Goal: Task Accomplishment & Management: Use online tool/utility

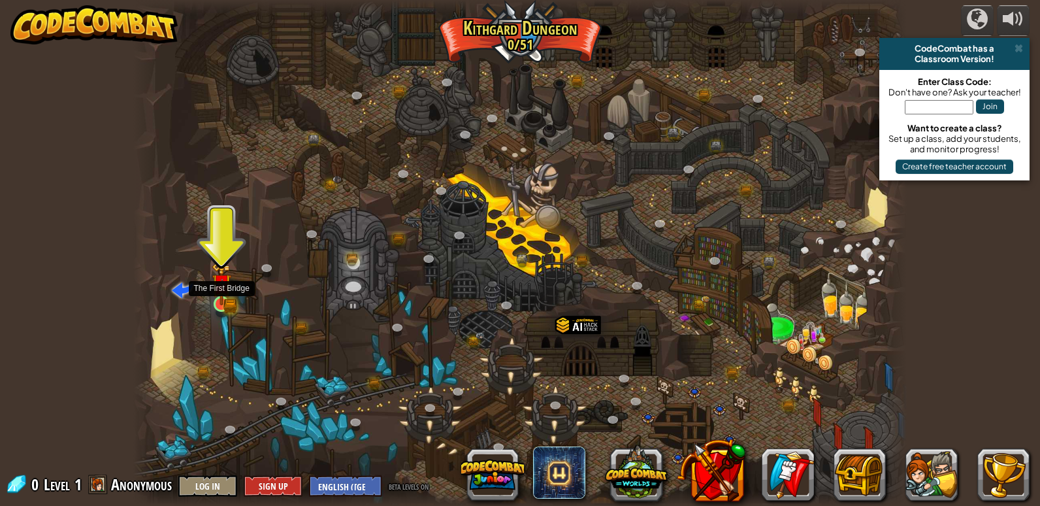
click at [231, 300] on img at bounding box center [222, 283] width 20 height 43
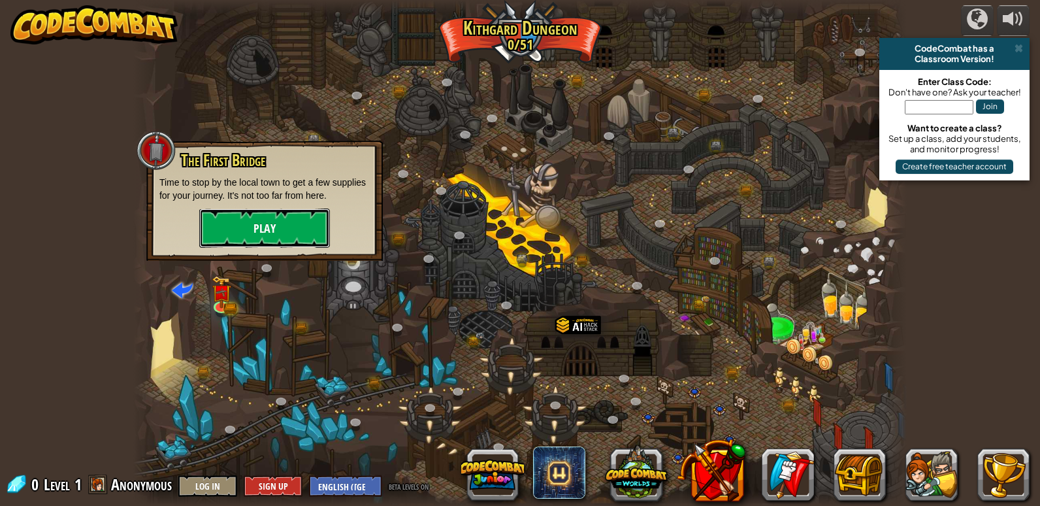
click at [263, 223] on button "Play" at bounding box center [264, 227] width 131 height 39
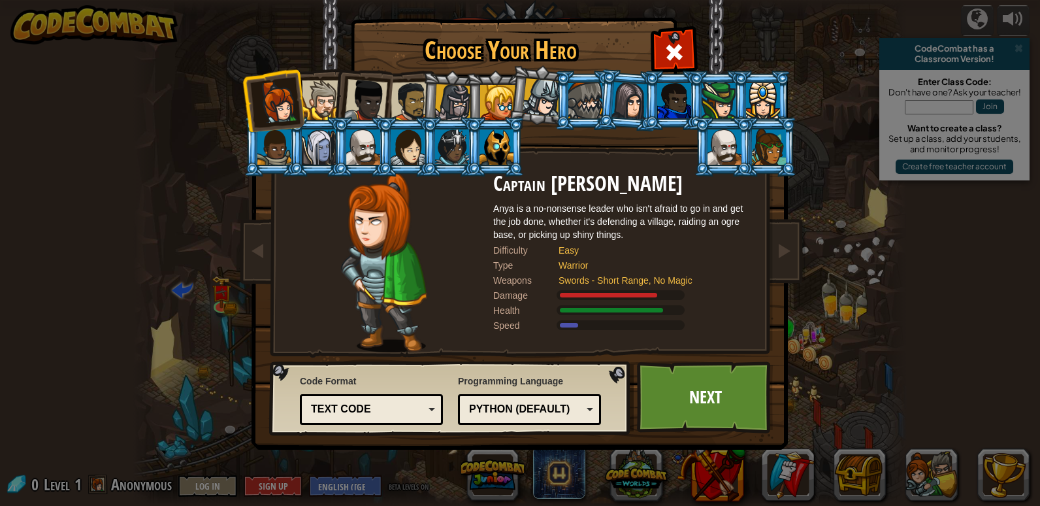
click at [355, 83] on div at bounding box center [365, 100] width 43 height 43
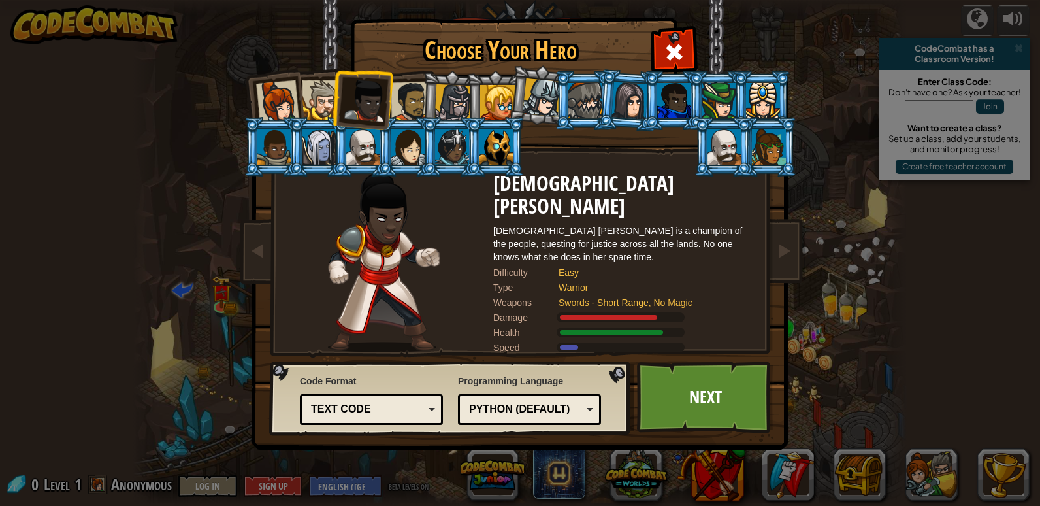
click at [403, 99] on div at bounding box center [411, 102] width 41 height 41
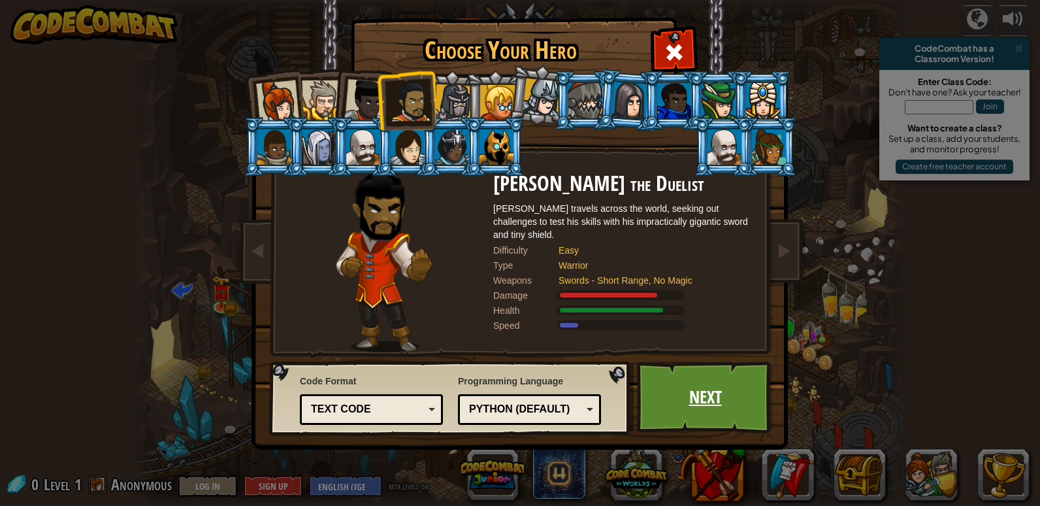
click at [670, 408] on link "Next" at bounding box center [705, 397] width 137 height 72
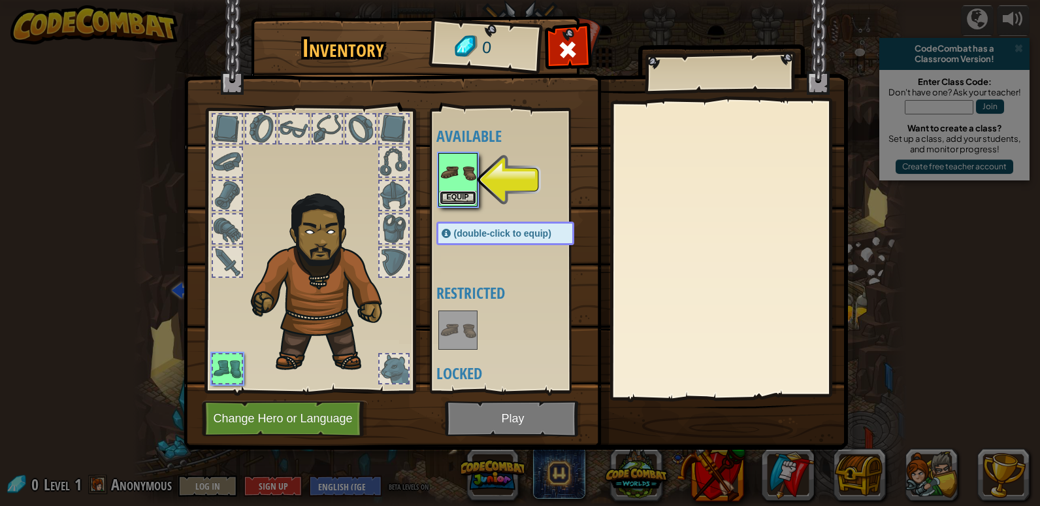
click at [446, 197] on button "Equip" at bounding box center [458, 198] width 37 height 14
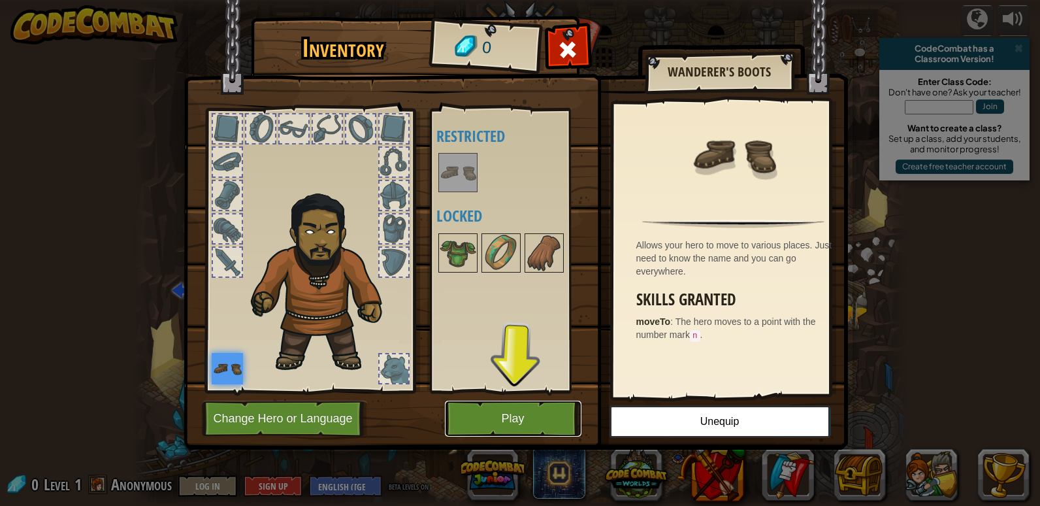
click at [533, 419] on button "Play" at bounding box center [513, 419] width 137 height 36
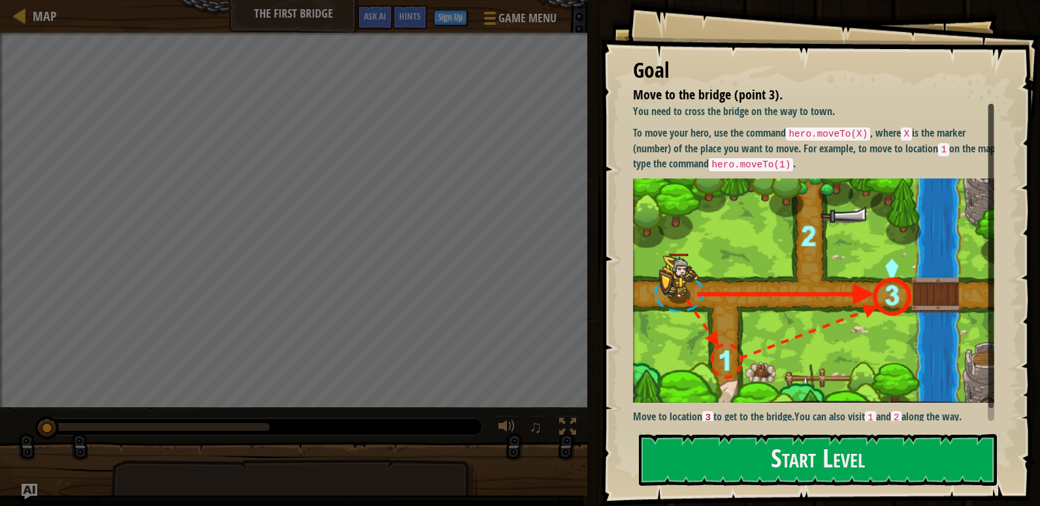
click at [698, 205] on img at bounding box center [818, 290] width 371 height 224
click at [791, 467] on button "Start Level" at bounding box center [818, 460] width 358 height 52
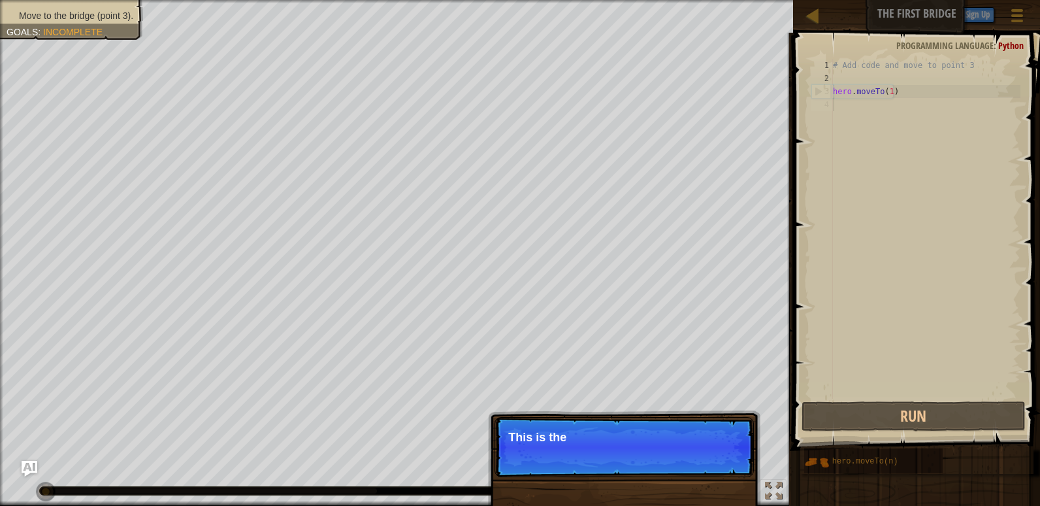
click at [895, 112] on div "# Add code and move to point 3 hero . moveTo ( 1 )" at bounding box center [925, 242] width 190 height 366
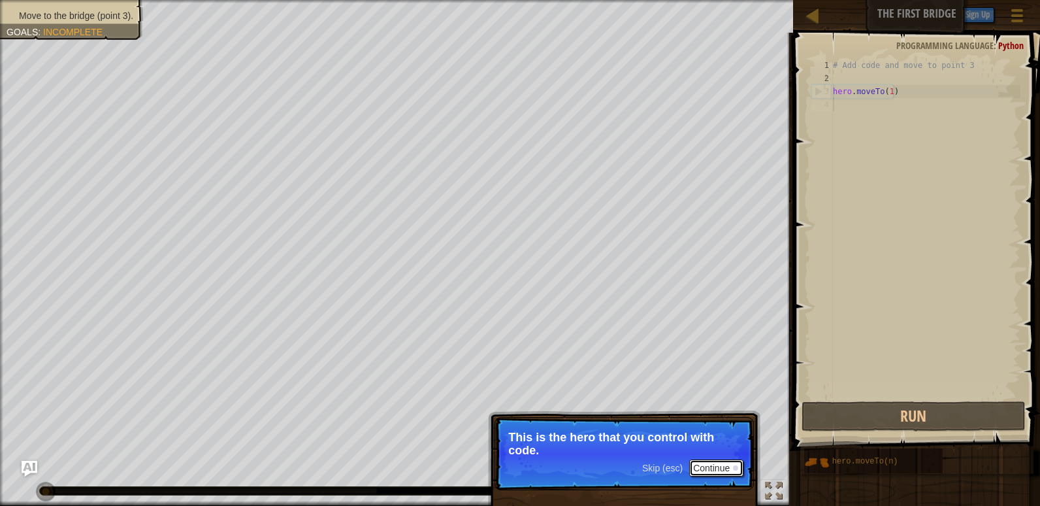
click at [723, 460] on button "Continue" at bounding box center [716, 467] width 54 height 17
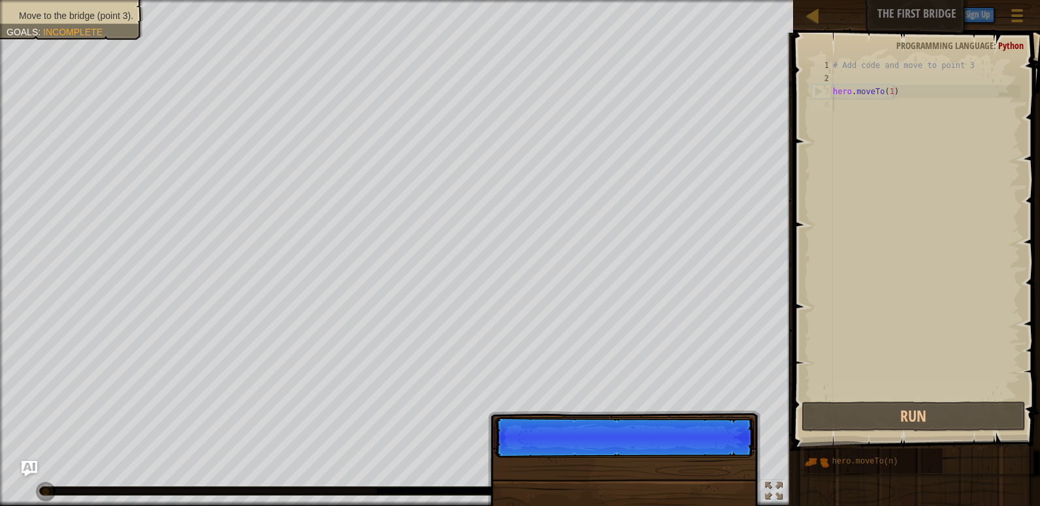
scroll to position [6, 0]
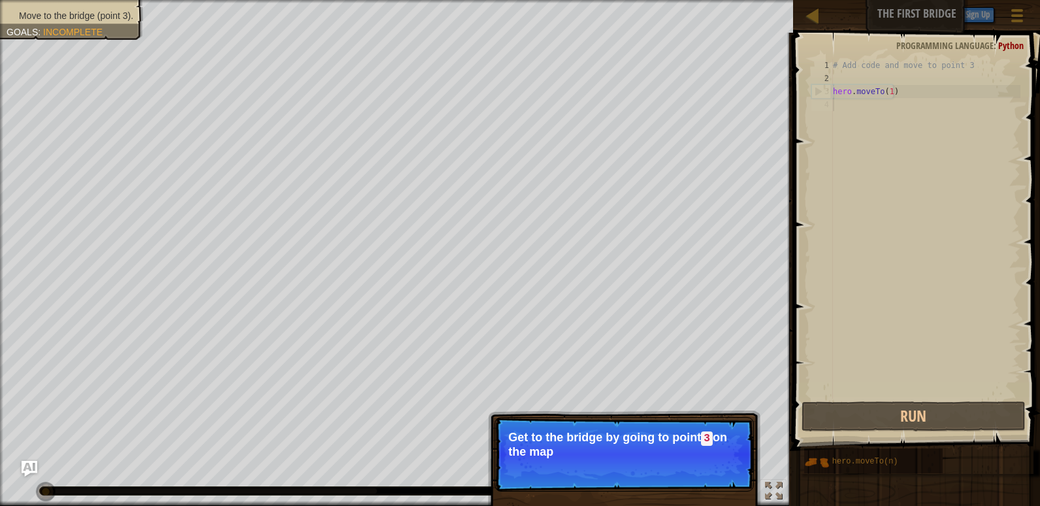
click at [709, 458] on p "Skip (esc) Continue Get to the bridge by going to point 3 on the map" at bounding box center [624, 454] width 259 height 74
click at [855, 179] on div "# Add code and move to point 3 hero . moveTo ( 1 )" at bounding box center [925, 242] width 190 height 366
click at [839, 80] on div "# Add code and move to point 3 hero . moveTo ( 1 )" at bounding box center [925, 242] width 190 height 366
click at [863, 104] on div "# Add code and move to point 3 hero . moveTo ( 1 )" at bounding box center [925, 242] width 190 height 366
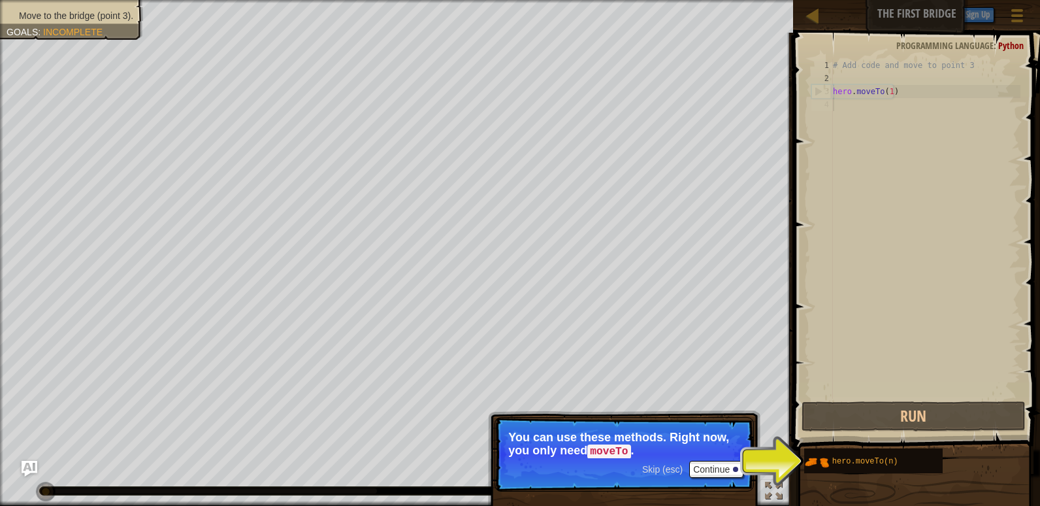
click at [844, 108] on div "# Add code and move to point 3 hero . moveTo ( 1 )" at bounding box center [925, 242] width 190 height 366
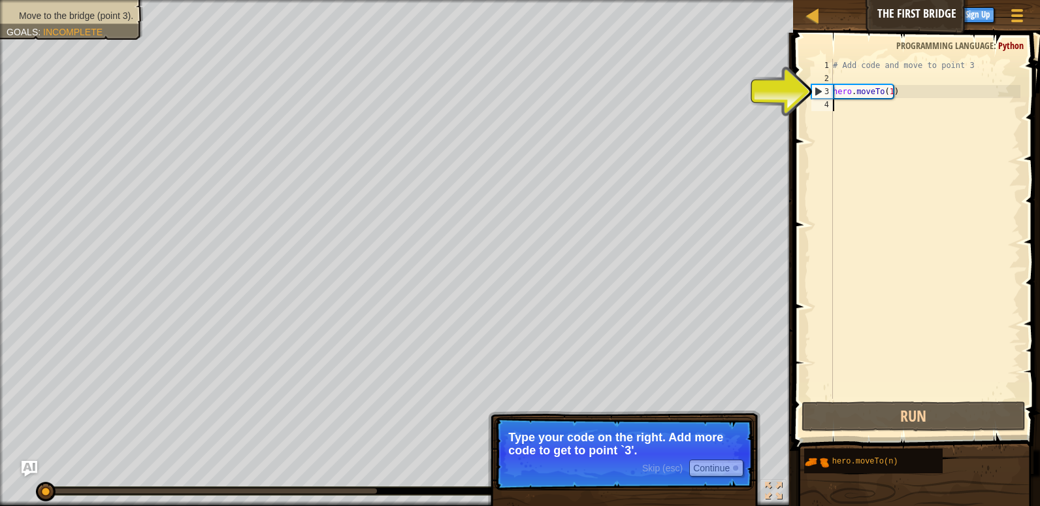
type textarea "c"
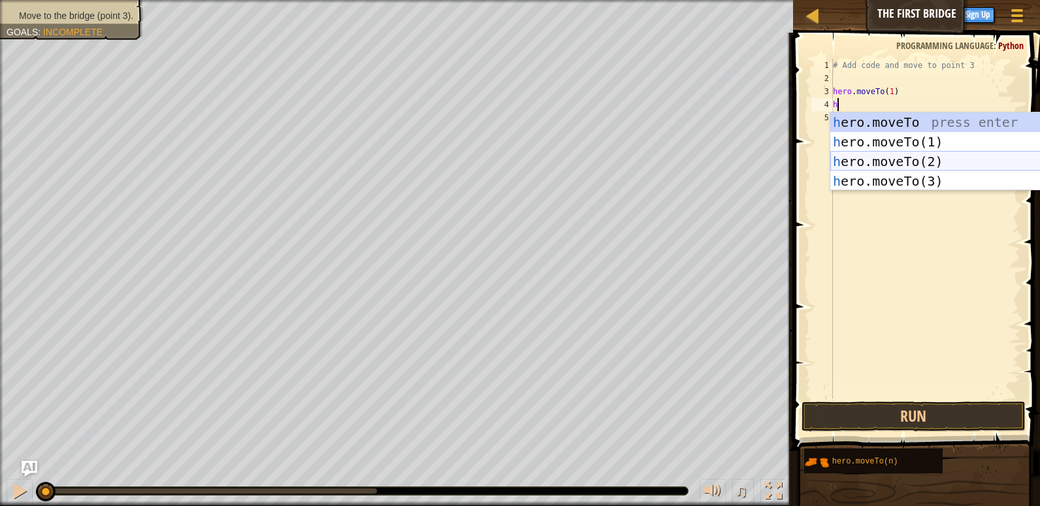
click at [879, 155] on div "h ero.moveTo press enter h ero.moveTo(1) press enter h ero.moveTo(2) press ente…" at bounding box center [953, 171] width 247 height 118
type textarea "hero.moveTo(2)"
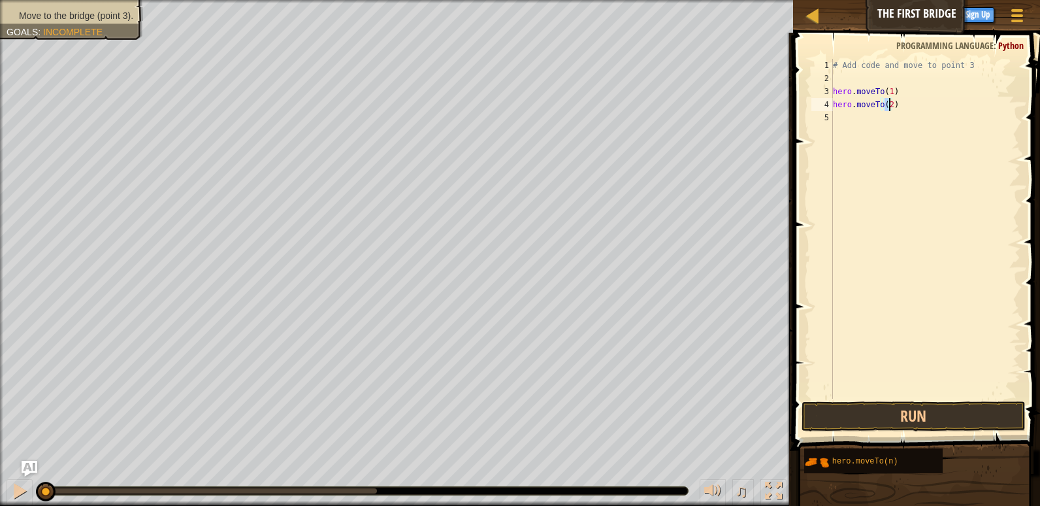
click at [866, 127] on div "# Add code and move to point 3 hero . moveTo ( 1 ) hero . moveTo ( 2 )" at bounding box center [925, 242] width 190 height 366
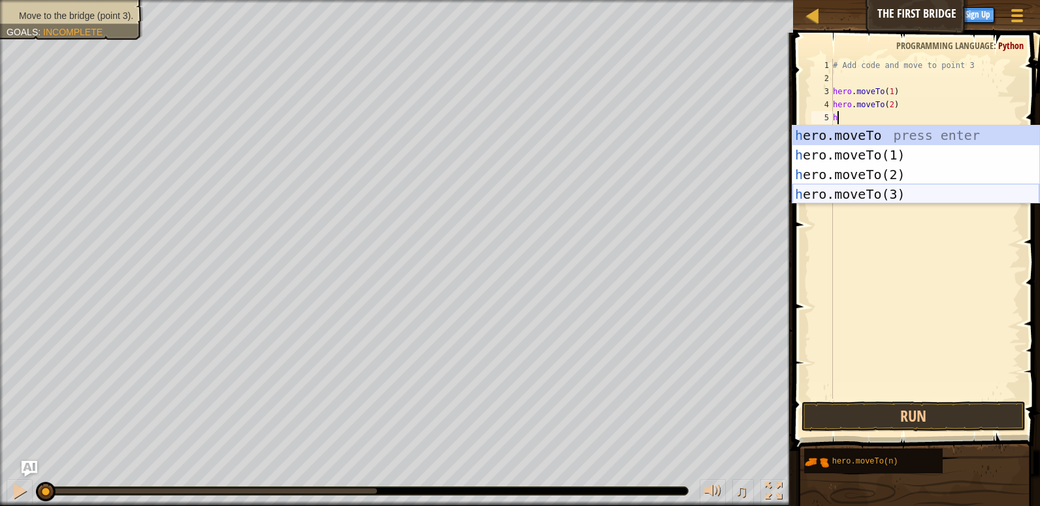
click at [891, 192] on div "h ero.moveTo press enter h ero.moveTo(1) press enter h ero.moveTo(2) press ente…" at bounding box center [916, 184] width 247 height 118
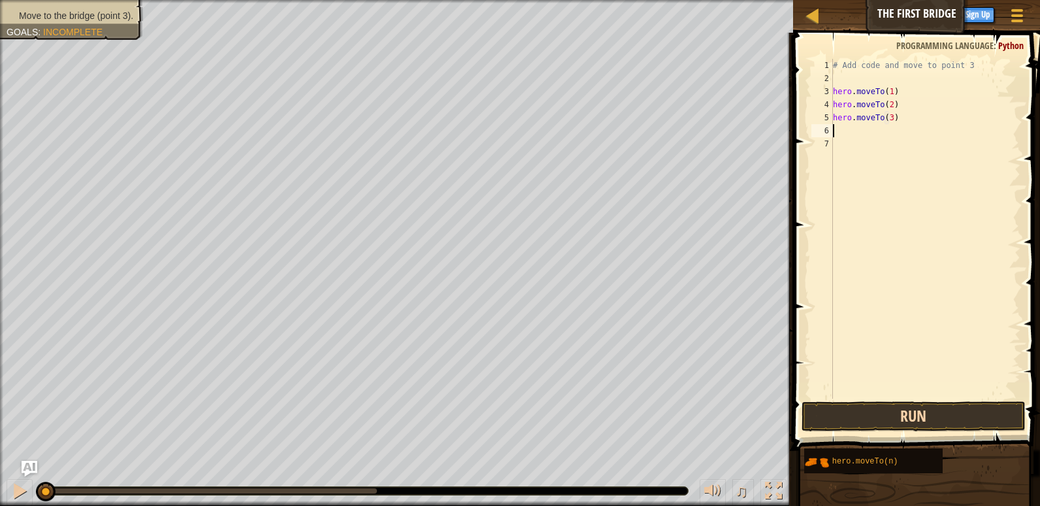
type textarea "hero.moveTo(3)"
click at [893, 421] on button "Run" at bounding box center [914, 416] width 224 height 30
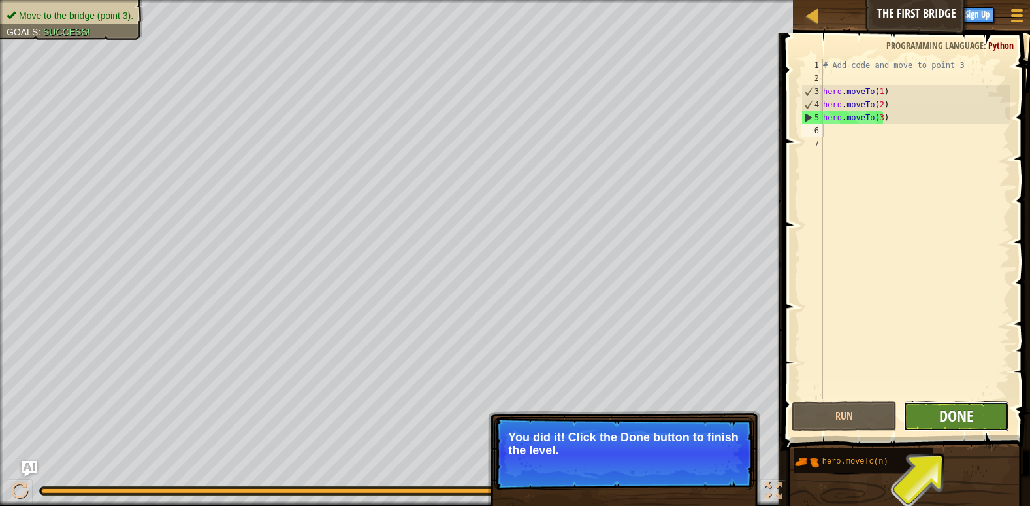
click at [951, 422] on span "Done" at bounding box center [957, 415] width 34 height 21
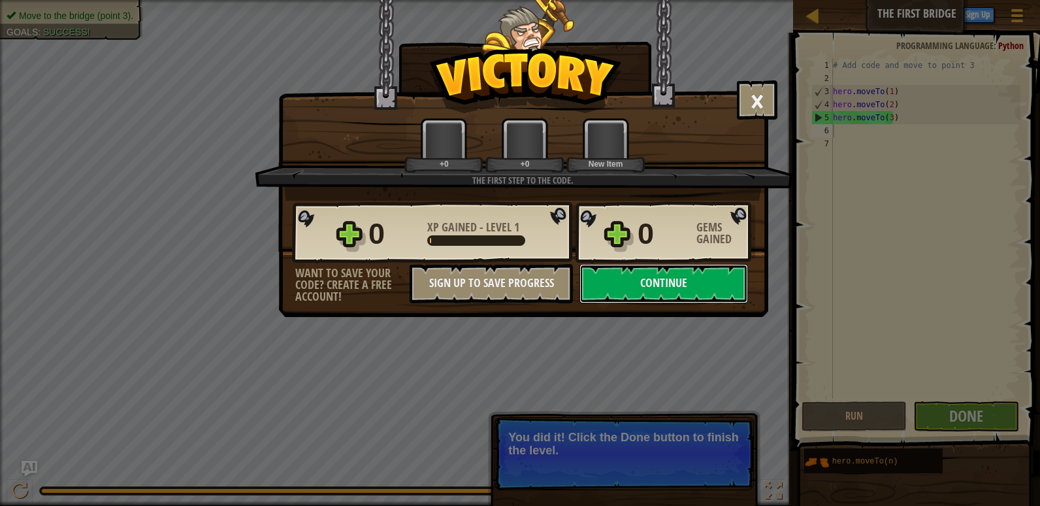
click at [957, 145] on div "× Those people are careless and forget that the Great Forest can be dangerous. …" at bounding box center [520, 253] width 1040 height 506
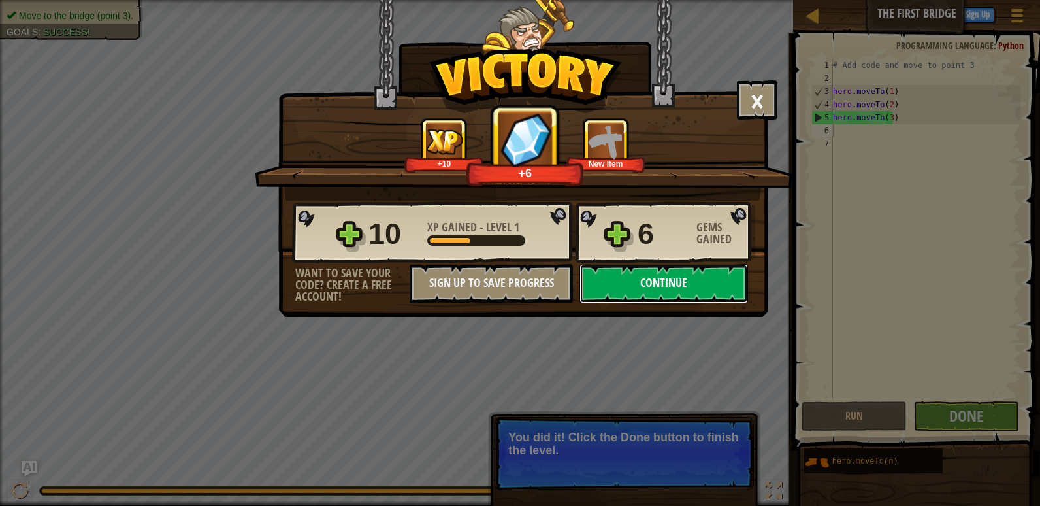
click at [679, 276] on button "Continue" at bounding box center [664, 283] width 169 height 39
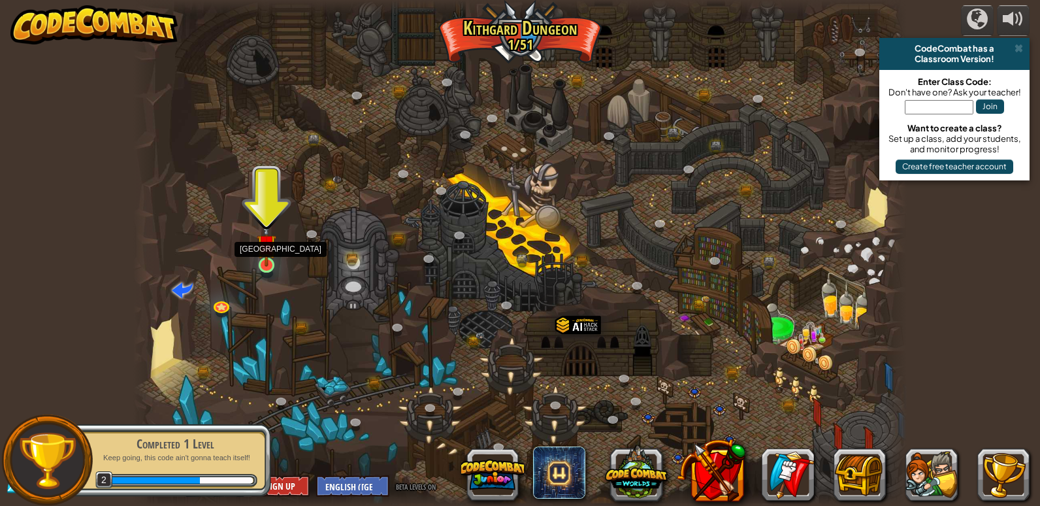
click at [268, 263] on img at bounding box center [267, 244] width 20 height 45
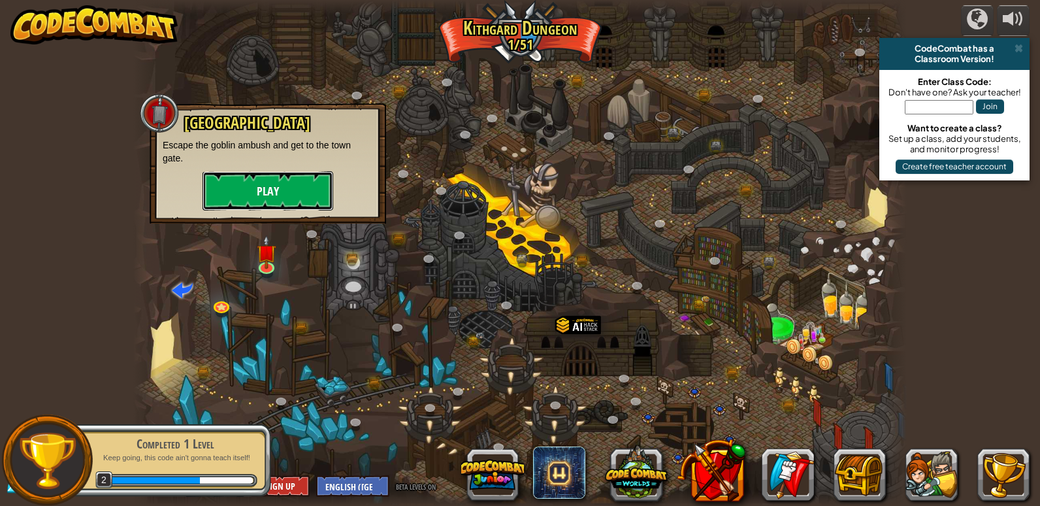
click at [285, 187] on button "Play" at bounding box center [268, 190] width 131 height 39
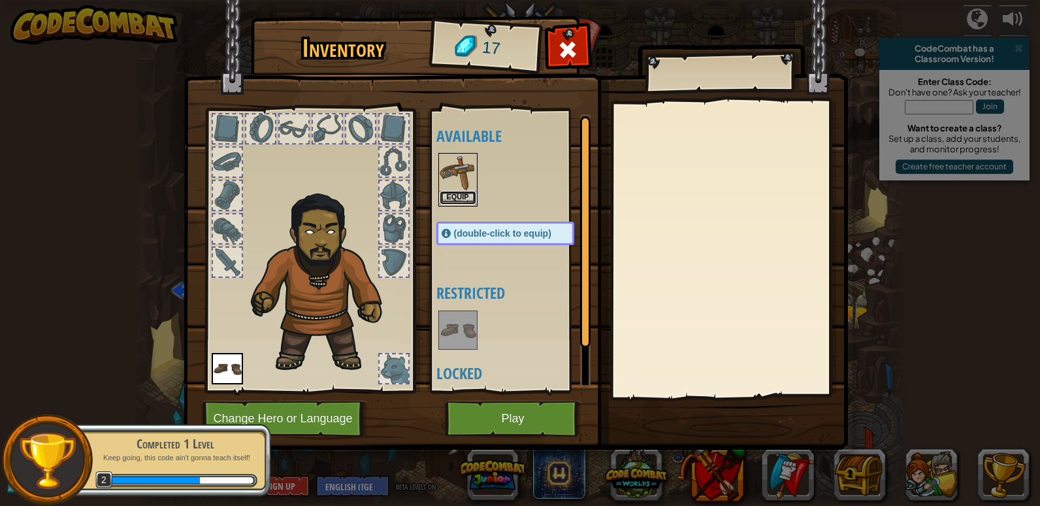
click at [469, 201] on button "Equip" at bounding box center [458, 198] width 37 height 14
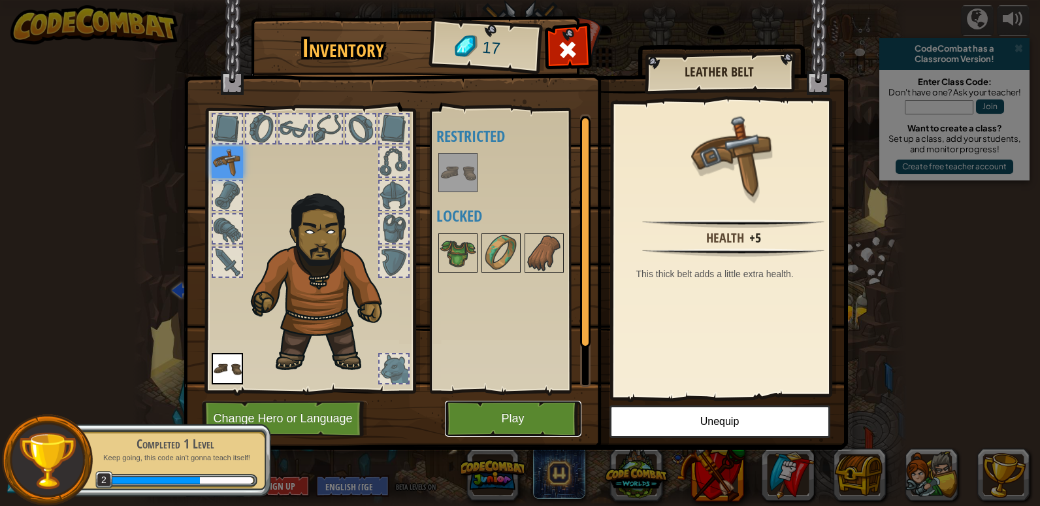
click at [531, 418] on button "Play" at bounding box center [513, 419] width 137 height 36
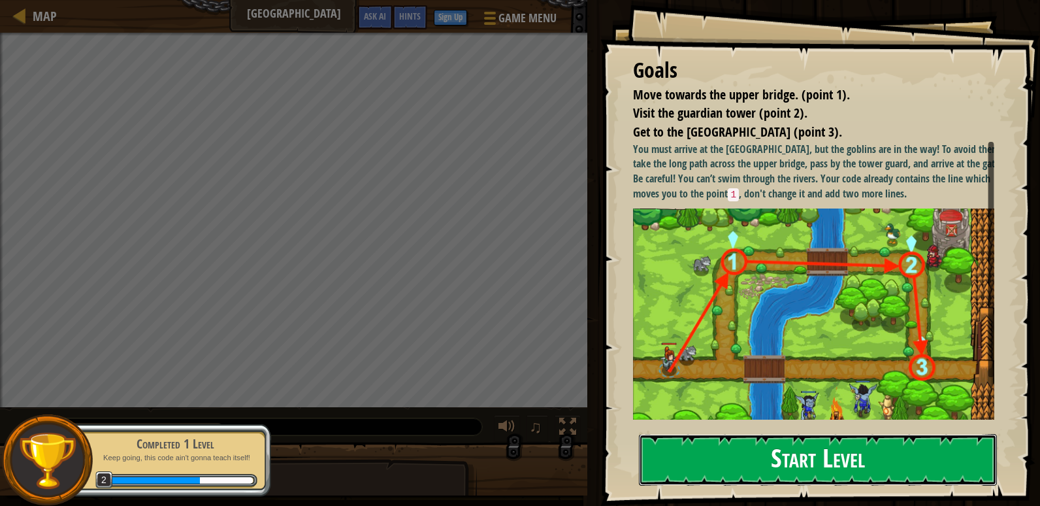
click at [681, 434] on button "Start Level" at bounding box center [818, 460] width 358 height 52
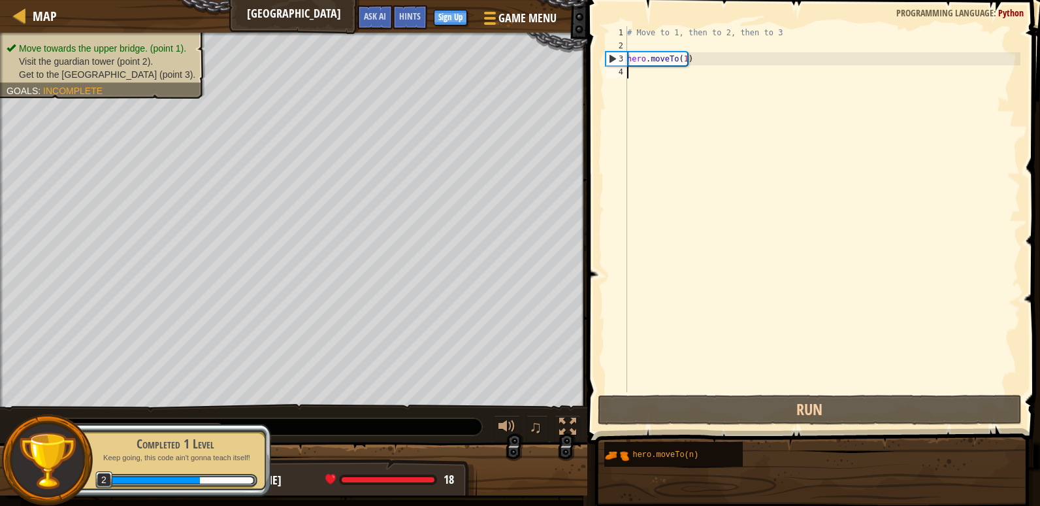
click at [684, 290] on div "# Move to 1, then to 2, then to 3 hero . moveTo ( 1 )" at bounding box center [823, 222] width 396 height 392
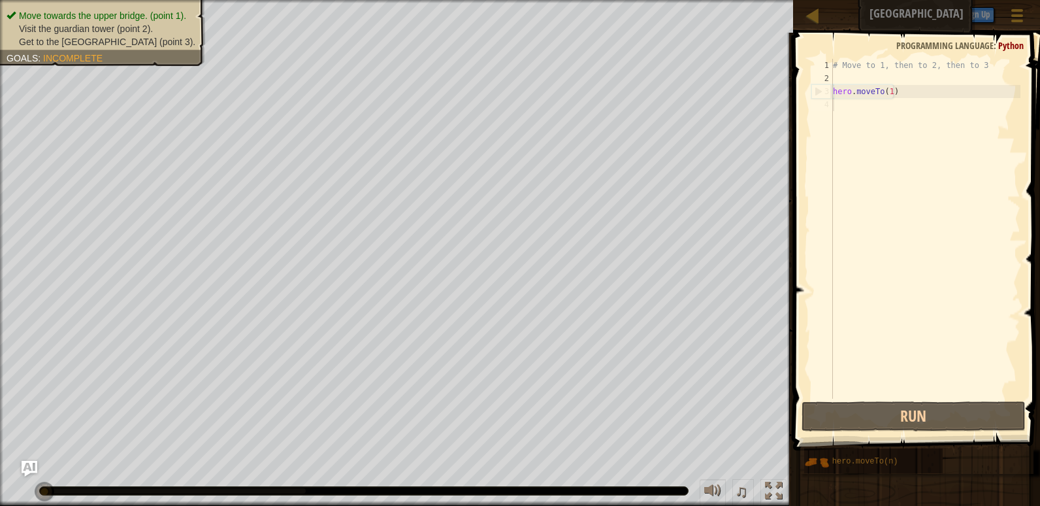
click at [840, 107] on div "# Move to 1, then to 2, then to 3 hero . moveTo ( 1 )" at bounding box center [925, 242] width 190 height 366
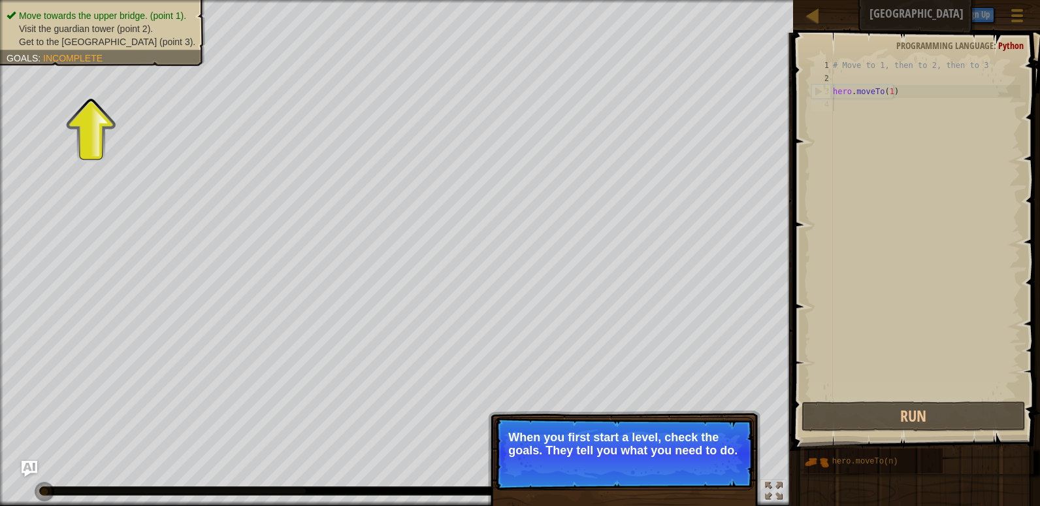
click at [67, 56] on span "Incomplete" at bounding box center [72, 58] width 59 height 10
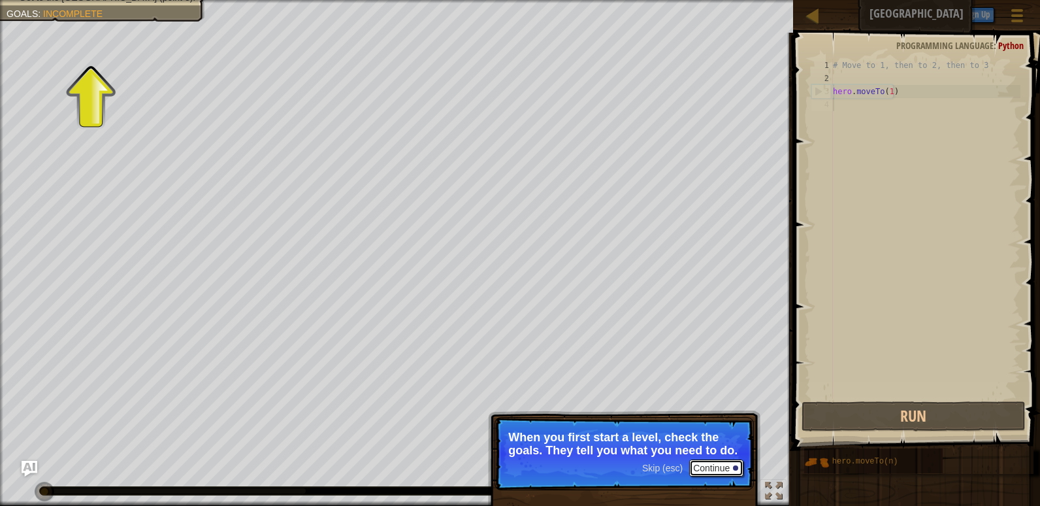
click at [715, 465] on button "Continue" at bounding box center [716, 467] width 54 height 17
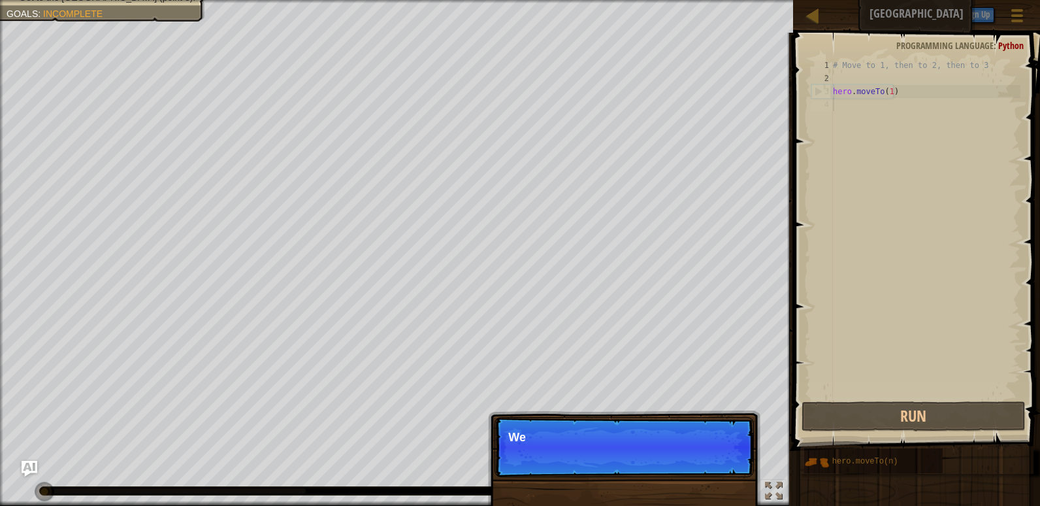
scroll to position [6, 0]
click at [719, 468] on p "Skip (esc) Continue We need to avoi" at bounding box center [624, 447] width 259 height 60
click at [719, 468] on p "Skip (esc) Continue We need to avoid the g" at bounding box center [624, 447] width 259 height 60
click at [709, 463] on button "Continue" at bounding box center [716, 454] width 54 height 17
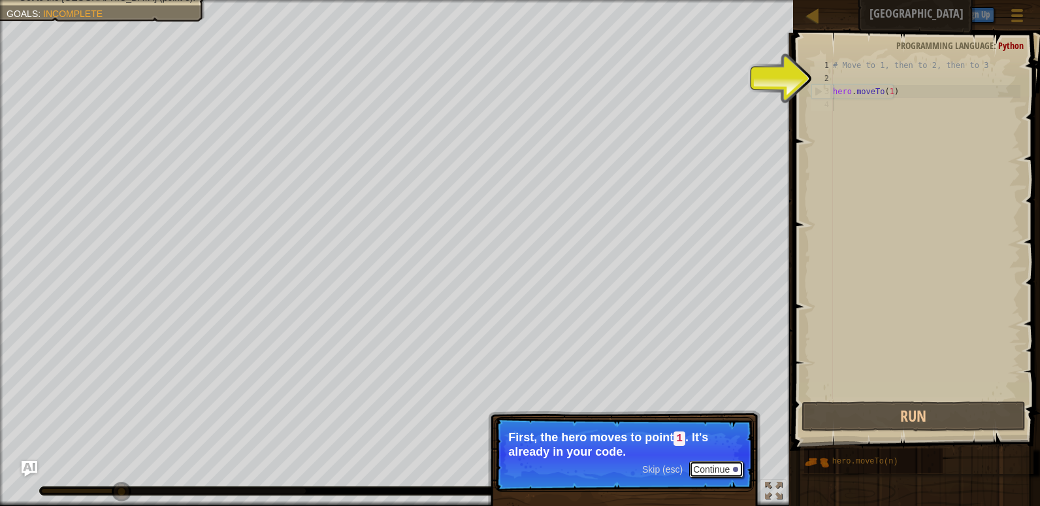
click at [721, 463] on button "Continue" at bounding box center [716, 469] width 54 height 17
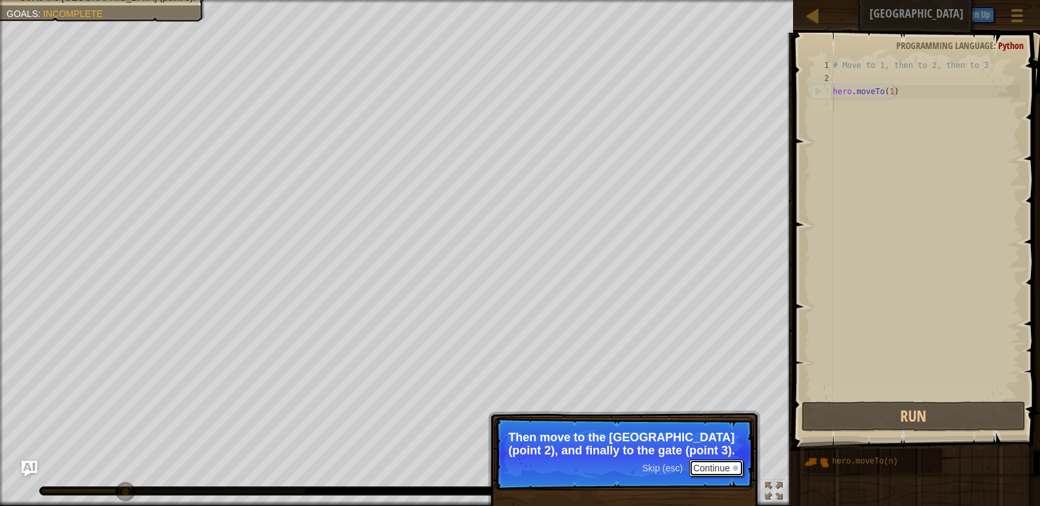
click at [727, 467] on button "Continue" at bounding box center [716, 467] width 54 height 17
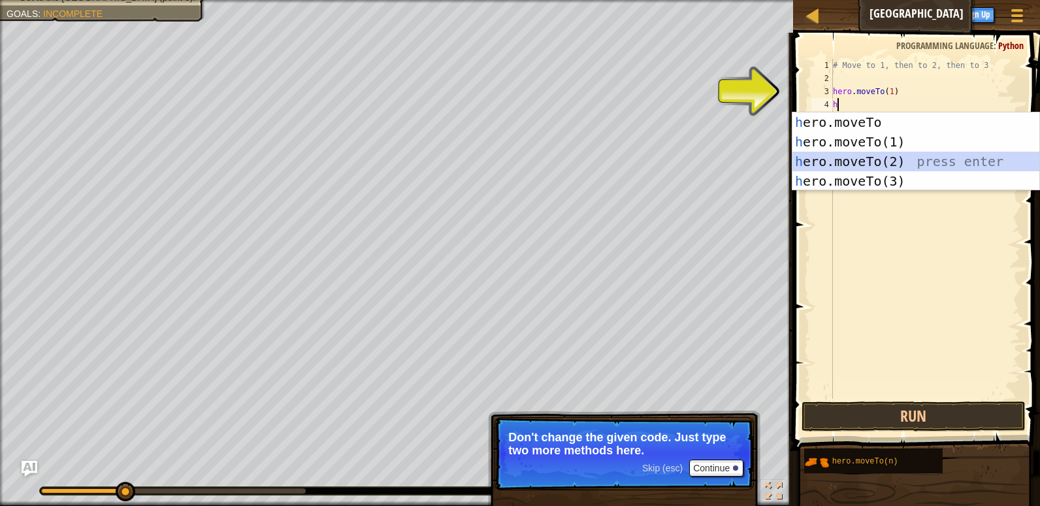
type textarea "hero.moveTo(2)"
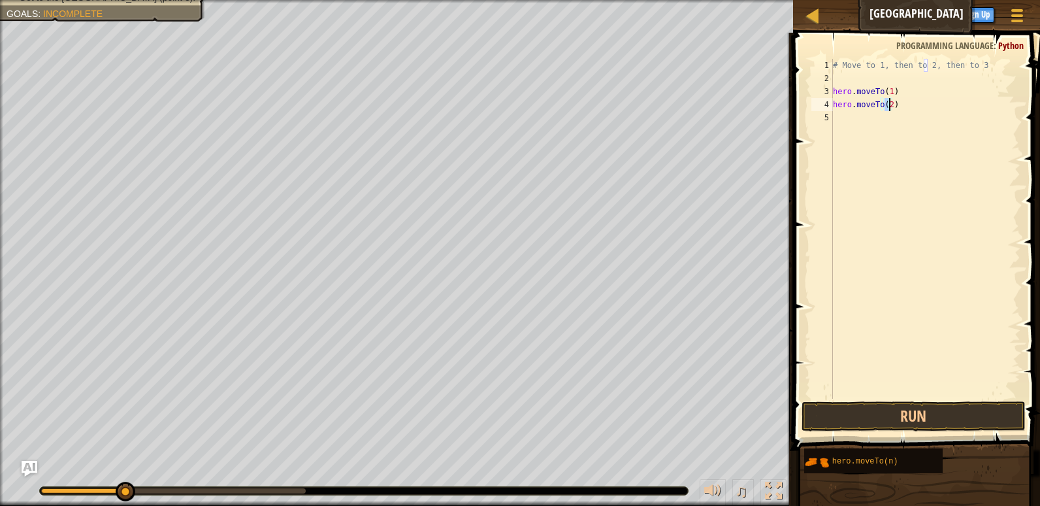
click at [868, 136] on div "# Move to 1, then to 2, then to 3 hero . moveTo ( 1 ) hero . moveTo ( 2 )" at bounding box center [925, 242] width 190 height 366
type textarea "hero.moveTo(3)"
click at [898, 419] on button "Run" at bounding box center [914, 416] width 224 height 30
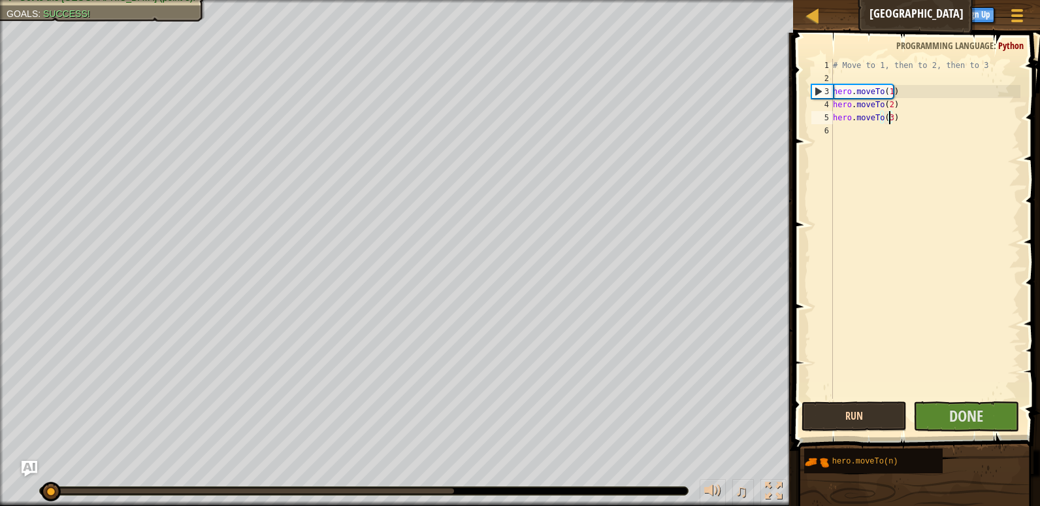
scroll to position [6, 5]
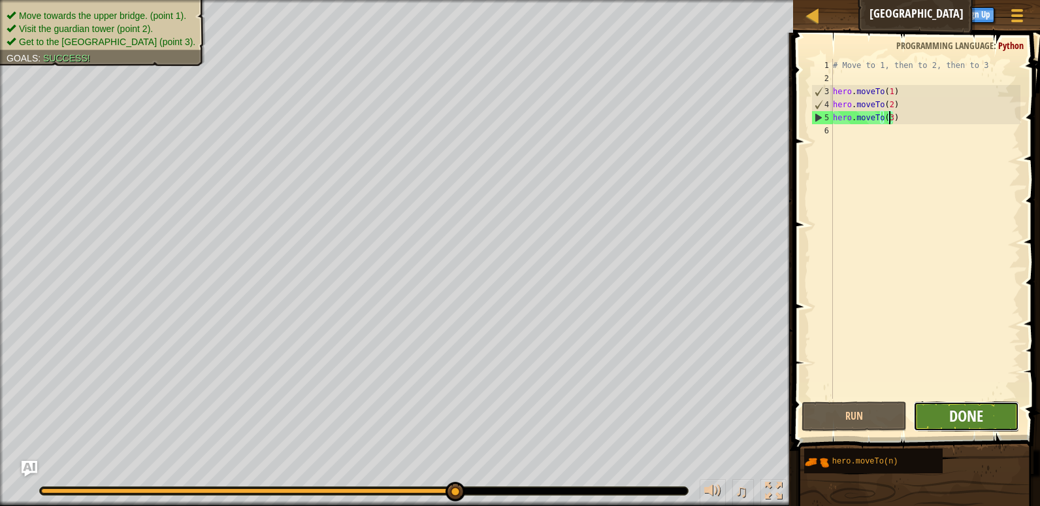
click at [961, 421] on span "Done" at bounding box center [966, 415] width 34 height 21
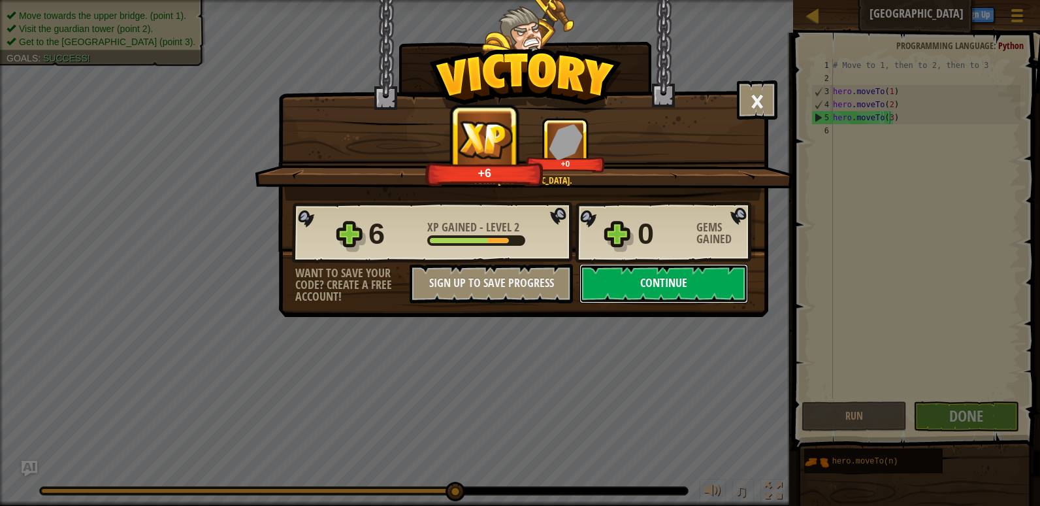
click at [672, 276] on button "Continue" at bounding box center [664, 283] width 169 height 39
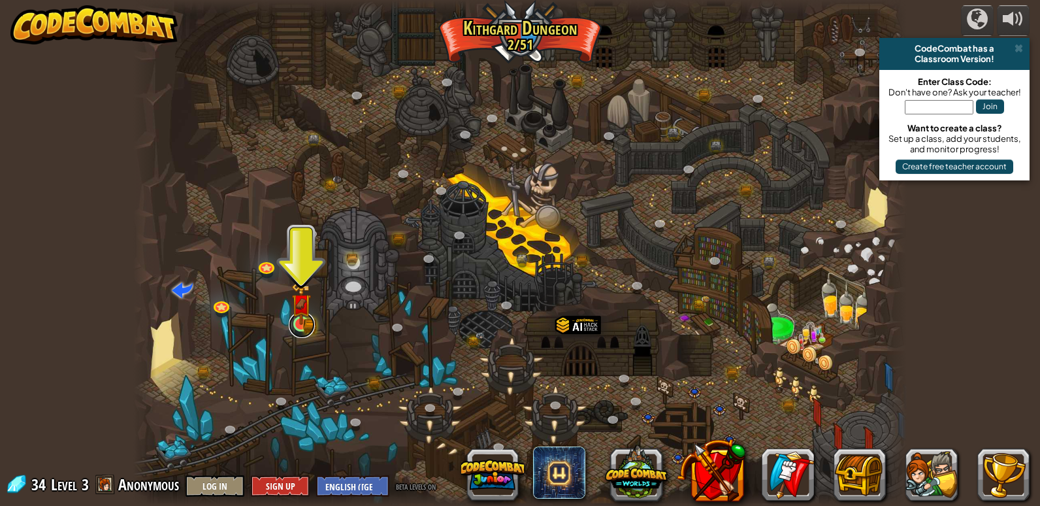
click at [305, 329] on link at bounding box center [302, 325] width 26 height 26
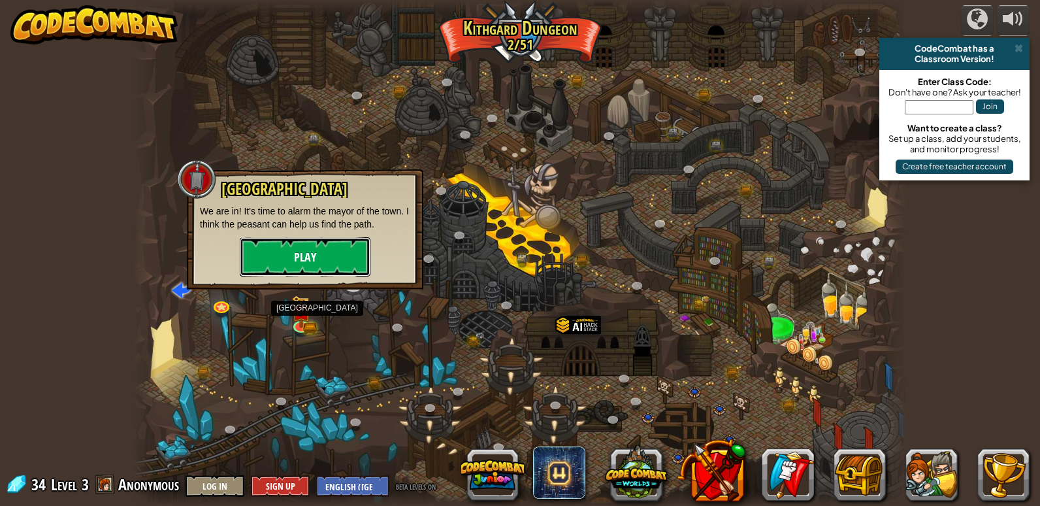
click at [342, 255] on button "Play" at bounding box center [305, 256] width 131 height 39
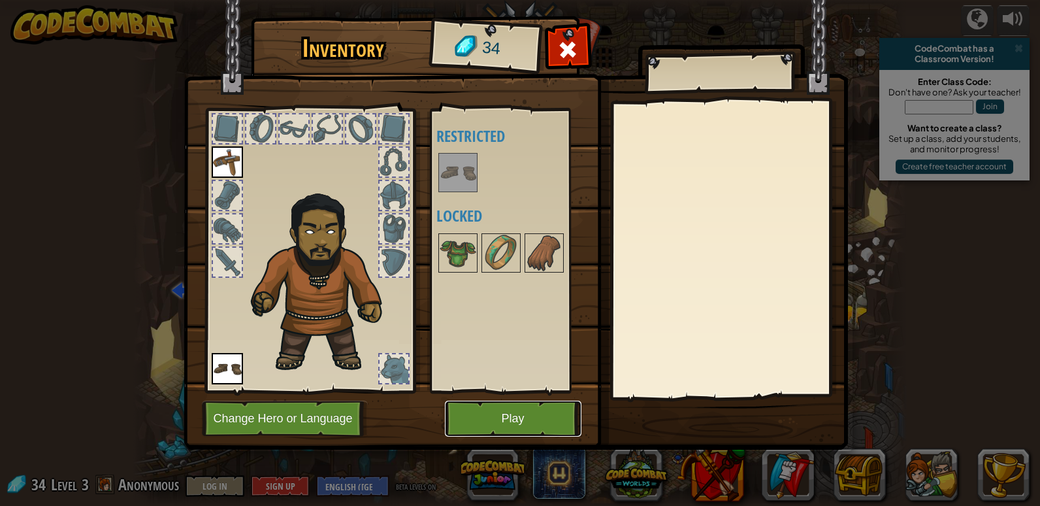
click at [578, 427] on button "Play" at bounding box center [513, 419] width 137 height 36
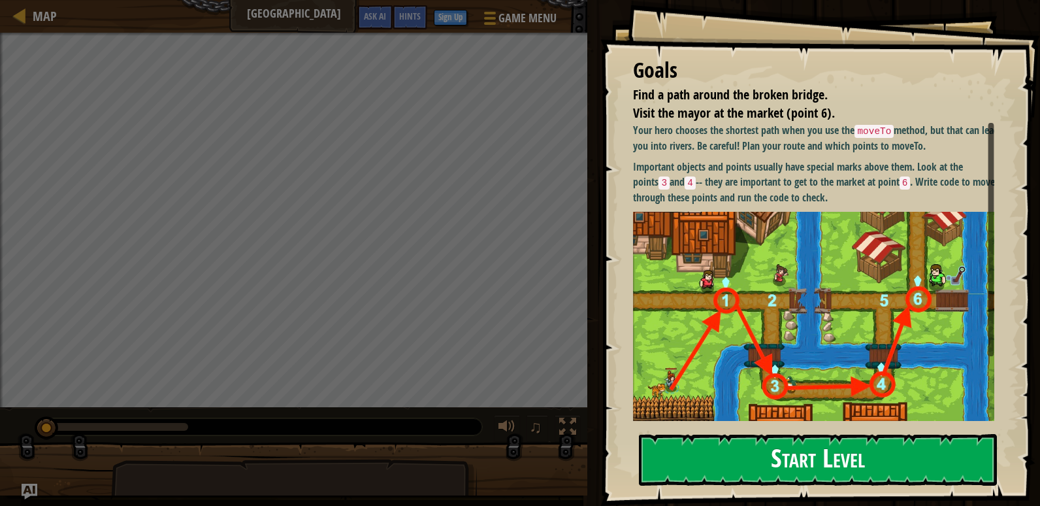
click at [805, 434] on button "Start Level" at bounding box center [818, 460] width 358 height 52
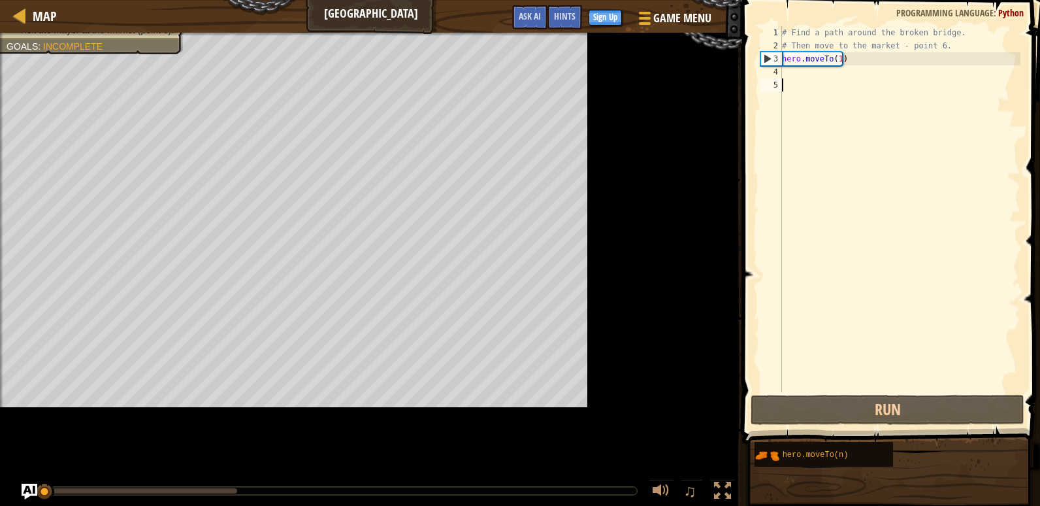
scroll to position [6, 0]
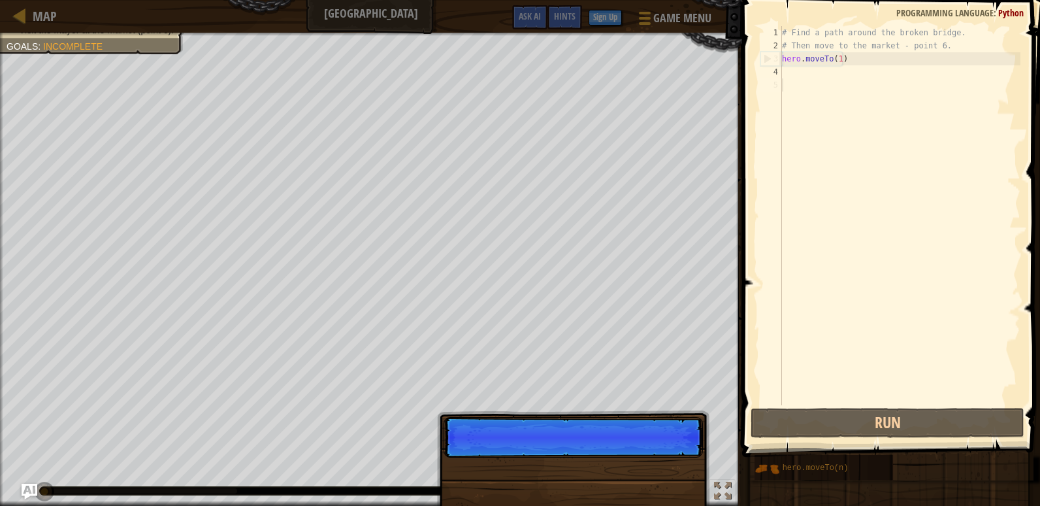
click at [870, 205] on div "# Find a path around the broken bridge. # Then move to the market - point 6. he…" at bounding box center [900, 228] width 241 height 405
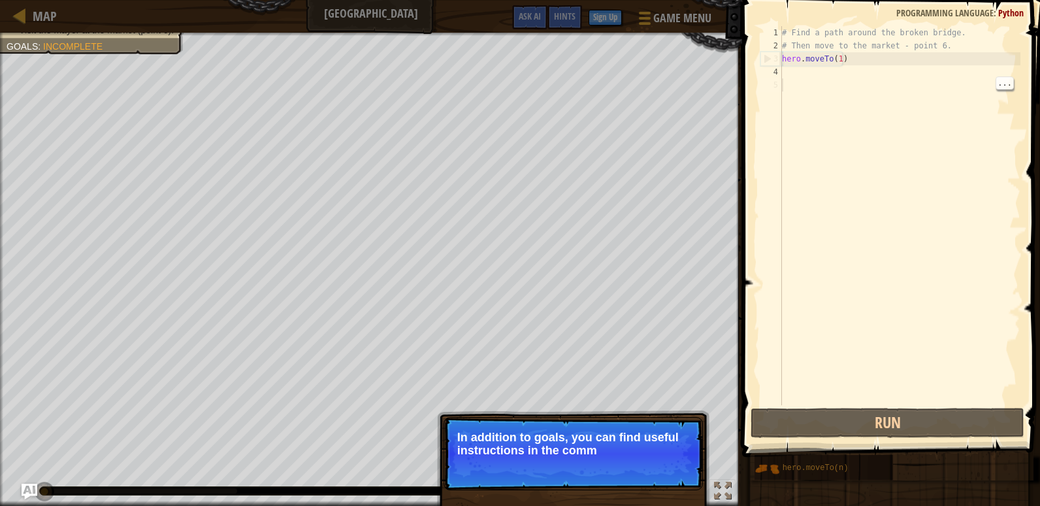
click at [802, 93] on div "# Find a path around the broken bridge. # Then move to the market - point 6. he…" at bounding box center [900, 228] width 241 height 405
click at [795, 66] on div "# Find a path around the broken bridge. # Then move to the market - point 6. he…" at bounding box center [900, 228] width 241 height 405
click at [844, 82] on div "# Find a path around the broken bridge. # Then move to the market - point 6. he…" at bounding box center [900, 228] width 241 height 405
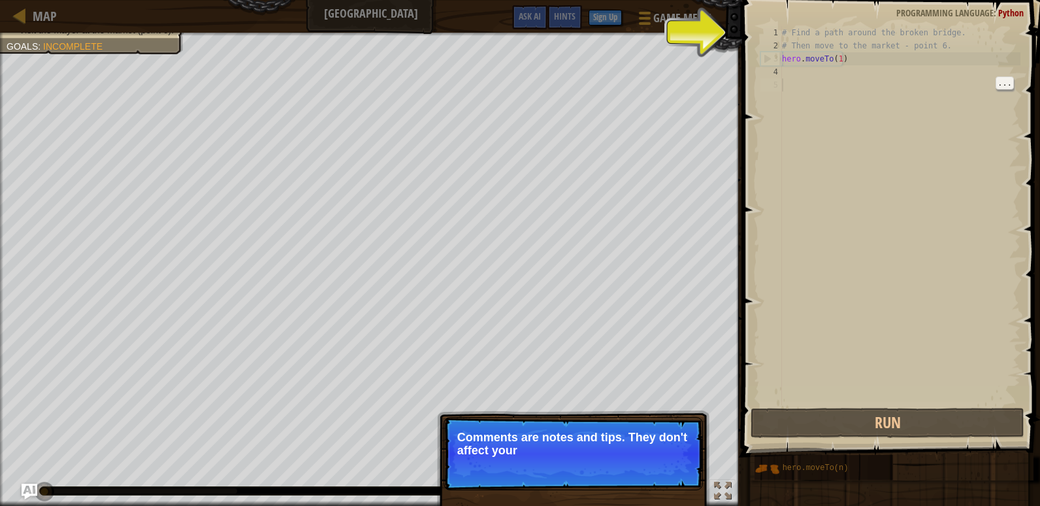
click at [791, 76] on div "# Find a path around the broken bridge. # Then move to the market - point 6. he…" at bounding box center [900, 228] width 241 height 405
click at [792, 74] on div "# Find a path around the broken bridge. # Then move to the market - point 6. he…" at bounding box center [900, 228] width 241 height 405
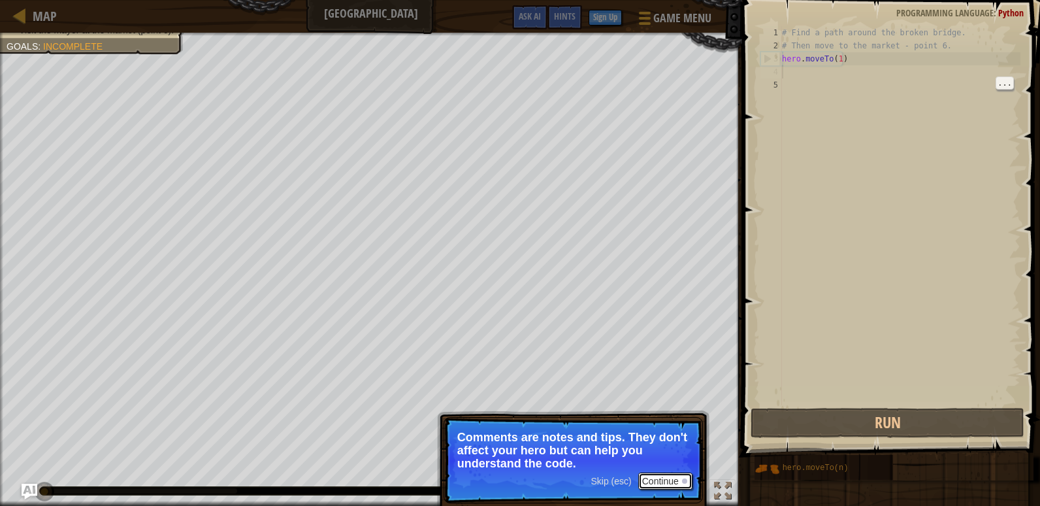
click at [687, 476] on button "Continue" at bounding box center [665, 480] width 54 height 17
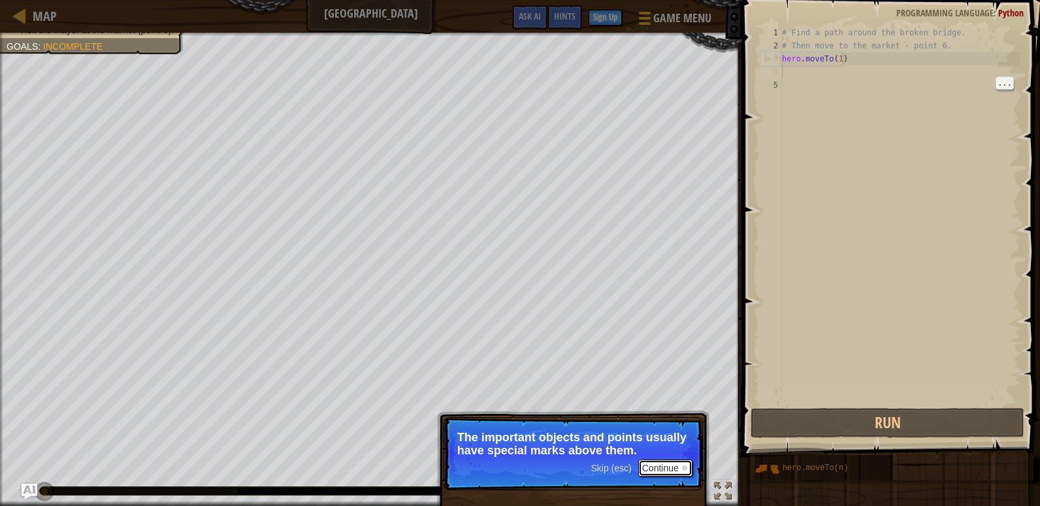
click at [678, 468] on button "Continue" at bounding box center [665, 467] width 54 height 17
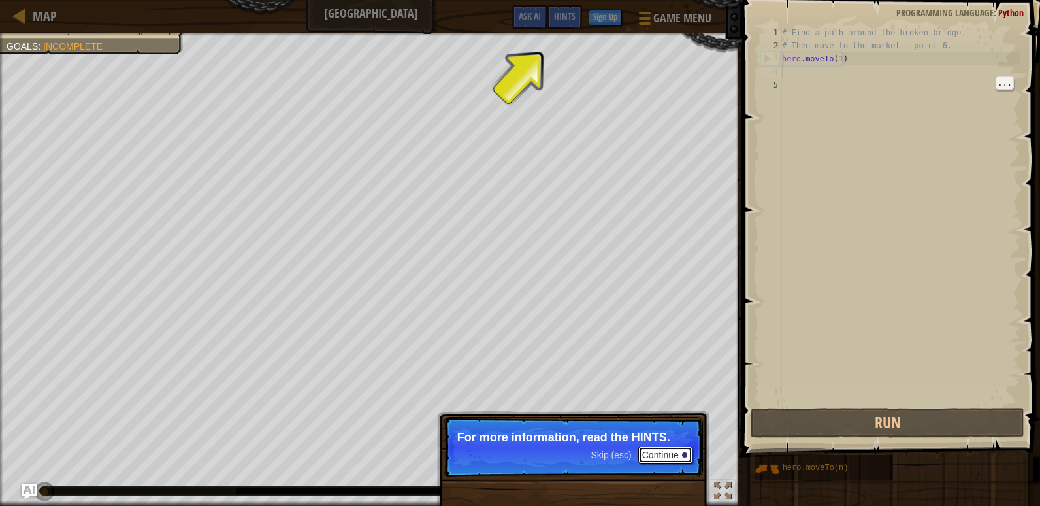
click at [673, 457] on button "Continue" at bounding box center [665, 454] width 54 height 17
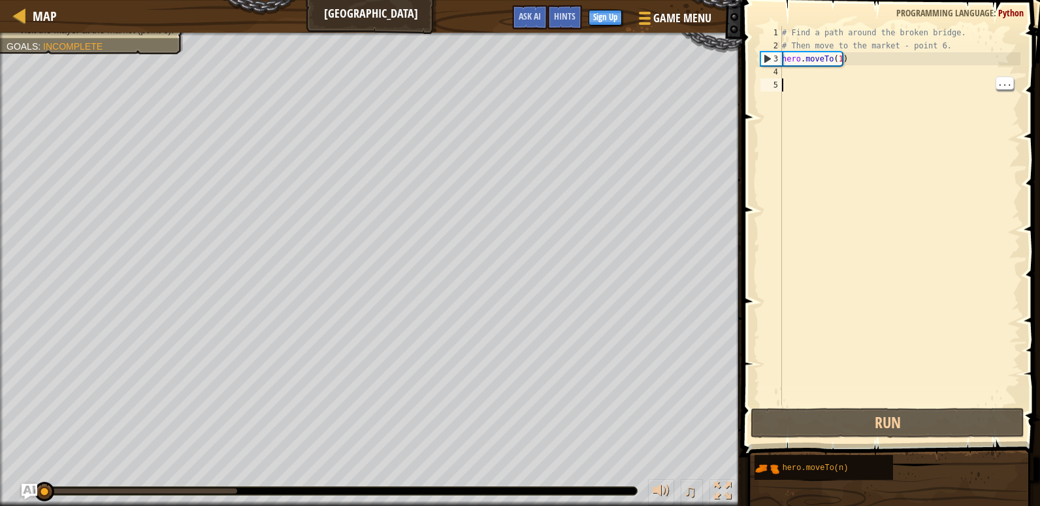
click at [844, 90] on div "# Find a path around the broken bridge. # Then move to the market - point 6. he…" at bounding box center [900, 228] width 241 height 405
click at [846, 73] on div "# Find a path around the broken bridge. # Then move to the market - point 6. he…" at bounding box center [900, 228] width 241 height 405
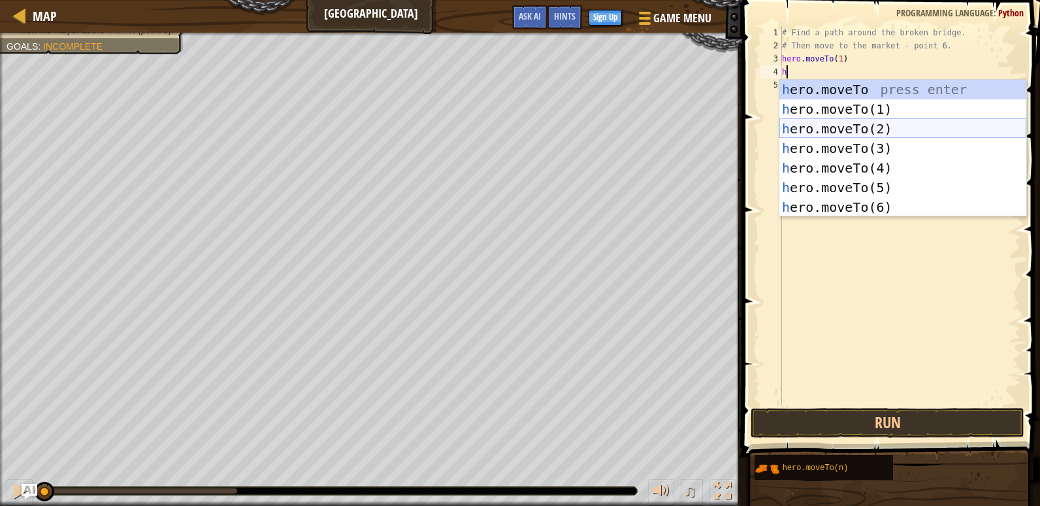
click at [876, 122] on div "h ero.moveTo press enter h ero.moveTo(1) press enter h ero.moveTo(2) press ente…" at bounding box center [903, 168] width 247 height 176
type textarea "hero.moveTo(2)"
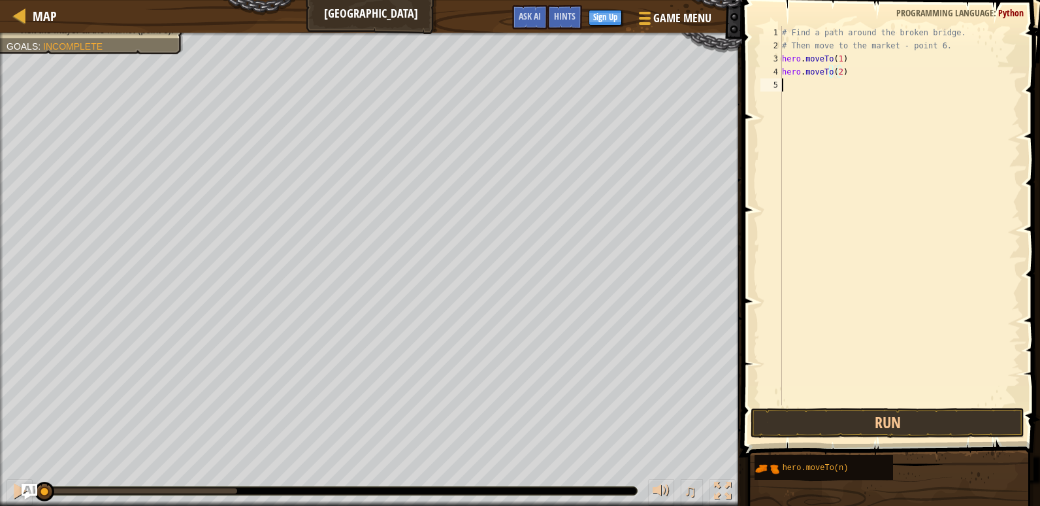
click at [803, 82] on div "# Find a path around the broken bridge. # Then move to the market - point 6. he…" at bounding box center [900, 228] width 241 height 405
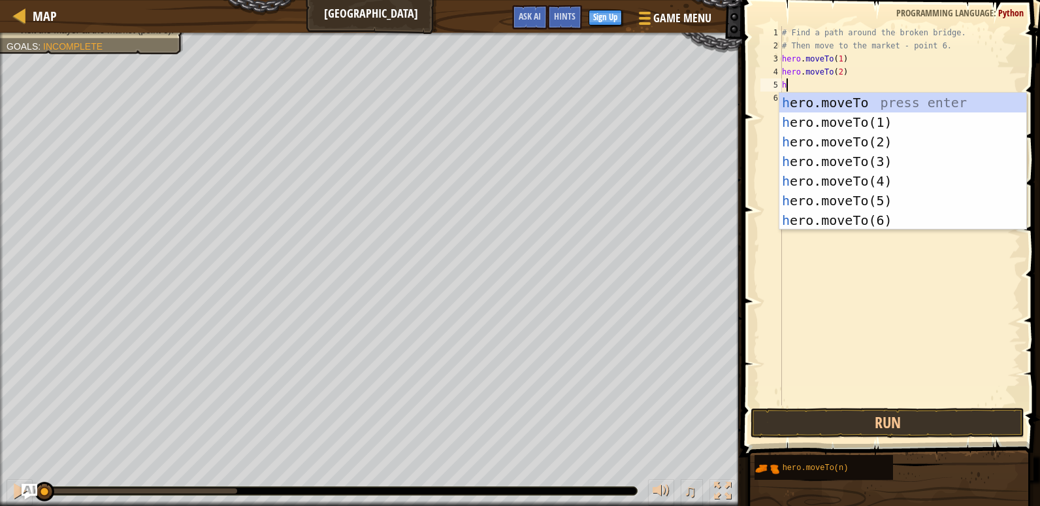
click at [870, 160] on div "h ero.moveTo press enter h ero.moveTo(1) press enter h ero.moveTo(2) press ente…" at bounding box center [903, 181] width 247 height 176
type textarea "hero.moveTo(3)"
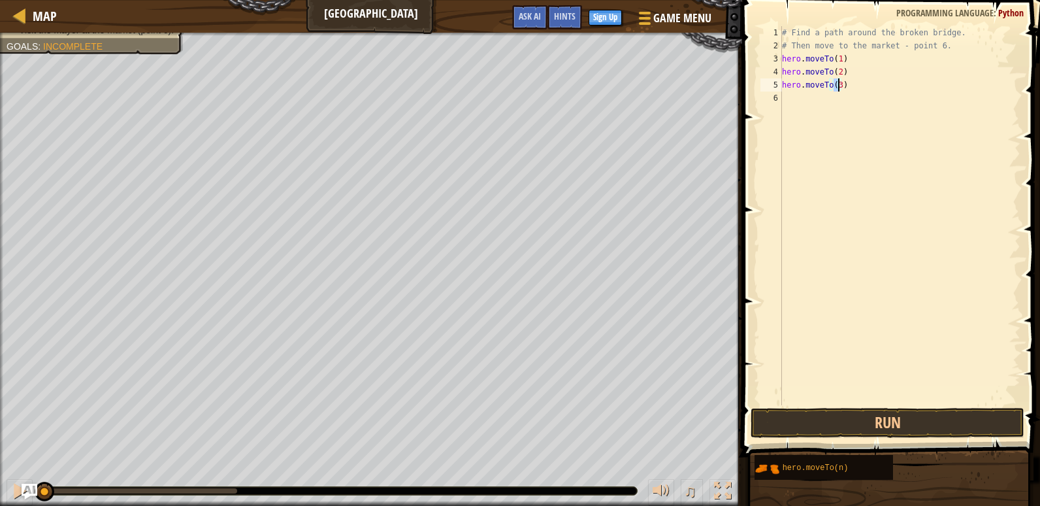
scroll to position [6, 4]
click at [842, 107] on div "# Find a path around the broken bridge. # Then move to the market - point 6. he…" at bounding box center [900, 228] width 241 height 405
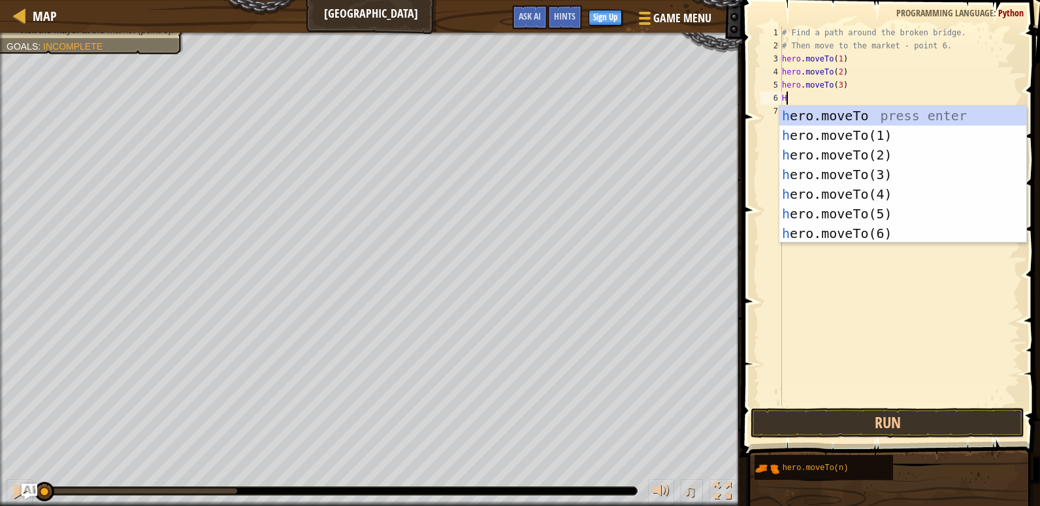
click at [872, 176] on div "h ero.moveTo press enter h ero.moveTo(1) press enter h ero.moveTo(2) press ente…" at bounding box center [903, 194] width 247 height 176
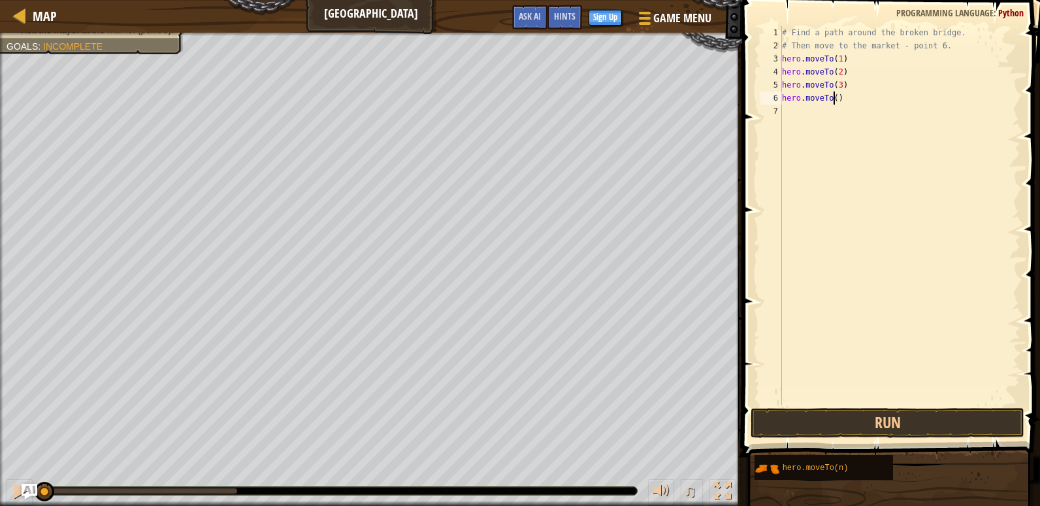
type textarea "hero.moveTo(4)"
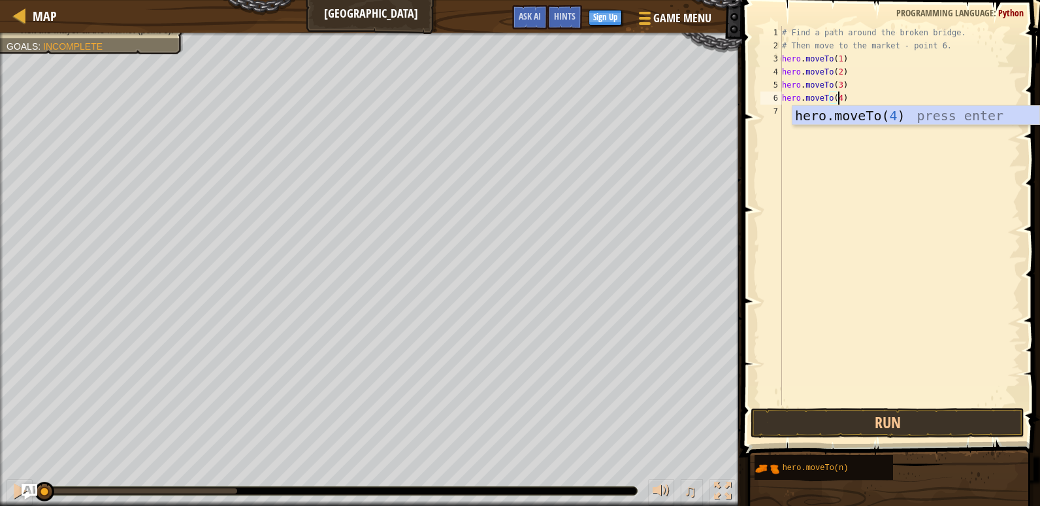
scroll to position [6, 4]
click at [880, 120] on div "hero.moveTo( 4 ) press enter" at bounding box center [916, 135] width 247 height 59
click at [836, 125] on div "# Find a path around the broken bridge. # Then move to the market - point 6. he…" at bounding box center [900, 228] width 241 height 405
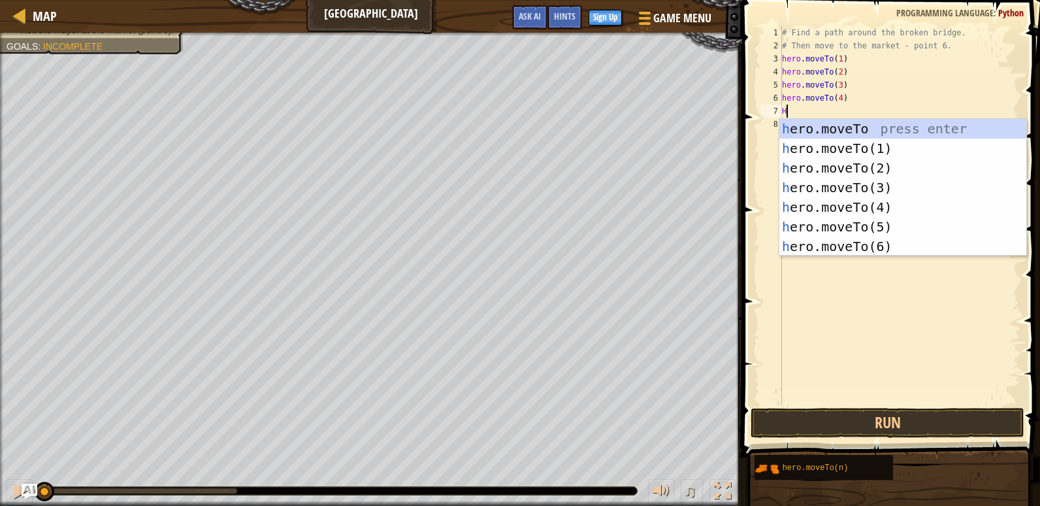
click at [878, 227] on div "h ero.moveTo press enter h ero.moveTo(1) press enter h ero.moveTo(2) press ente…" at bounding box center [903, 207] width 247 height 176
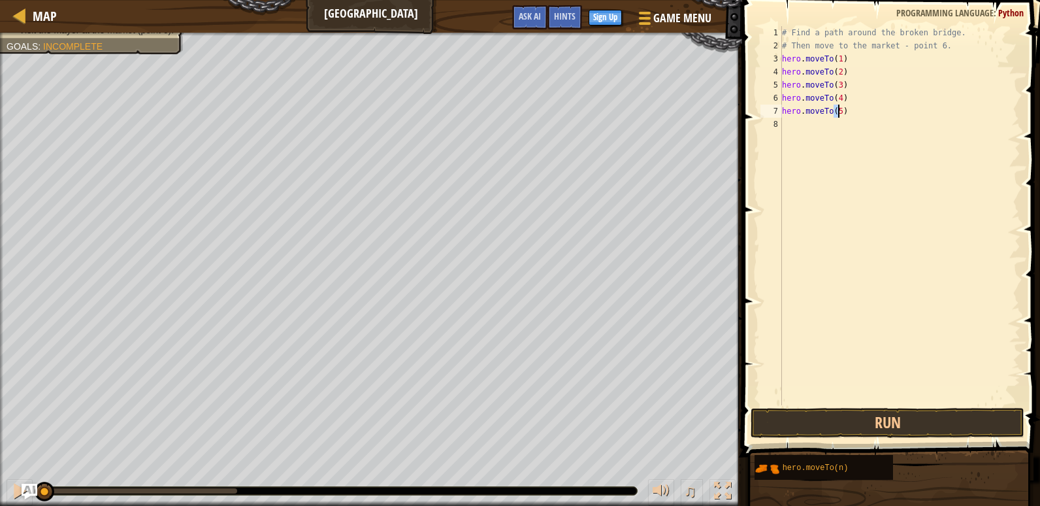
type textarea "hero.moveTo(5)"
click at [820, 125] on div "# Find a path around the broken bridge. # Then move to the market - point 6. he…" at bounding box center [900, 228] width 241 height 405
click at [809, 128] on div "# Find a path around the broken bridge. # Then move to the market - point 6. he…" at bounding box center [900, 228] width 241 height 405
click at [827, 131] on div "# Find a path around the broken bridge. # Then move to the market - point 6. he…" at bounding box center [900, 228] width 241 height 405
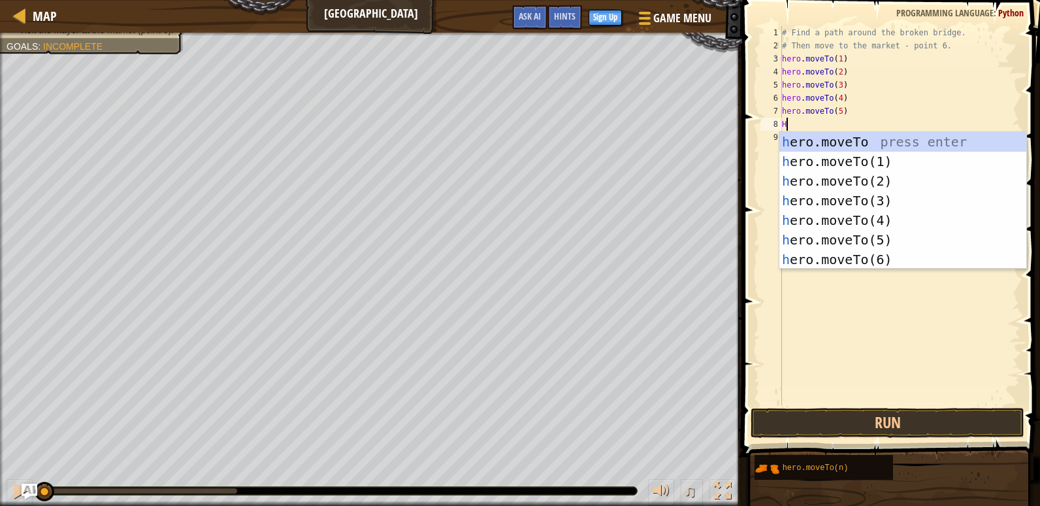
click at [874, 261] on div "h ero.moveTo press enter h ero.moveTo(1) press enter h ero.moveTo(2) press ente…" at bounding box center [903, 220] width 247 height 176
type textarea "hero.moveTo(6)"
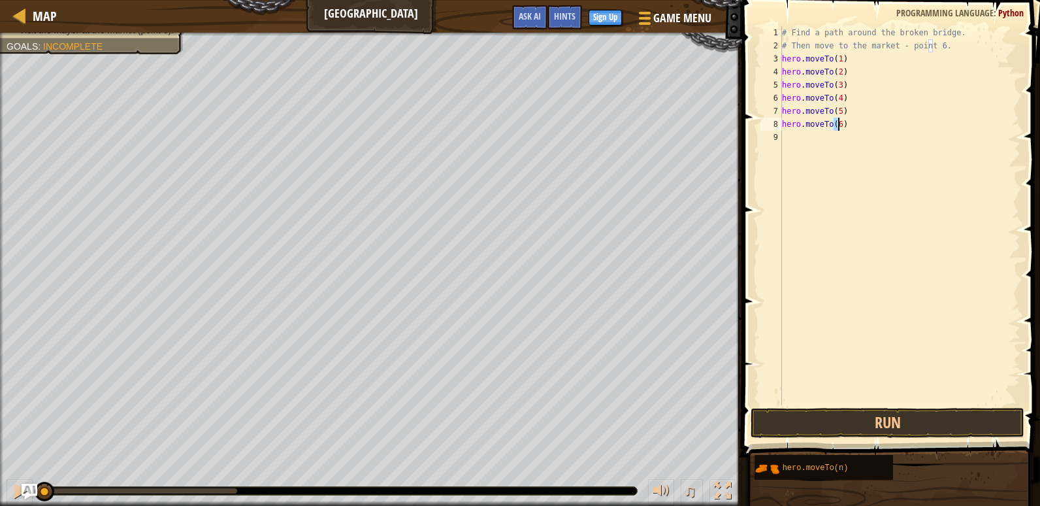
click at [869, 264] on div "# Find a path around the broken bridge. # Then move to the market - point 6. he…" at bounding box center [900, 228] width 241 height 405
click at [857, 422] on button "Run" at bounding box center [888, 423] width 274 height 30
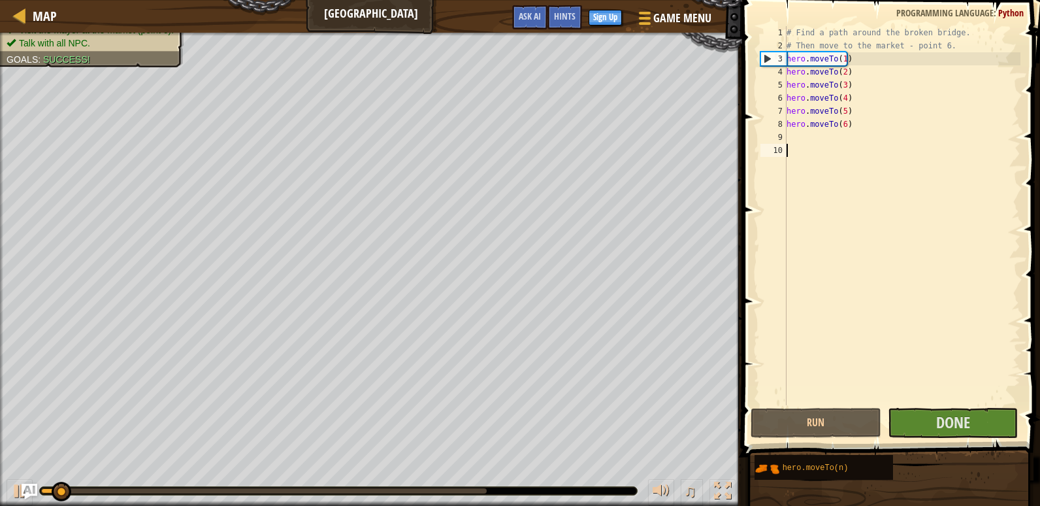
click at [937, 254] on div "# Find a path around the broken bridge. # Then move to the market - point 6. he…" at bounding box center [902, 228] width 237 height 405
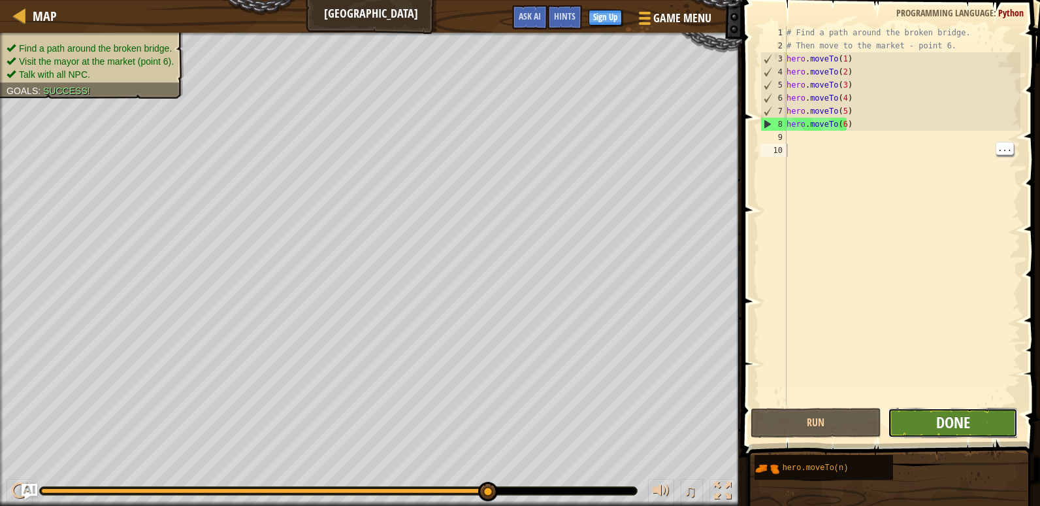
click at [949, 418] on span "Done" at bounding box center [953, 422] width 34 height 21
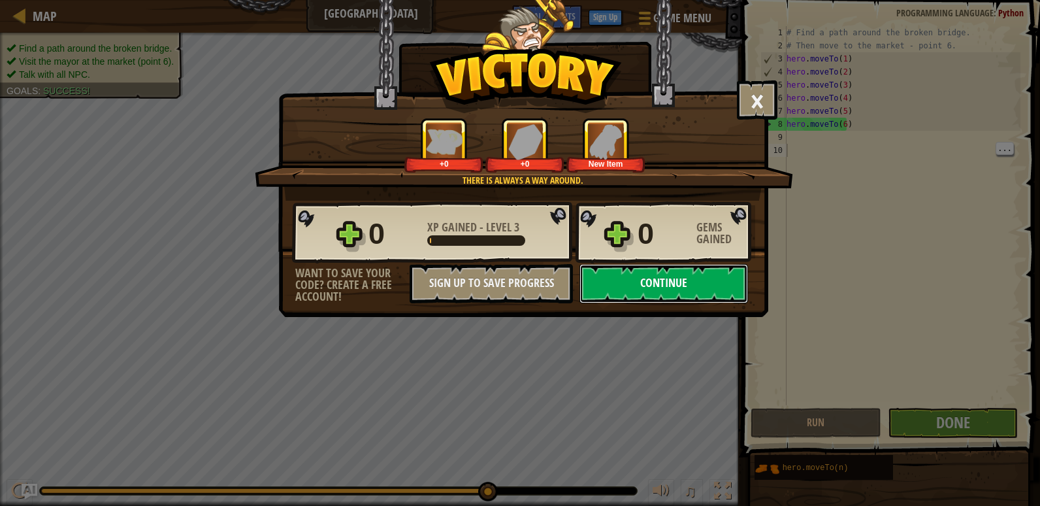
click at [676, 289] on button "Continue" at bounding box center [664, 283] width 169 height 39
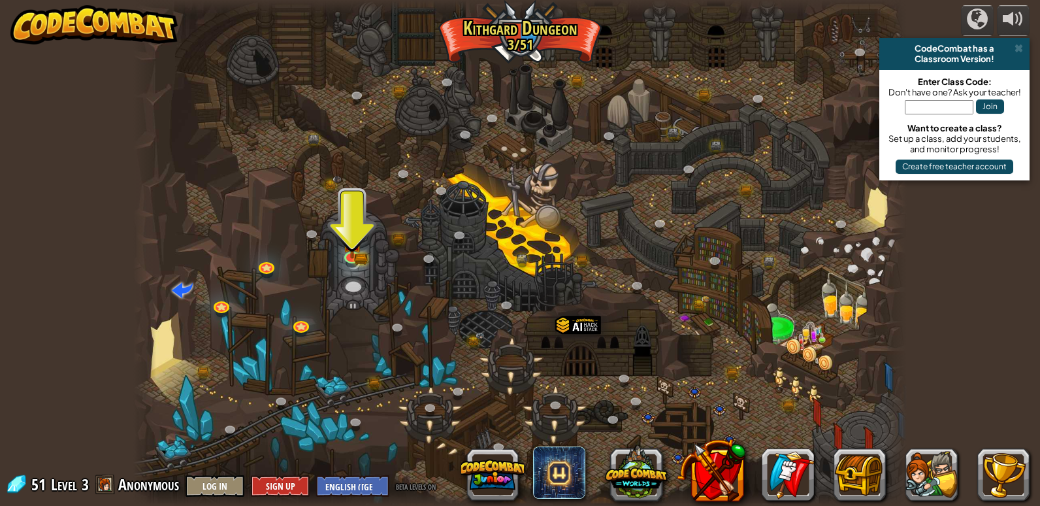
click at [378, 269] on div at bounding box center [520, 253] width 774 height 506
click at [347, 248] on img at bounding box center [352, 233] width 20 height 43
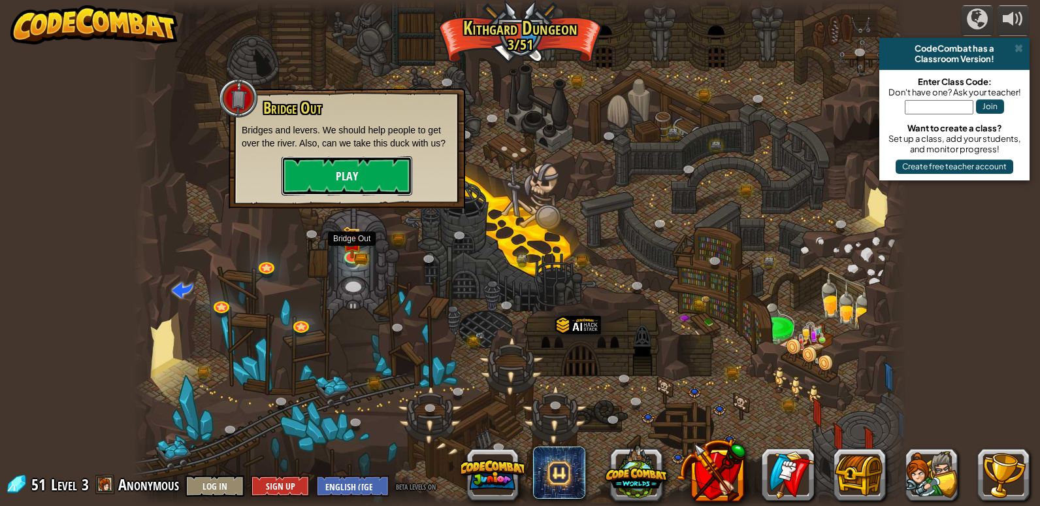
click at [372, 180] on button "Play" at bounding box center [347, 175] width 131 height 39
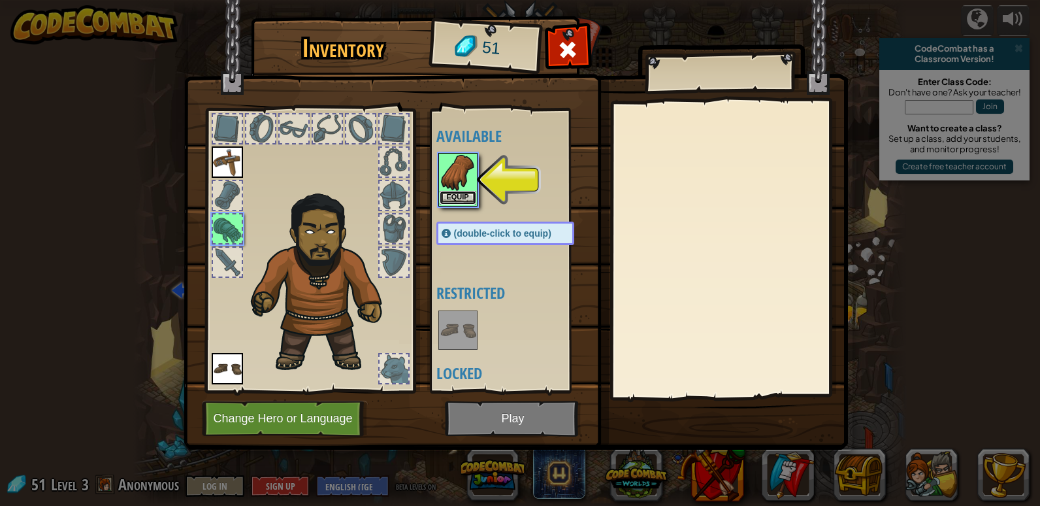
click at [472, 193] on button "Equip" at bounding box center [458, 198] width 37 height 14
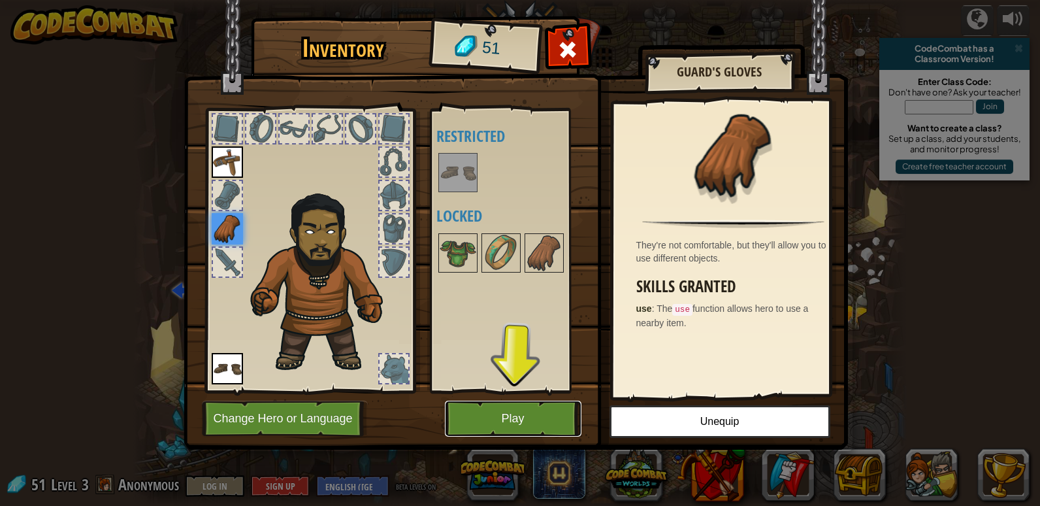
click at [521, 435] on button "Play" at bounding box center [513, 419] width 137 height 36
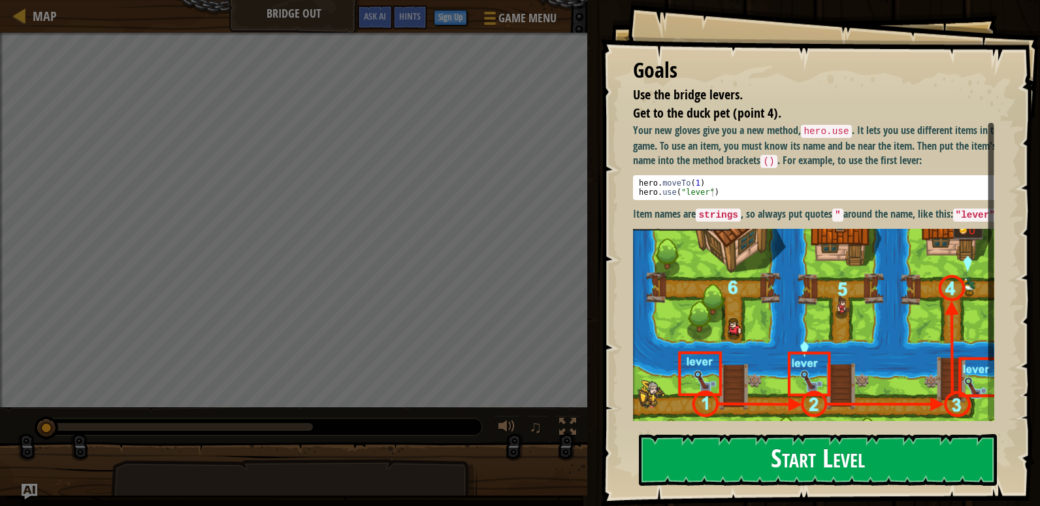
click at [815, 485] on button "Start Level" at bounding box center [818, 460] width 358 height 52
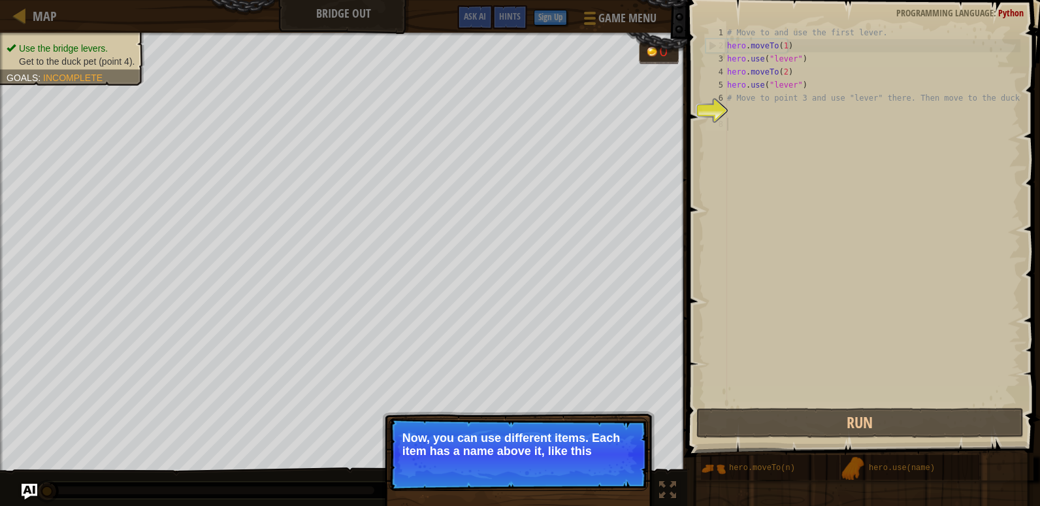
click at [775, 183] on div "# Move to and use the first lever. hero . moveTo ( 1 ) hero . use ( "lever" ) h…" at bounding box center [873, 228] width 296 height 405
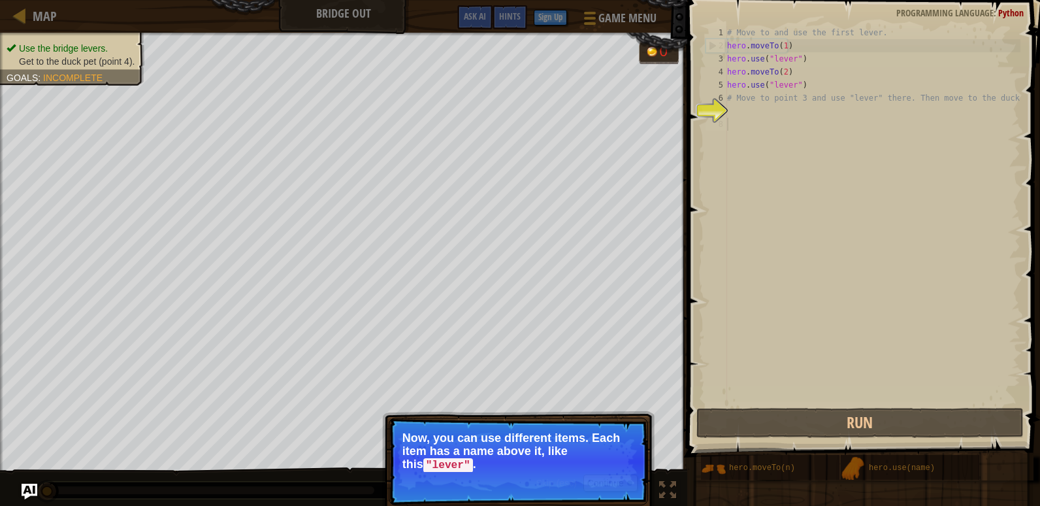
click at [775, 183] on div "# Move to and use the first lever. hero . moveTo ( 1 ) hero . use ( "lever" ) h…" at bounding box center [873, 228] width 296 height 405
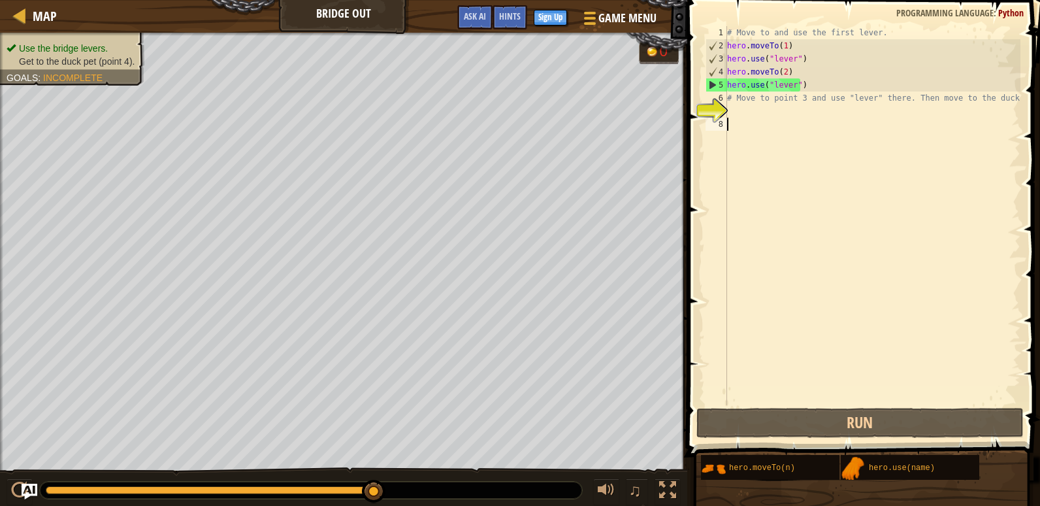
click at [766, 114] on div "# Move to and use the first lever. hero . moveTo ( 1 ) hero . use ( "lever" ) h…" at bounding box center [873, 228] width 296 height 405
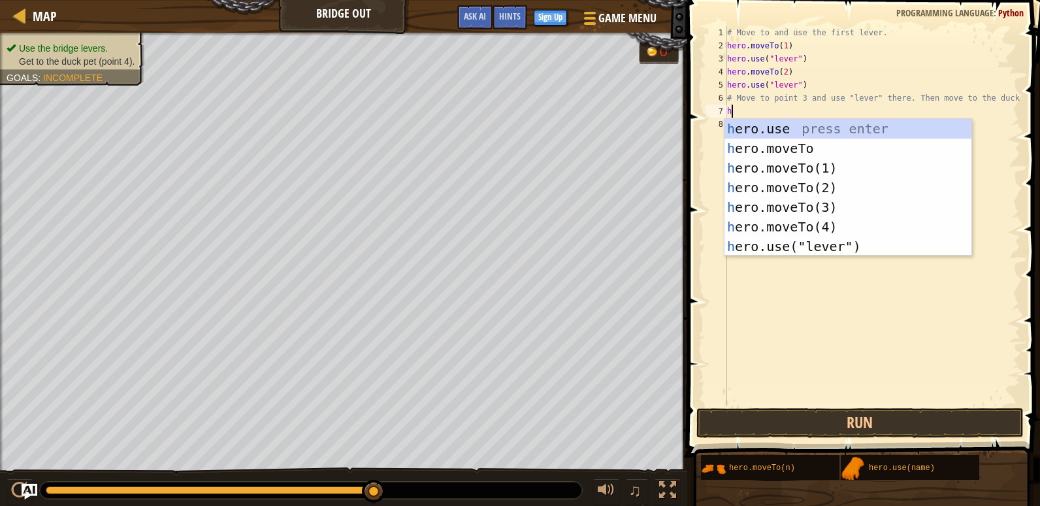
click at [844, 199] on div "h ero.use press enter h ero.moveTo press enter h ero.moveTo(1) press enter h er…" at bounding box center [848, 207] width 247 height 176
type textarea "hero.moveTo(3)"
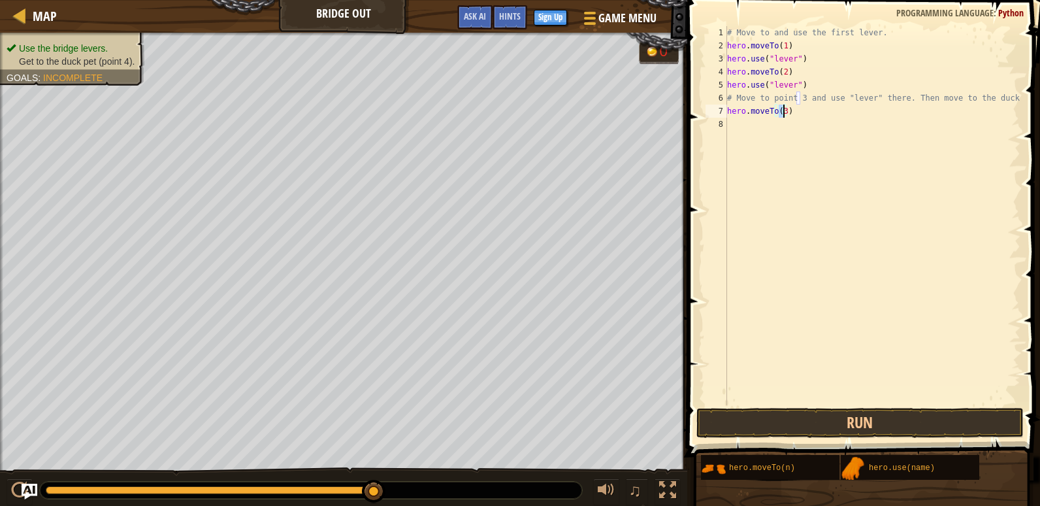
scroll to position [6, 4]
click at [746, 127] on div "# Move to and use the first lever. hero . moveTo ( 1 ) hero . use ( "lever" ) h…" at bounding box center [873, 228] width 296 height 405
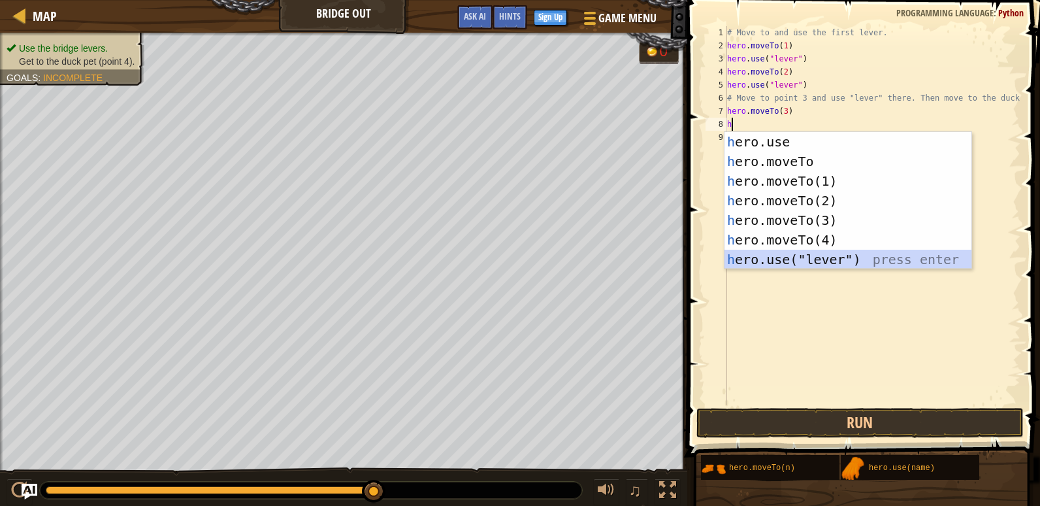
click at [815, 254] on div "h ero.use press enter h ero.moveTo press enter h ero.moveTo(1) press enter h er…" at bounding box center [848, 220] width 247 height 176
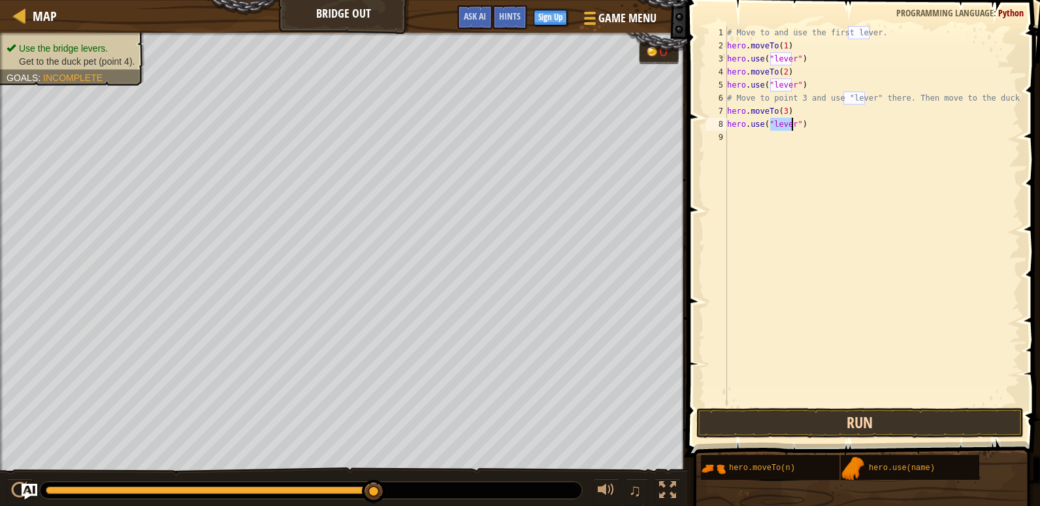
type textarea "hero.use("lever")"
click at [842, 427] on button "Run" at bounding box center [860, 423] width 327 height 30
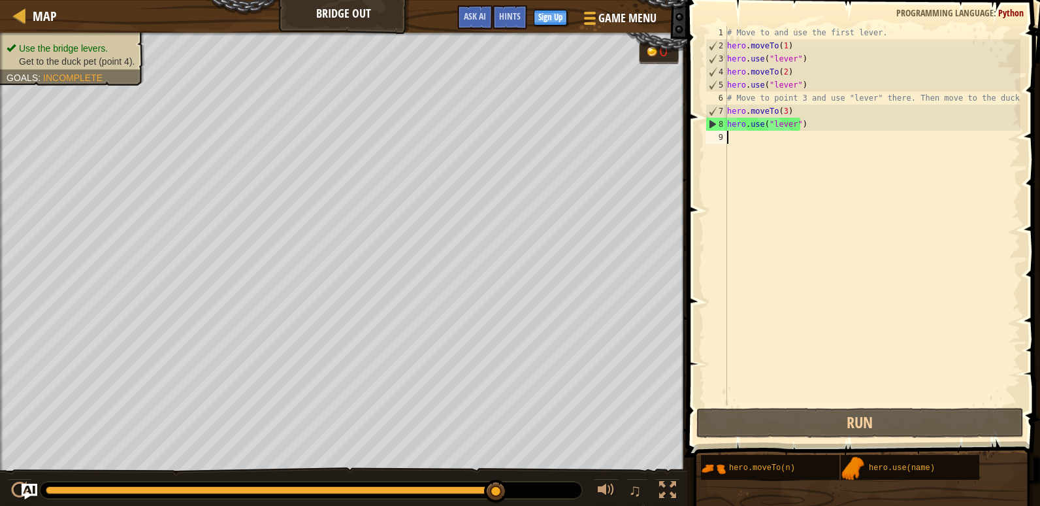
click at [769, 143] on div "# Move to and use the first lever. hero . moveTo ( 1 ) hero . use ( "lever" ) h…" at bounding box center [873, 228] width 296 height 405
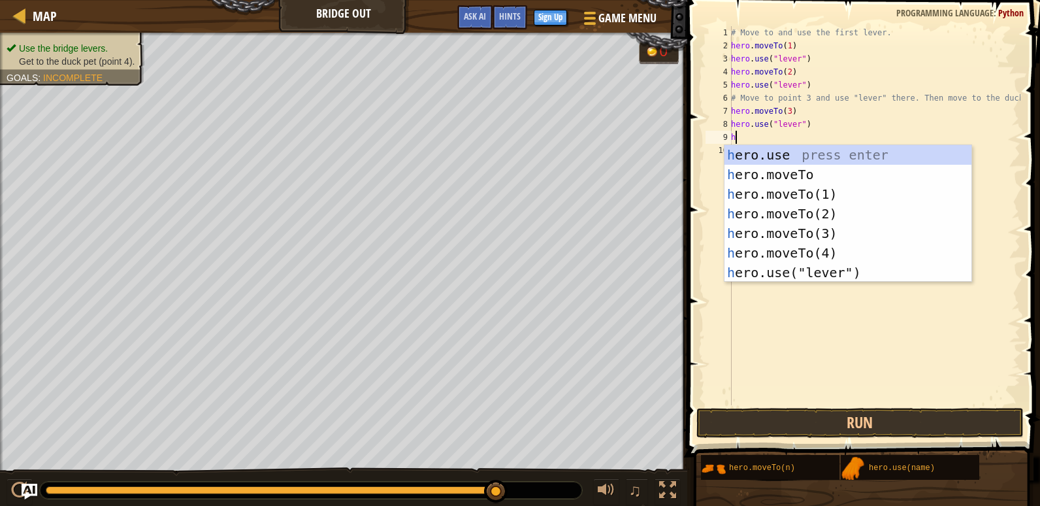
click at [823, 254] on div "h ero.use press enter h ero.moveTo press enter h ero.moveTo(1) press enter h er…" at bounding box center [848, 233] width 247 height 176
type textarea "hero.moveTo(4)"
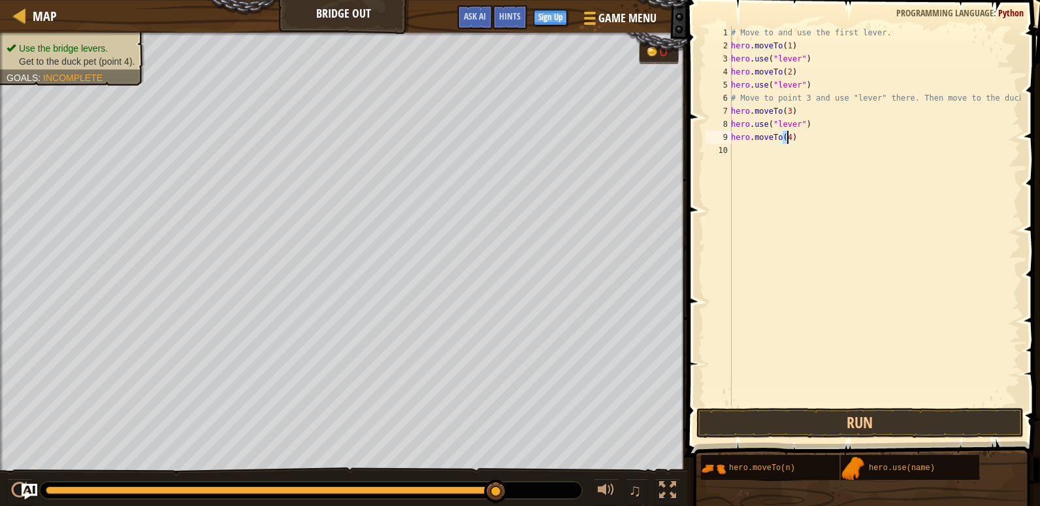
scroll to position [6, 4]
click at [928, 242] on div "# Move to and use the first lever. hero . moveTo ( 1 ) hero . use ( "lever" ) h…" at bounding box center [875, 228] width 292 height 405
click at [904, 271] on div "# Move to and use the first lever. hero . moveTo ( 1 ) hero . use ( "lever" ) h…" at bounding box center [874, 228] width 291 height 405
click at [778, 421] on button "Run" at bounding box center [860, 423] width 327 height 30
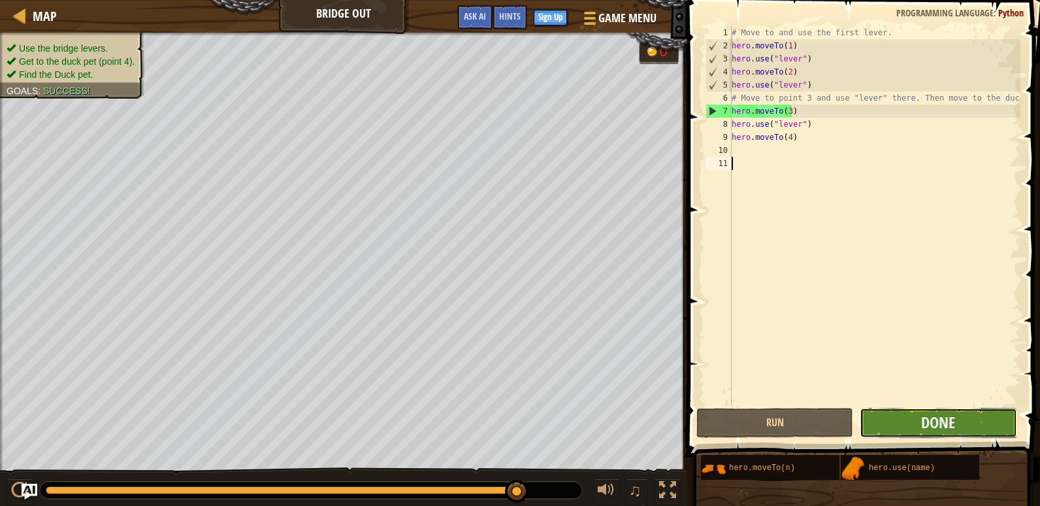
click at [910, 435] on button "Done" at bounding box center [938, 423] width 157 height 30
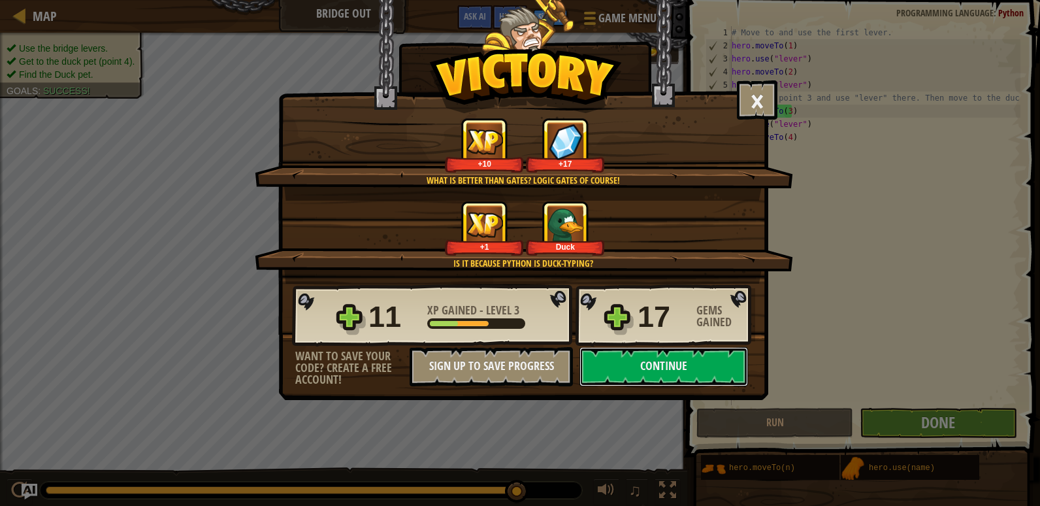
click at [679, 371] on button "Continue" at bounding box center [664, 366] width 169 height 39
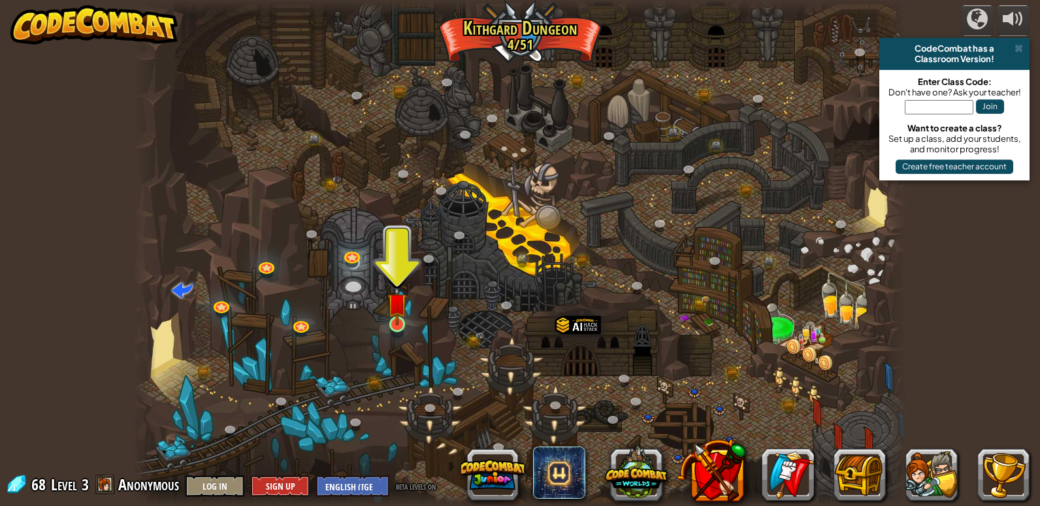
click at [393, 320] on img at bounding box center [397, 302] width 20 height 45
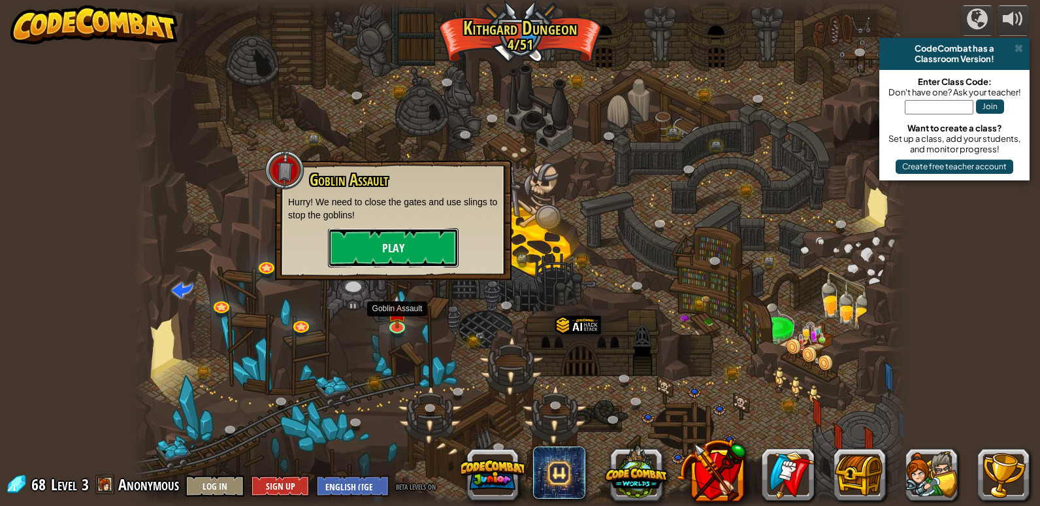
click at [384, 261] on button "Play" at bounding box center [393, 247] width 131 height 39
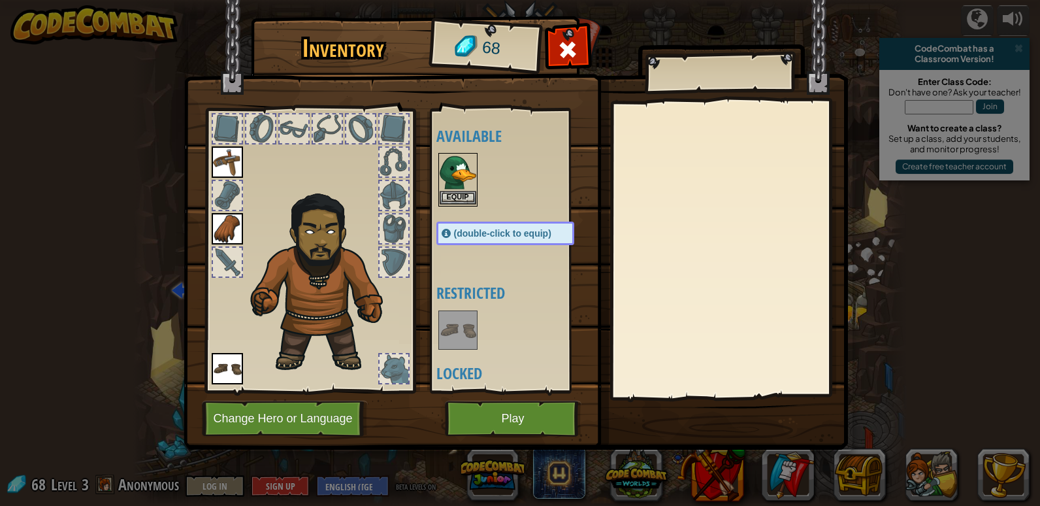
click at [461, 185] on img at bounding box center [458, 172] width 37 height 37
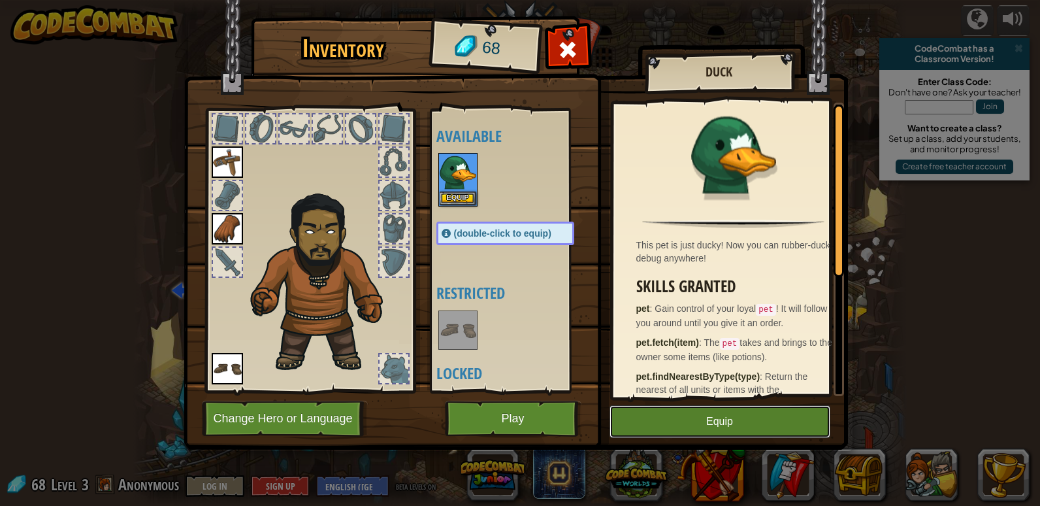
click at [704, 416] on button "Equip" at bounding box center [720, 421] width 221 height 33
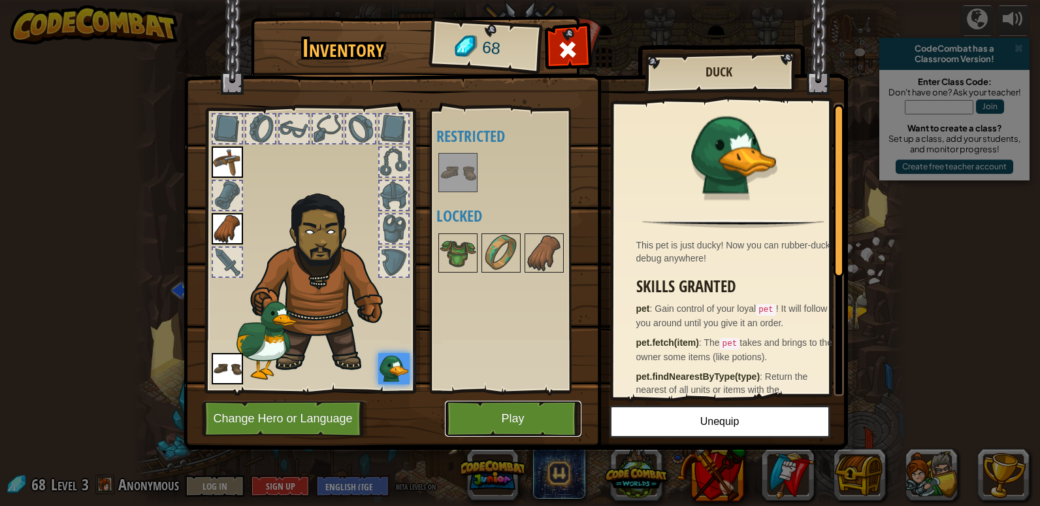
click at [487, 414] on button "Play" at bounding box center [513, 419] width 137 height 36
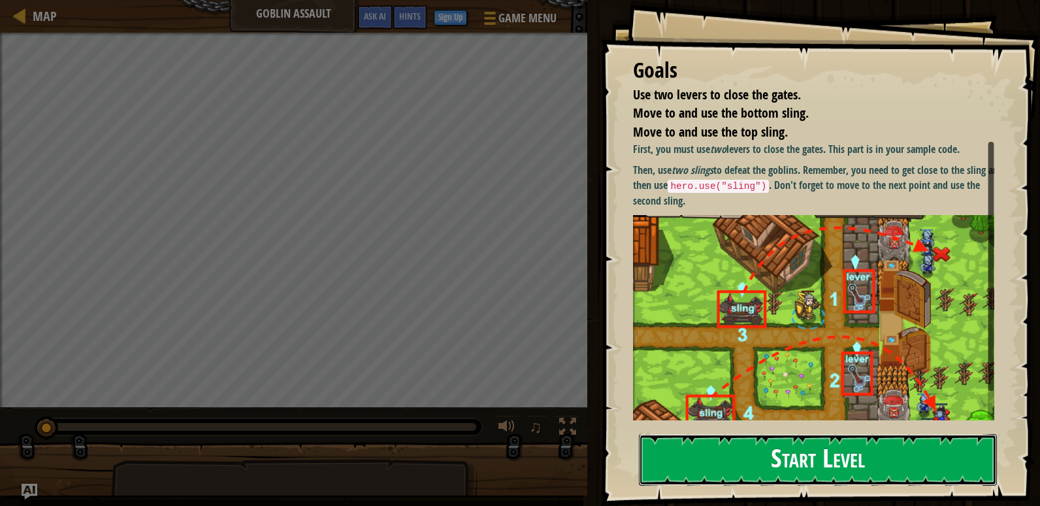
click at [828, 478] on button "Start Level" at bounding box center [818, 460] width 358 height 52
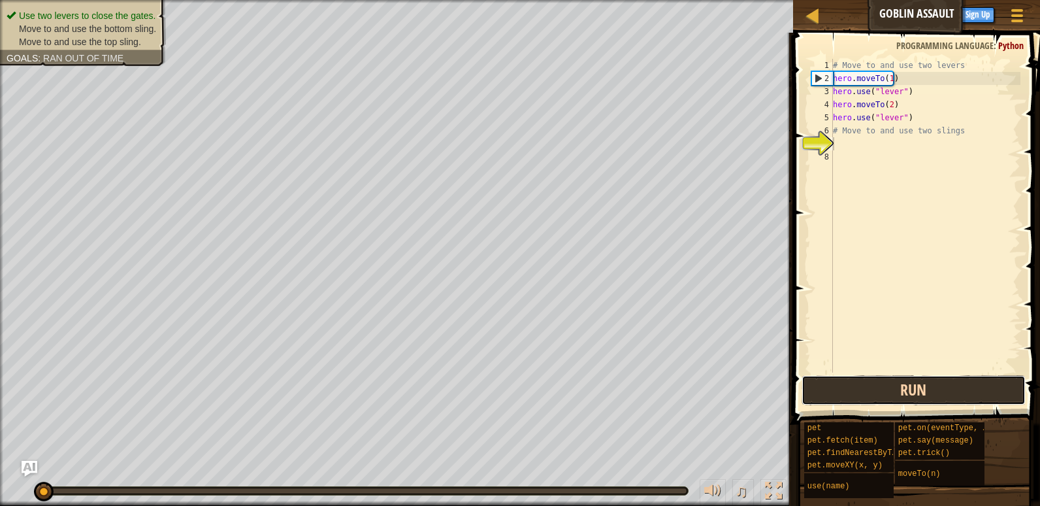
click at [861, 391] on button "Run" at bounding box center [914, 390] width 224 height 30
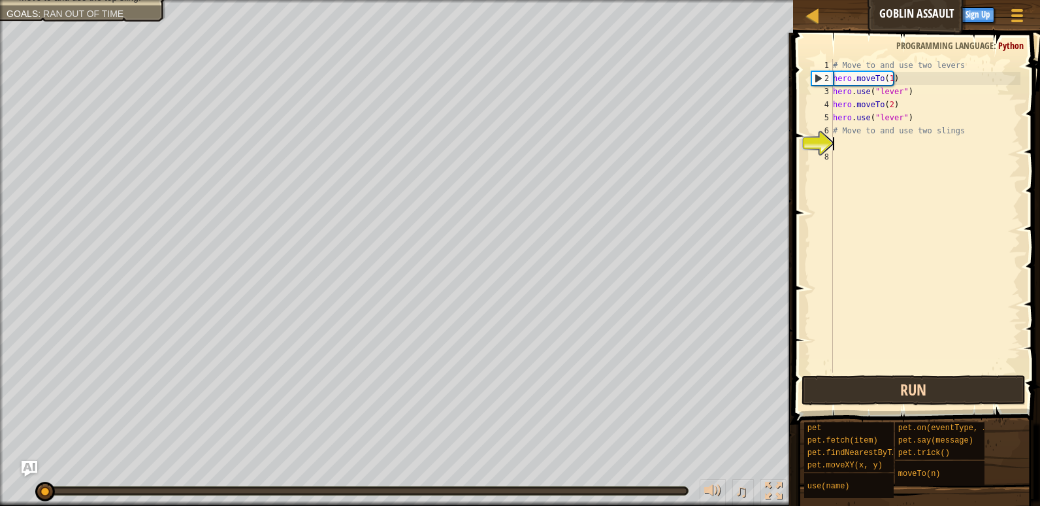
scroll to position [6, 0]
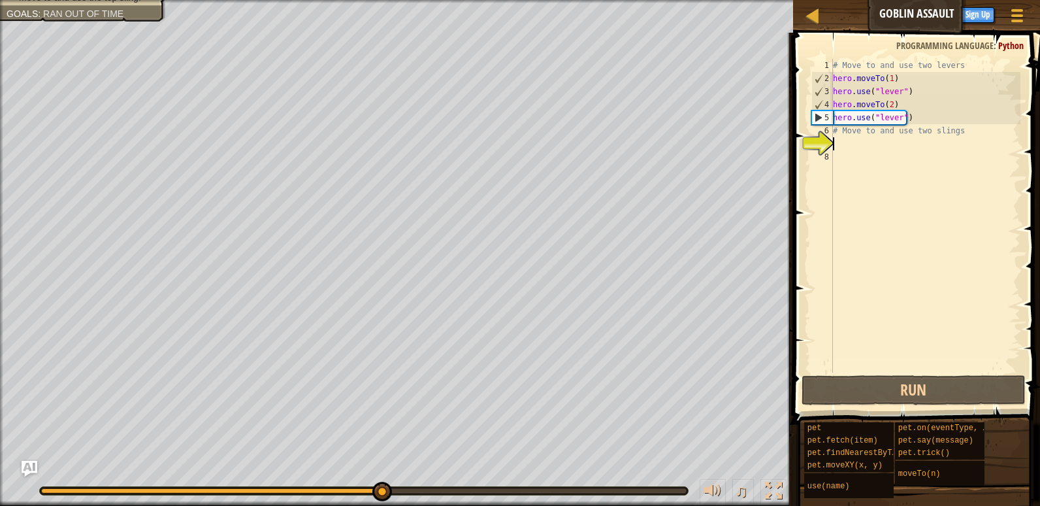
click at [857, 146] on div "# Move to and use two levers hero . moveTo ( 1 ) hero . use ( "lever" ) hero . …" at bounding box center [925, 229] width 190 height 340
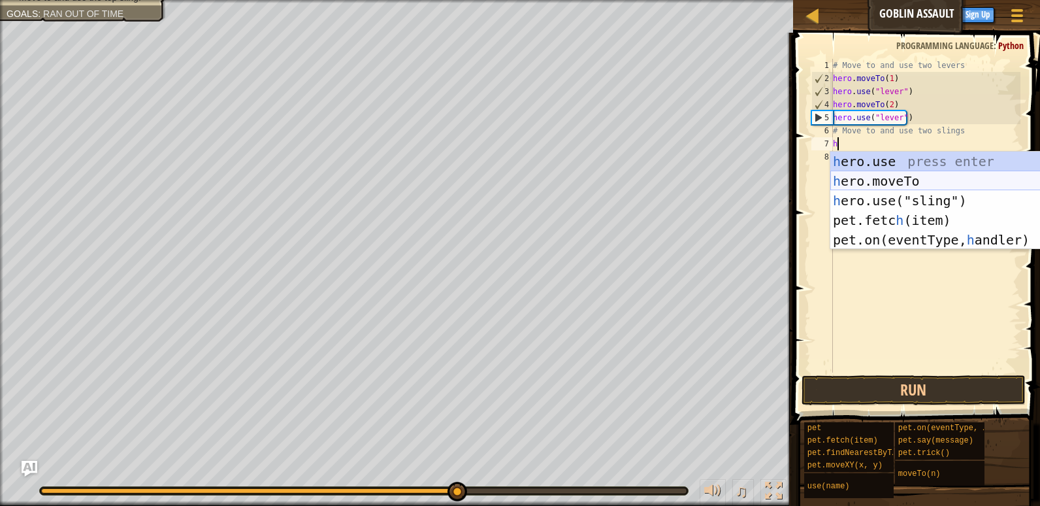
click at [916, 186] on div "h ero.use press enter h ero.moveTo press enter h ero.use("sling") press enter p…" at bounding box center [953, 220] width 247 height 137
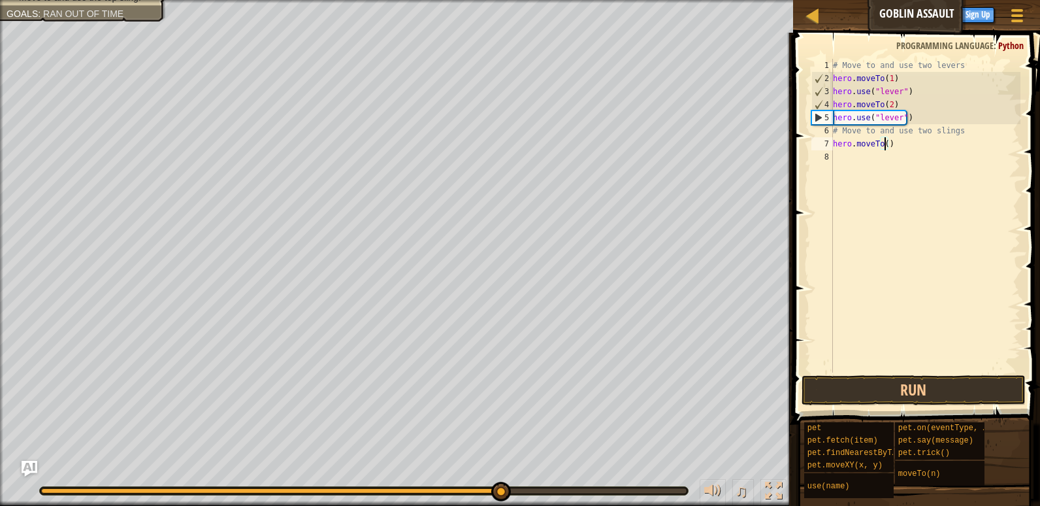
type textarea "hero.moveTo(3)"
click at [857, 156] on div "# Move to and use two levers hero . moveTo ( 1 ) hero . use ( "lever" ) hero . …" at bounding box center [925, 229] width 190 height 340
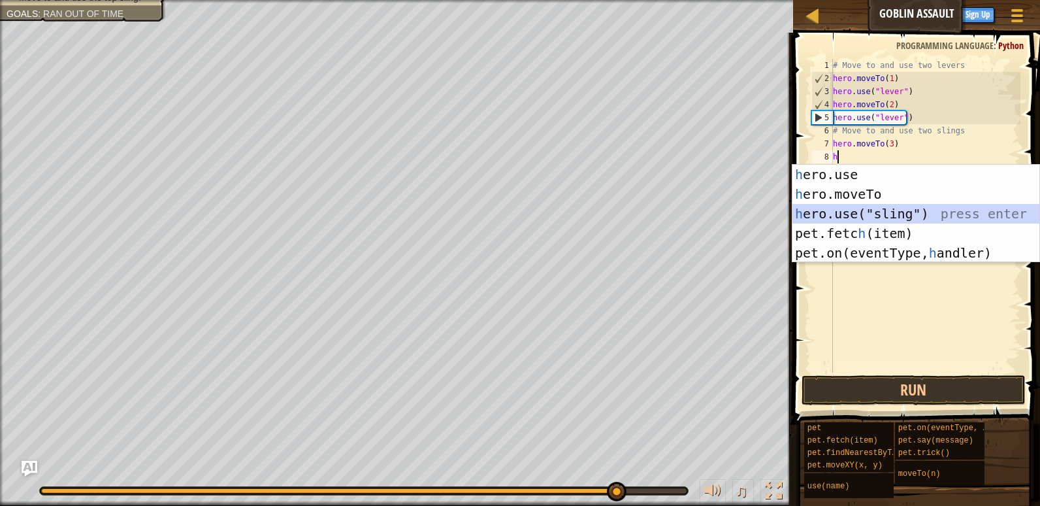
click at [863, 213] on div "h ero.use press enter h ero.moveTo press enter h ero.use("sling") press enter p…" at bounding box center [916, 233] width 247 height 137
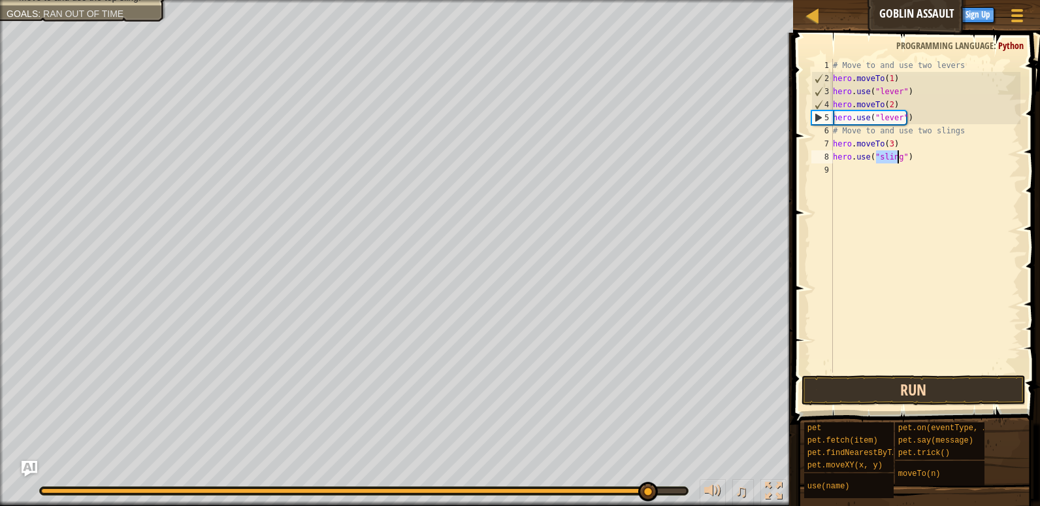
type textarea "hero.use("sling")"
click at [881, 386] on button "Run" at bounding box center [914, 390] width 224 height 30
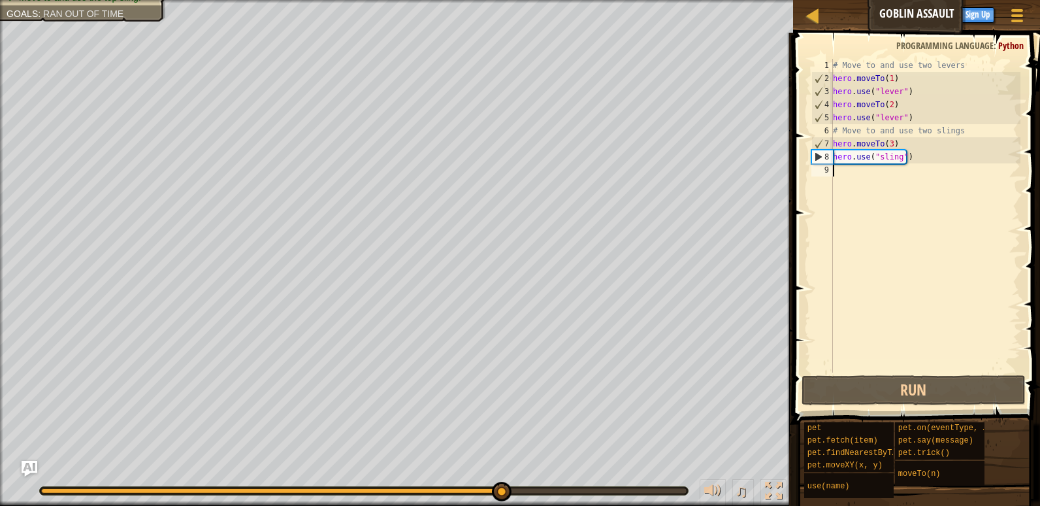
click at [857, 178] on div "# Move to and use two levers hero . moveTo ( 1 ) hero . use ( "lever" ) hero . …" at bounding box center [925, 229] width 190 height 340
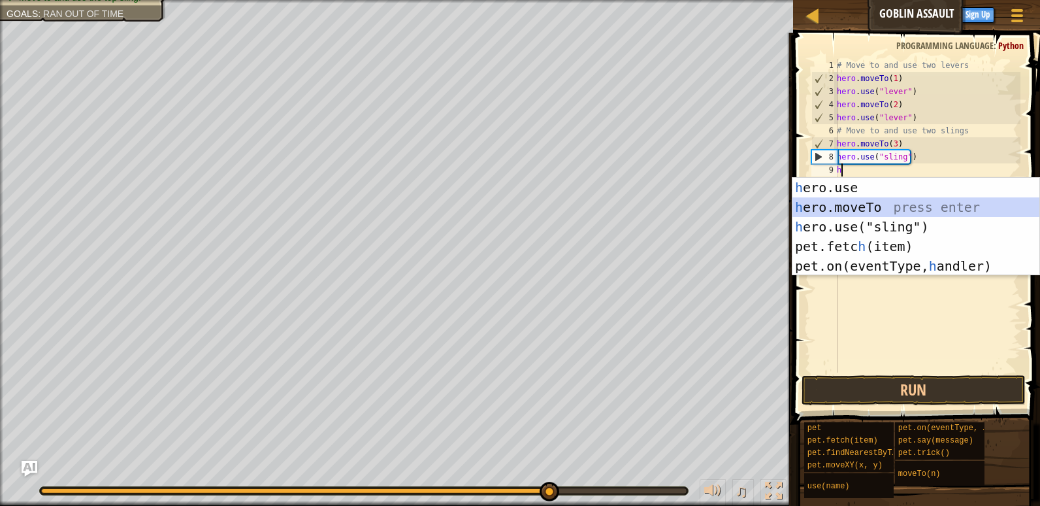
click at [842, 210] on div "h ero.use press enter h ero.moveTo press enter h ero.use("sling") press enter p…" at bounding box center [916, 246] width 247 height 137
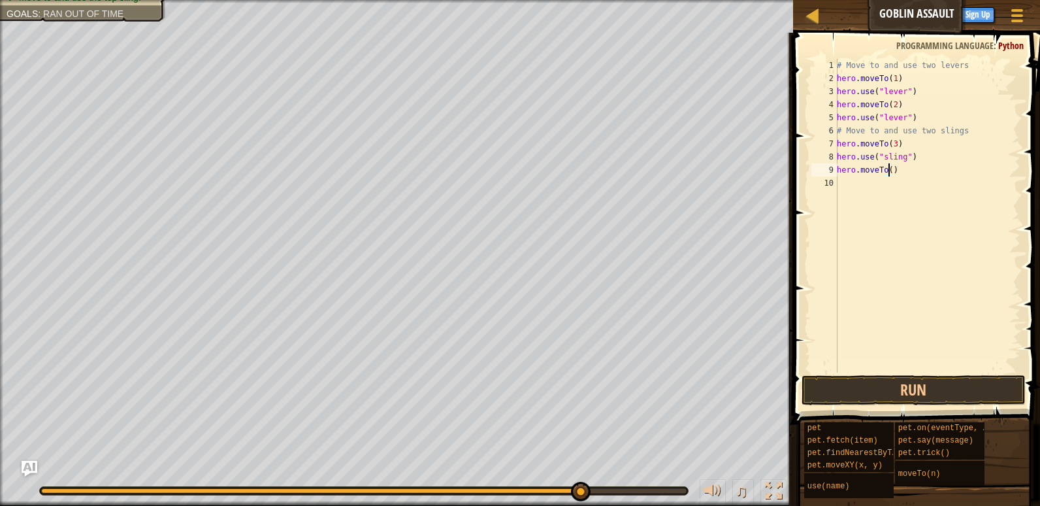
scroll to position [6, 5]
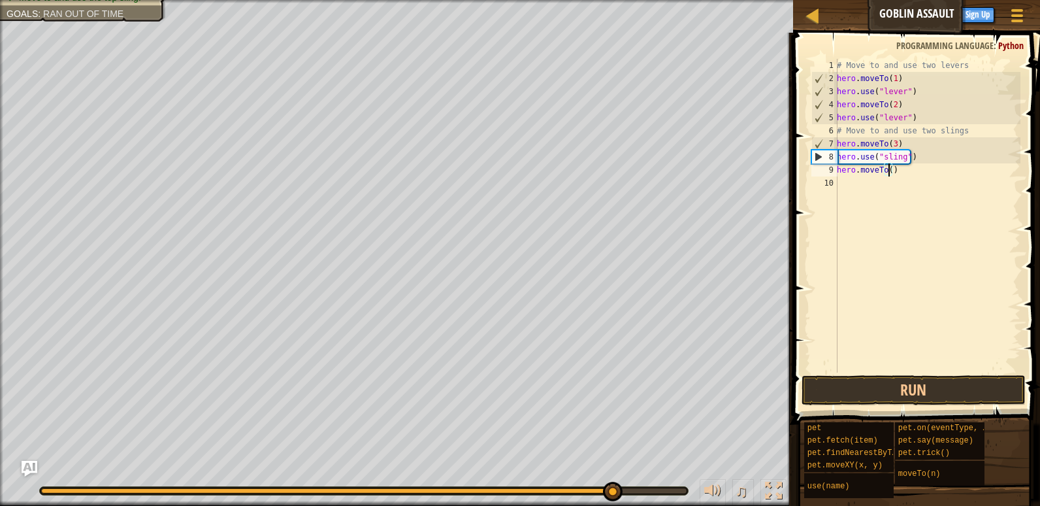
type textarea "hero.moveTo(4)"
click at [847, 183] on div "# Move to and use two levers hero . moveTo ( 1 ) hero . use ( "lever" ) hero . …" at bounding box center [927, 229] width 186 height 340
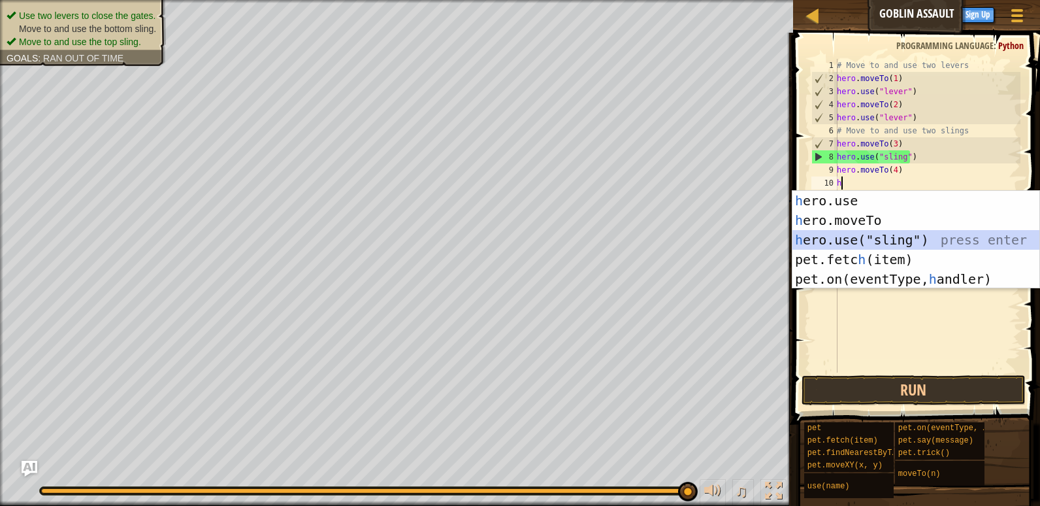
click at [849, 231] on div "h ero.use press enter h ero.moveTo press enter h ero.use("sling") press enter p…" at bounding box center [916, 259] width 247 height 137
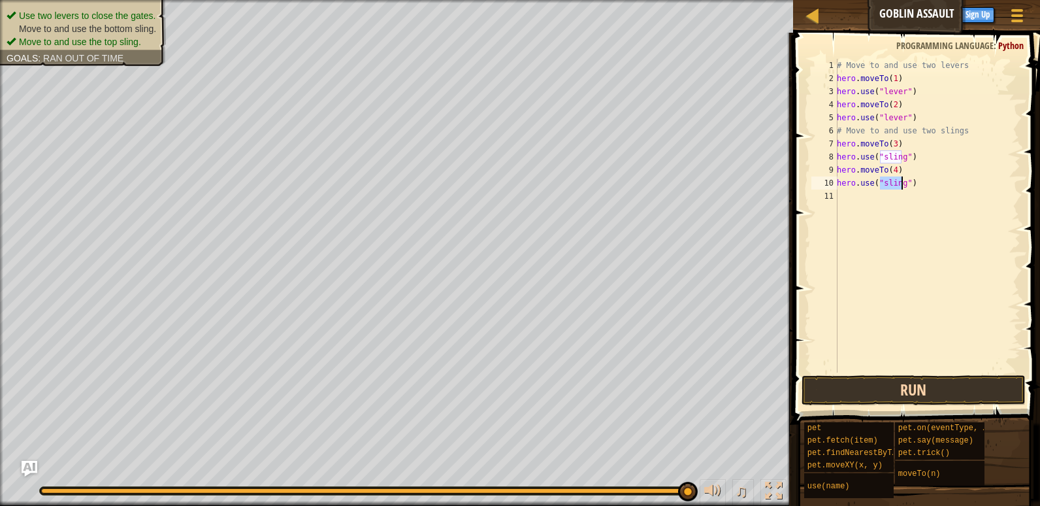
type textarea "hero.use("sling")"
click at [878, 398] on button "Run" at bounding box center [914, 390] width 224 height 30
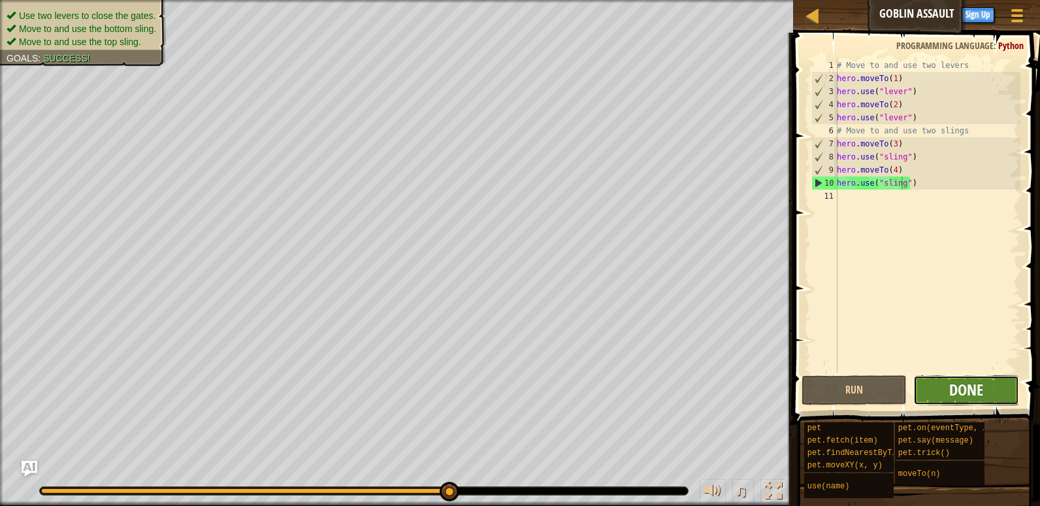
click at [976, 391] on span "Done" at bounding box center [966, 389] width 34 height 21
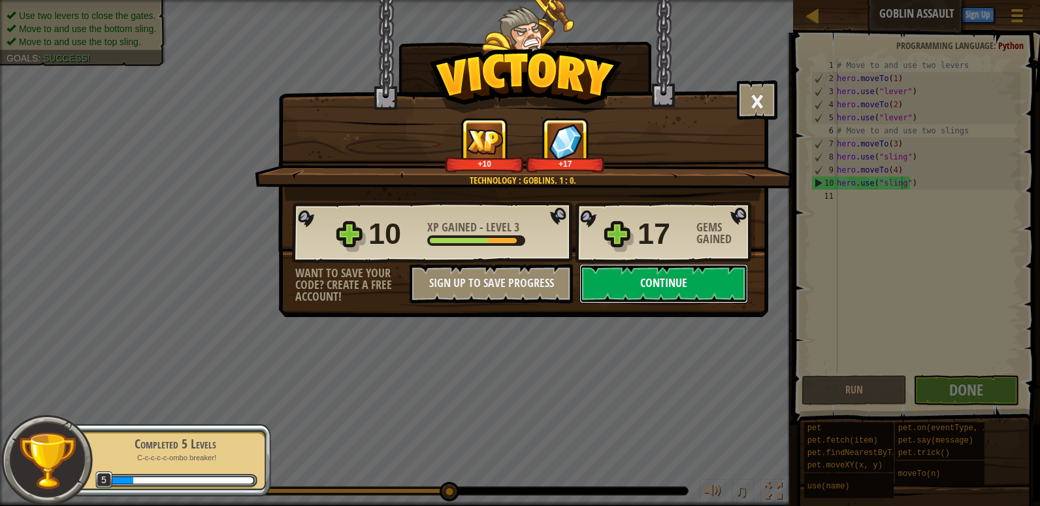
click at [650, 287] on button "Continue" at bounding box center [664, 283] width 169 height 39
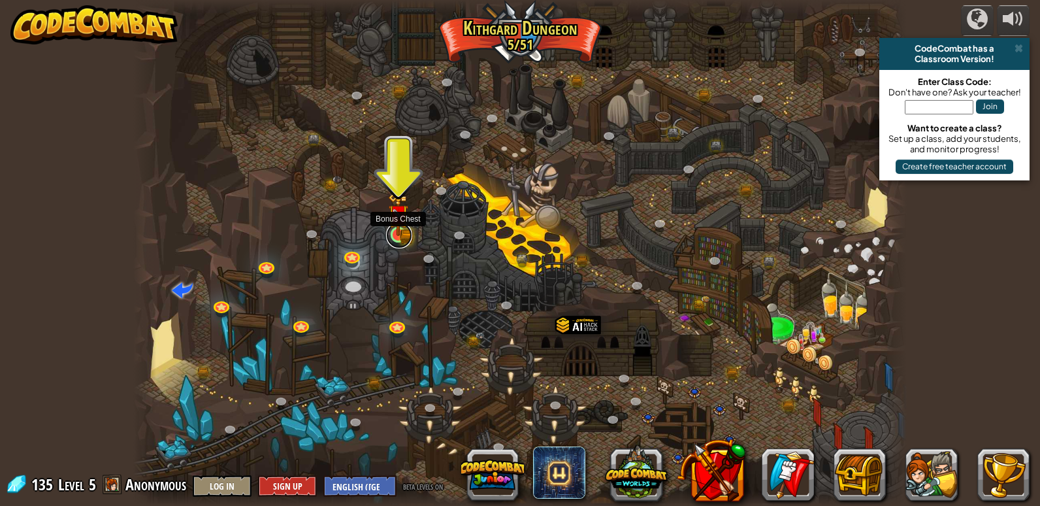
click at [404, 238] on link at bounding box center [399, 235] width 26 height 26
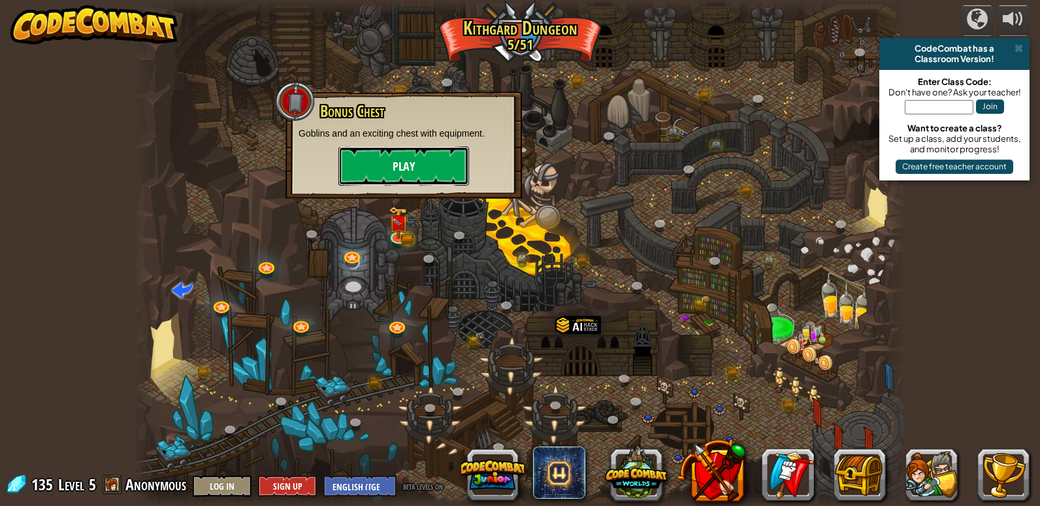
click at [367, 151] on button "Play" at bounding box center [403, 165] width 131 height 39
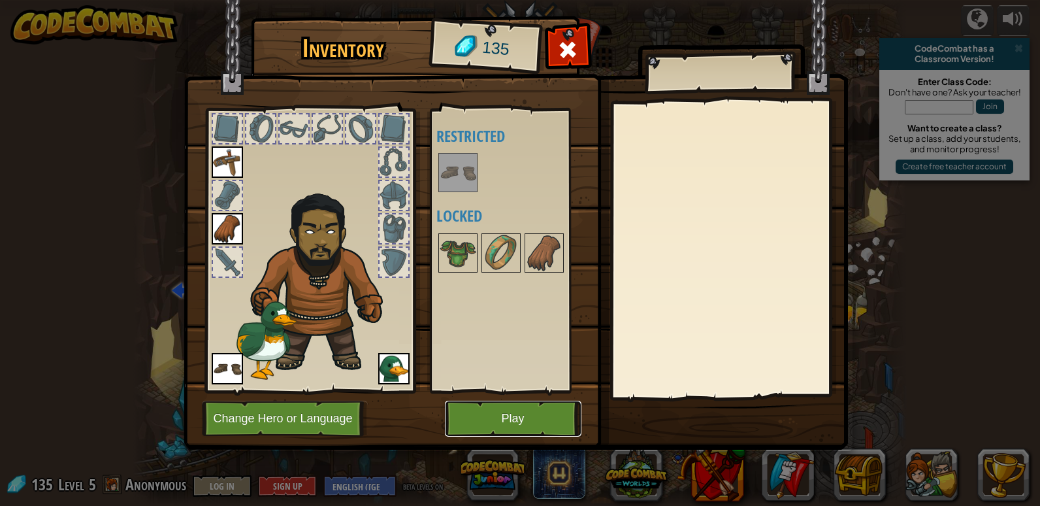
click at [489, 425] on button "Play" at bounding box center [513, 419] width 137 height 36
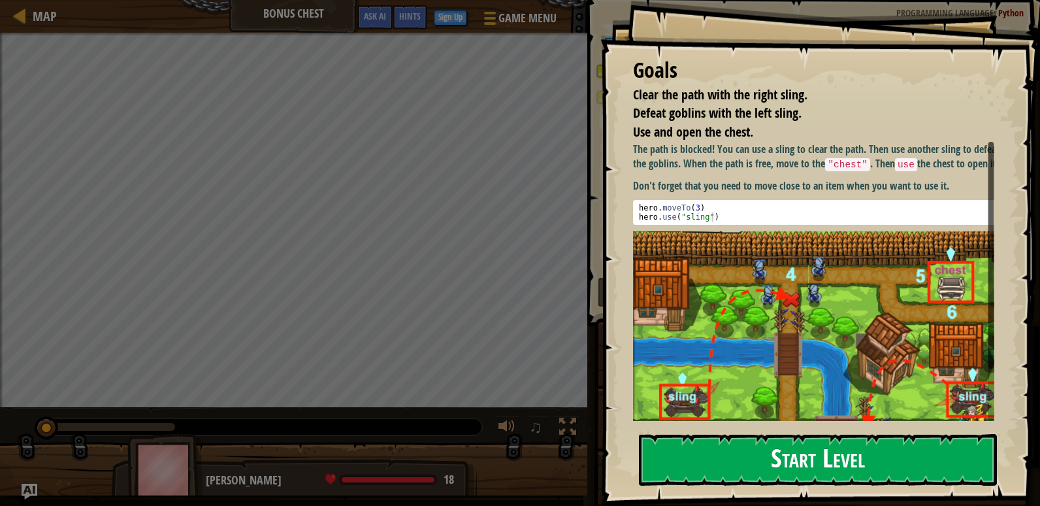
click at [717, 468] on button "Start Level" at bounding box center [818, 460] width 358 height 52
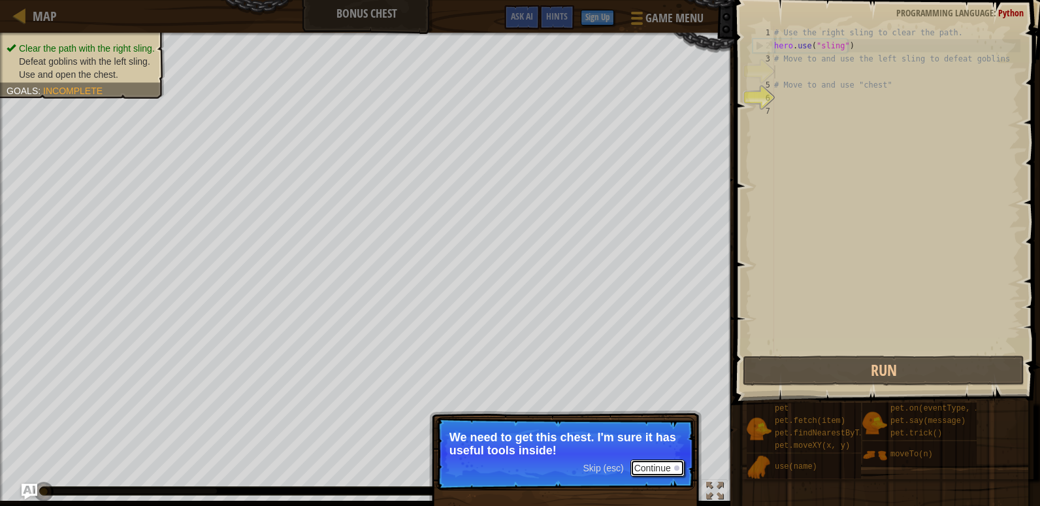
click at [675, 465] on div at bounding box center [676, 467] width 5 height 5
click at [640, 446] on p "But first, you need to use those slings to clear th" at bounding box center [566, 444] width 232 height 26
click at [676, 460] on button "Continue" at bounding box center [658, 467] width 54 height 17
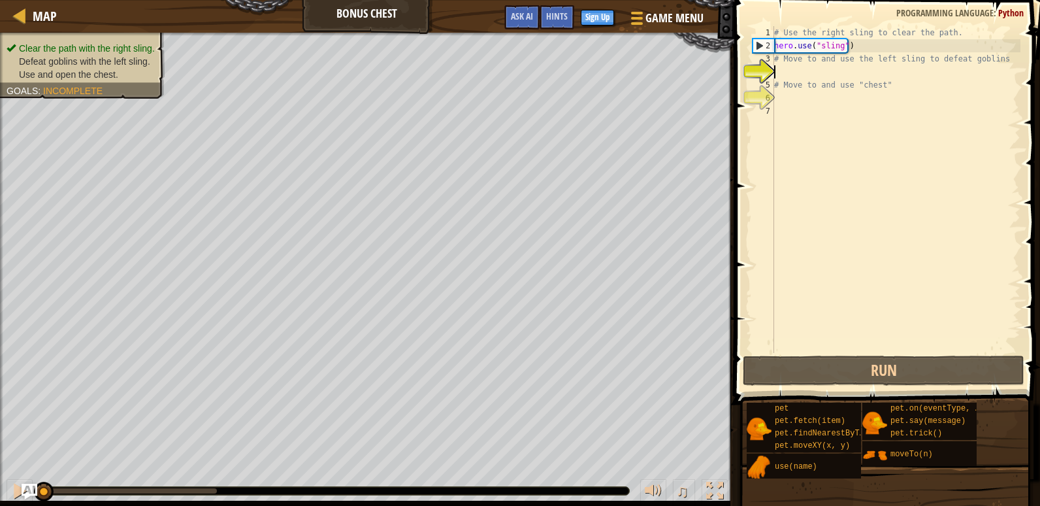
click at [780, 68] on div "# Use the right sling to clear the path. hero . use ( "sling" ) # Move to and u…" at bounding box center [896, 202] width 249 height 353
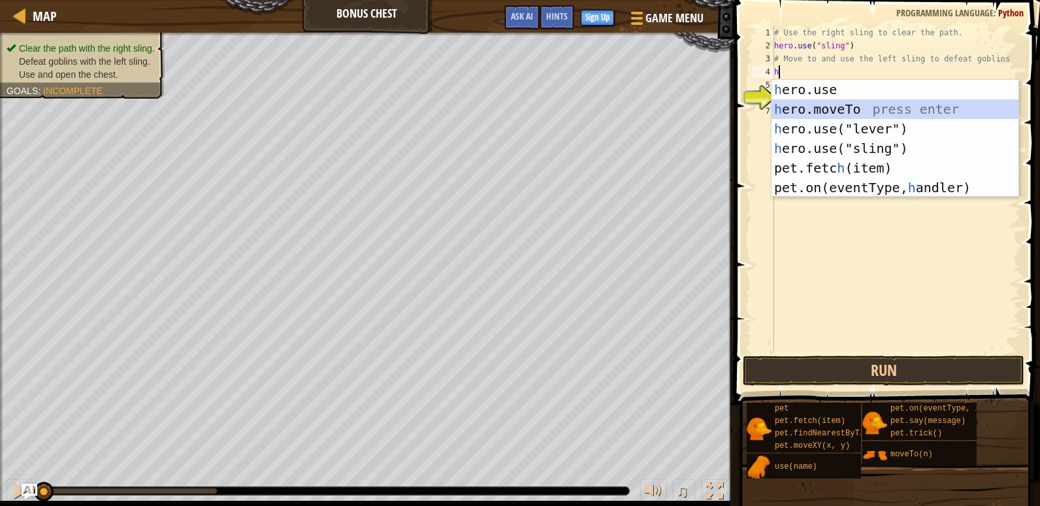
click at [785, 109] on div "h ero.use press enter h ero.moveTo press enter h ero.use("lever") press enter h…" at bounding box center [895, 158] width 247 height 157
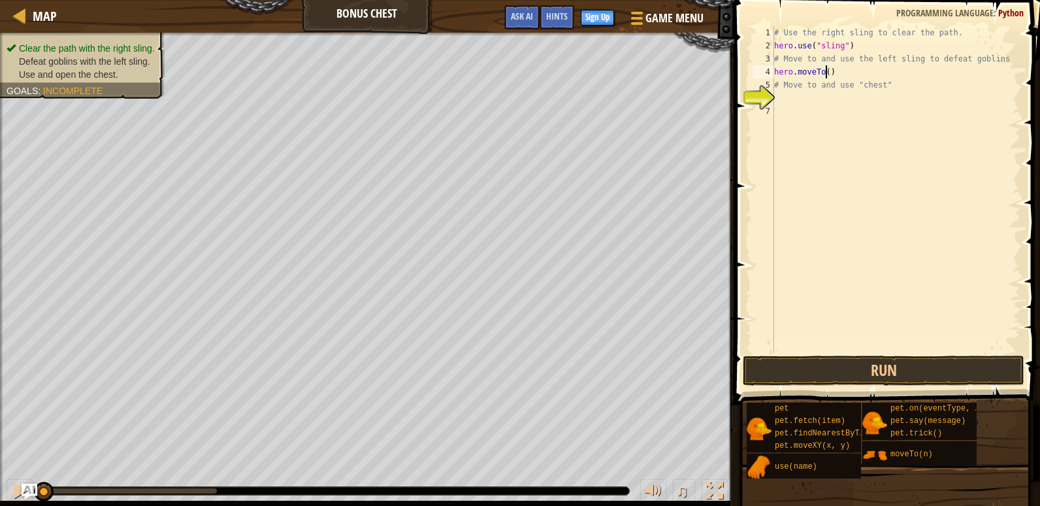
type textarea "hero.moveTo(3)"
click at [788, 106] on div "# Use the right sling to clear the path. hero . use ( "sling" ) # Move to and u…" at bounding box center [896, 202] width 249 height 353
click at [791, 98] on div "# Use the right sling to clear the path. hero . use ( "sling" ) # Move to and u…" at bounding box center [896, 202] width 249 height 353
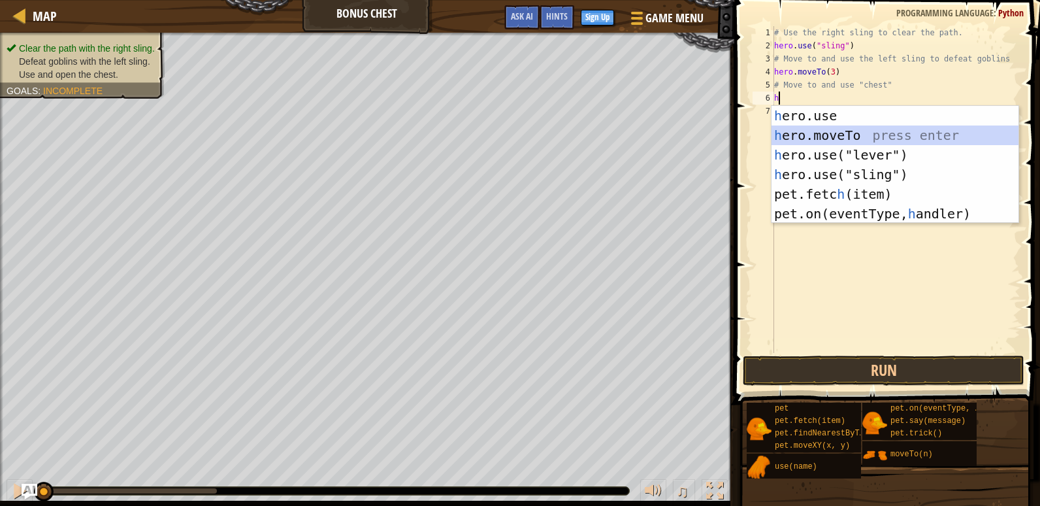
click at [831, 129] on div "h ero.use press enter h ero.moveTo press enter h ero.use("lever") press enter h…" at bounding box center [895, 184] width 247 height 157
type textarea "hero.moveTo(2)"
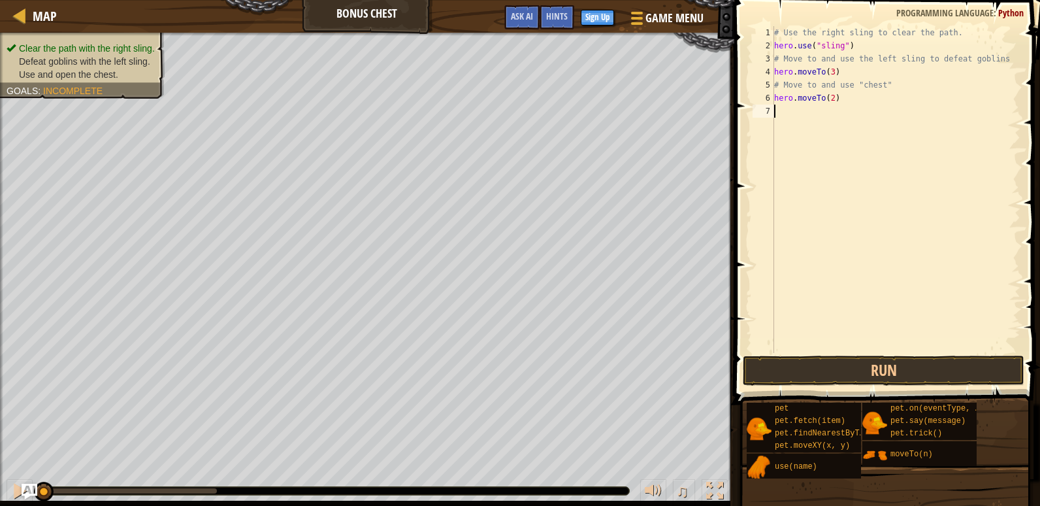
click at [797, 117] on div "# Use the right sling to clear the path. hero . use ( "sling" ) # Move to and u…" at bounding box center [896, 202] width 249 height 353
click at [797, 114] on div "# Use the right sling to clear the path. hero . use ( "sling" ) # Move to and u…" at bounding box center [896, 202] width 249 height 353
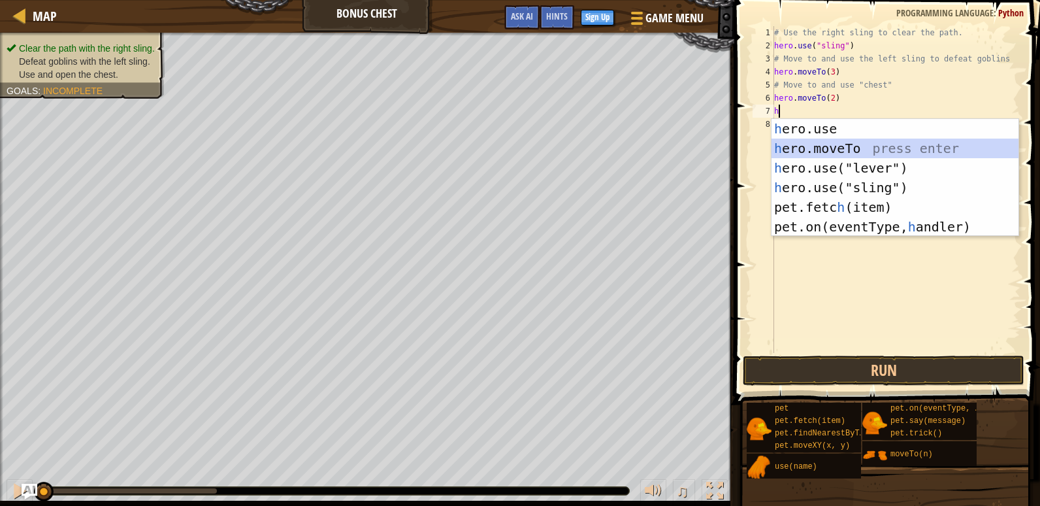
click at [802, 146] on div "h ero.use press enter h ero.moveTo press enter h ero.use("lever") press enter h…" at bounding box center [895, 197] width 247 height 157
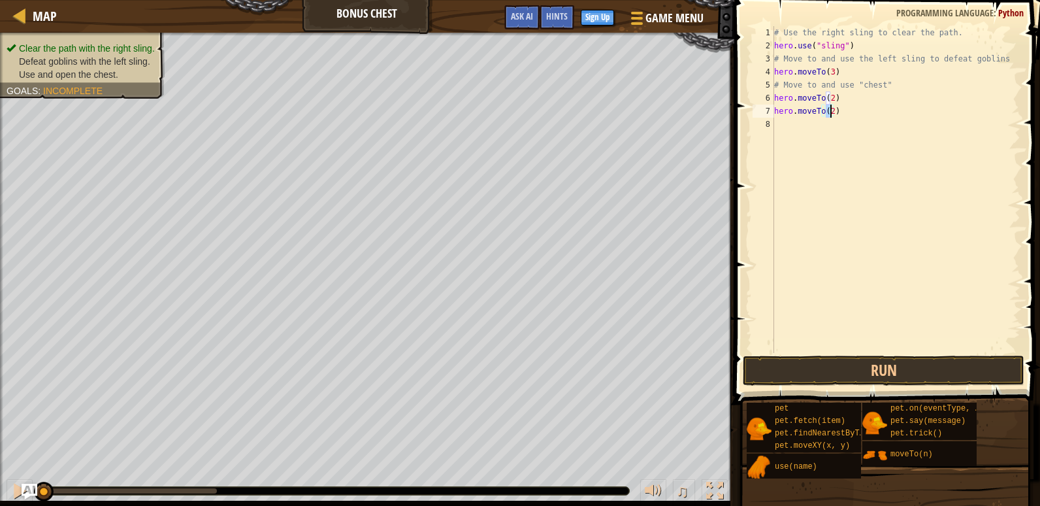
scroll to position [6, 4]
type textarea "hero.moveTo(4)"
click at [779, 124] on div "# Use the right sling to clear the path. hero . use ( "sling" ) # Move to and u…" at bounding box center [896, 202] width 249 height 353
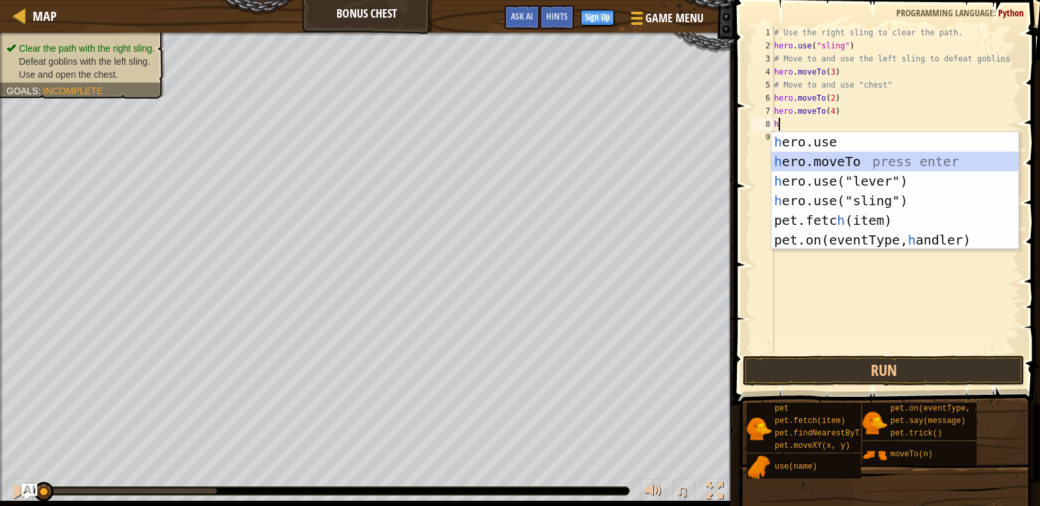
click at [785, 157] on div "h ero.use press enter h ero.moveTo press enter h ero.use("lever") press enter h…" at bounding box center [895, 210] width 247 height 157
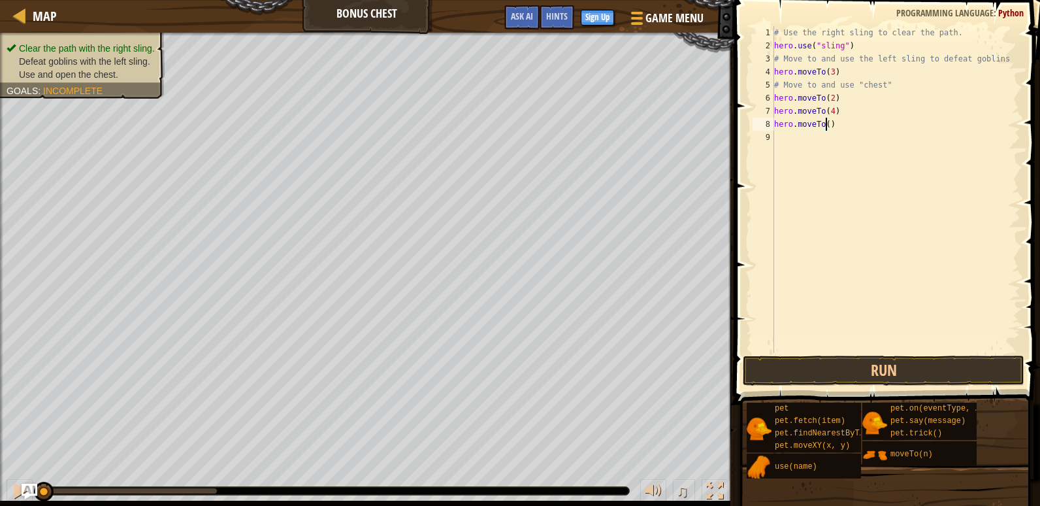
type textarea "hero.moveTo(6)"
click at [776, 139] on div "# Use the right sling to clear the path. hero . use ( "sling" ) # Move to and u…" at bounding box center [896, 202] width 249 height 353
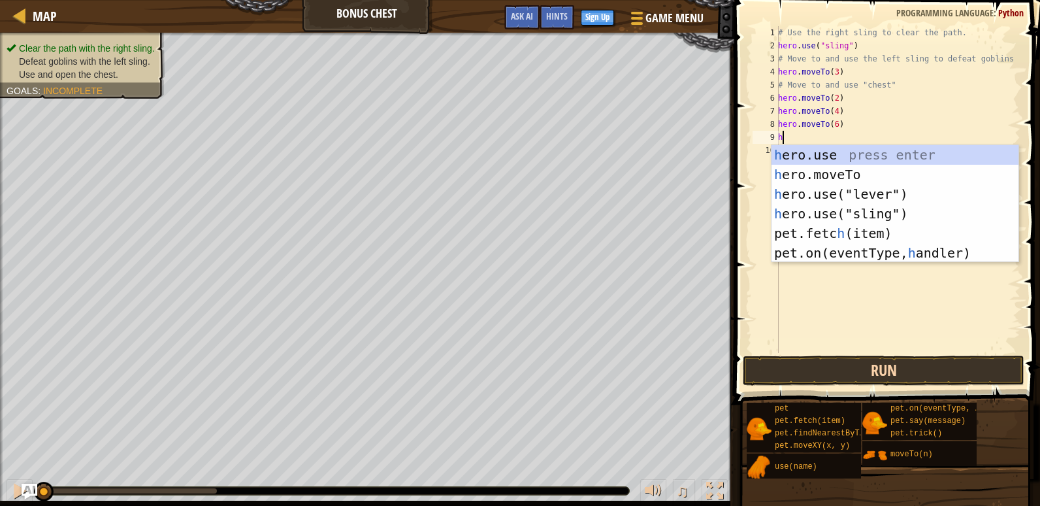
type textarea "h"
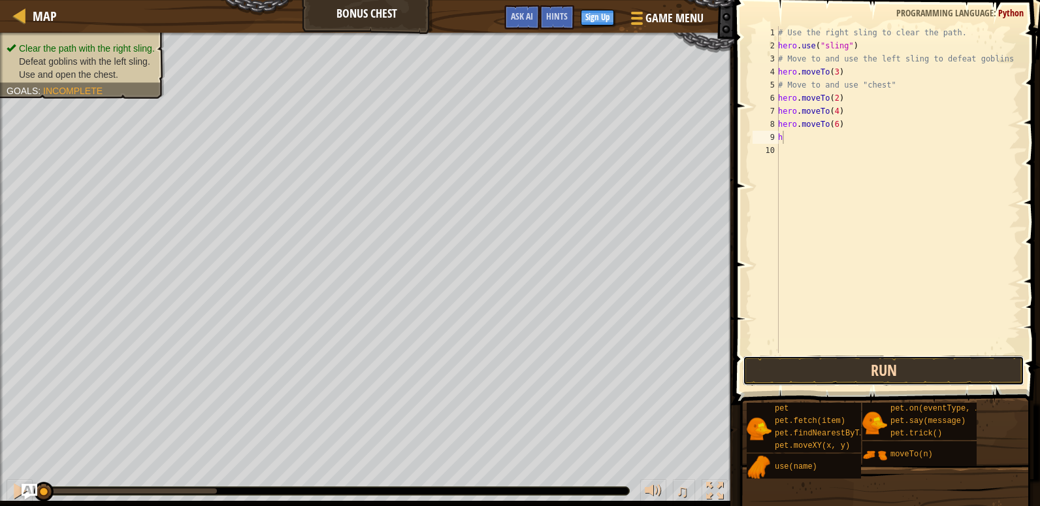
click at [831, 378] on button "Run" at bounding box center [884, 370] width 282 height 30
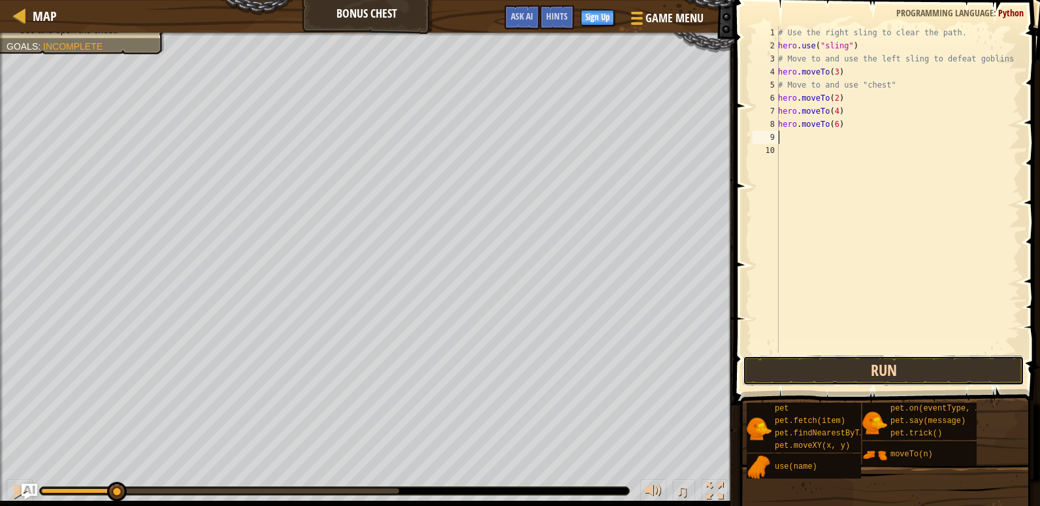
click at [830, 378] on button "Run" at bounding box center [884, 370] width 282 height 30
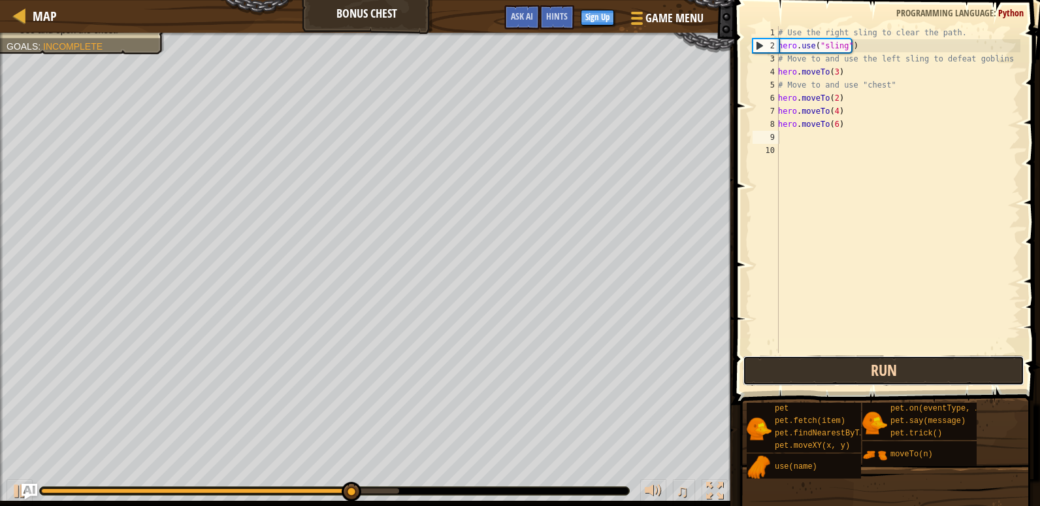
click at [927, 367] on button "Run" at bounding box center [884, 370] width 282 height 30
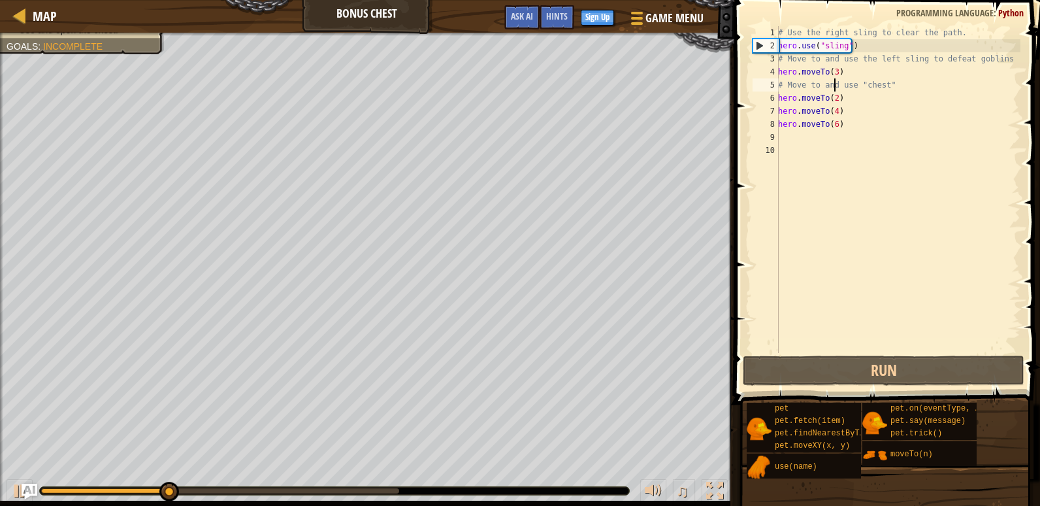
click at [836, 90] on div "# Use the right sling to clear the path. hero . use ( "sling" ) # Move to and u…" at bounding box center [898, 202] width 245 height 353
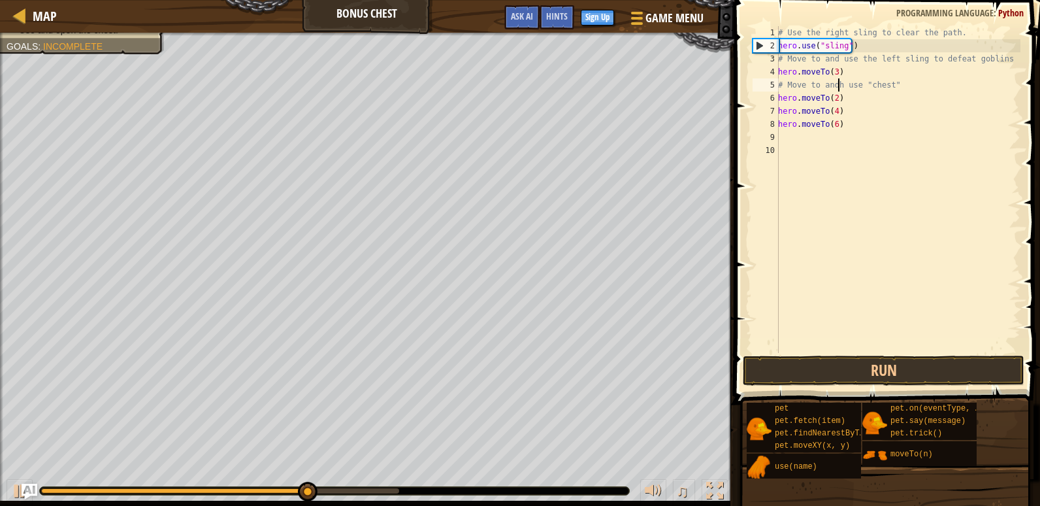
scroll to position [6, 5]
click at [892, 108] on div "# Use the right sling to clear the path. hero . use ( "sling" ) # Move to and u…" at bounding box center [898, 202] width 245 height 353
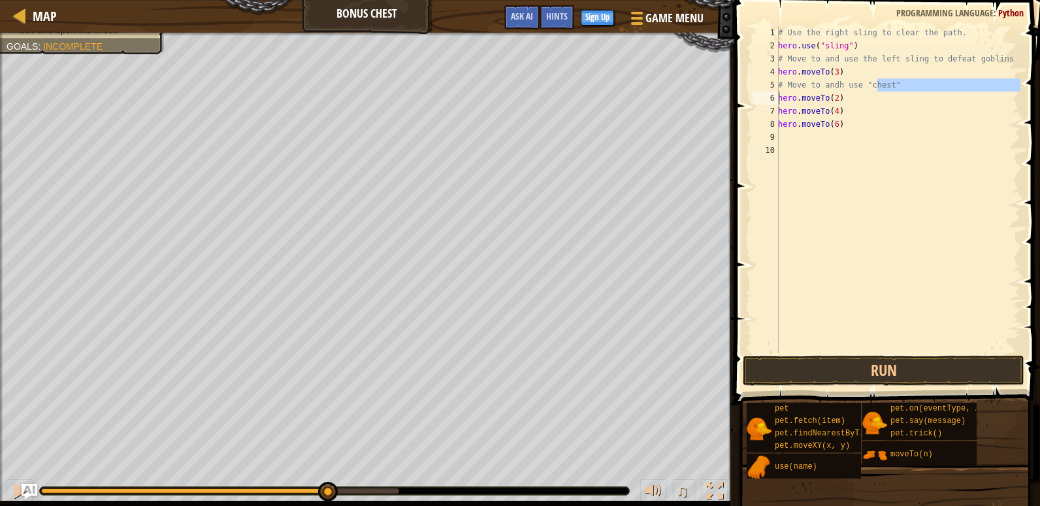
click at [727, 91] on div "Map Bonus Chest Game Menu Done Sign Up Hints Ask AI 1 ההההההההההההההההההההההההה…" at bounding box center [520, 253] width 1040 height 506
type textarea "st" # Move to andh use "chehero.moveTo(2)"
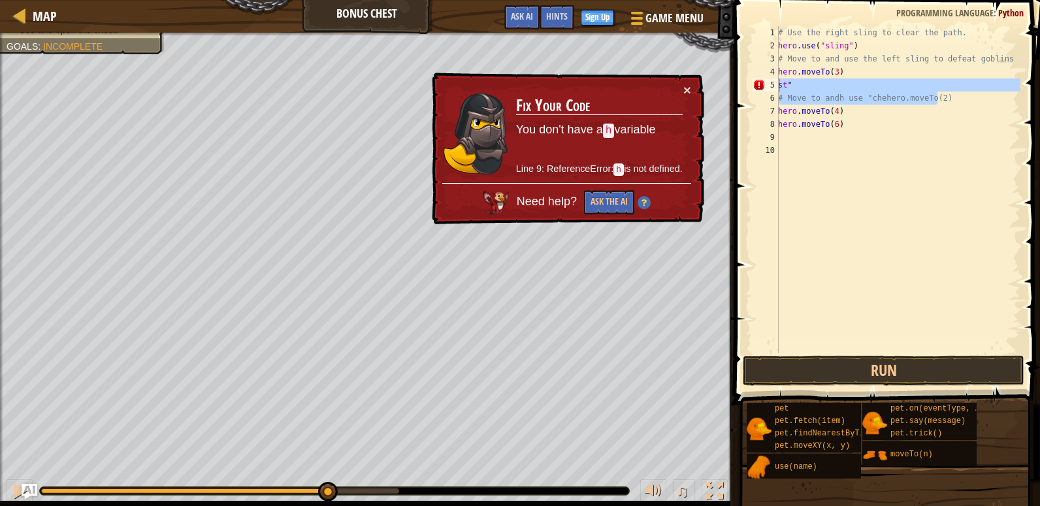
drag, startPoint x: 951, startPoint y: 99, endPoint x: 768, endPoint y: 82, distance: 183.1
click at [768, 82] on div "st" # Move to andh use "chehero.moveTo(2) 1 2 3 4 5 6 7 8 9 10 # Use the right …" at bounding box center [885, 189] width 271 height 327
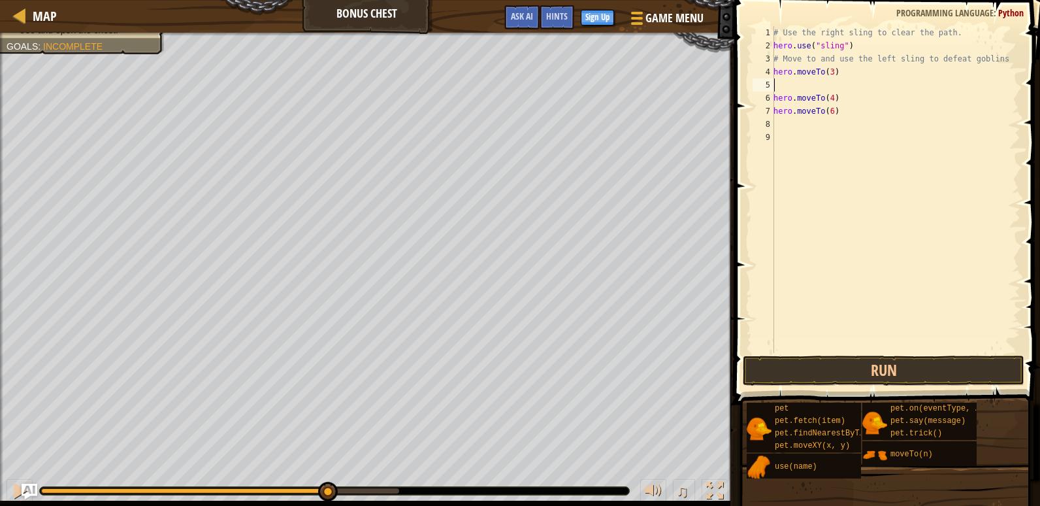
click at [807, 89] on div "# Use the right sling to clear the path. hero . use ( "sling" ) # Move to and u…" at bounding box center [896, 202] width 250 height 353
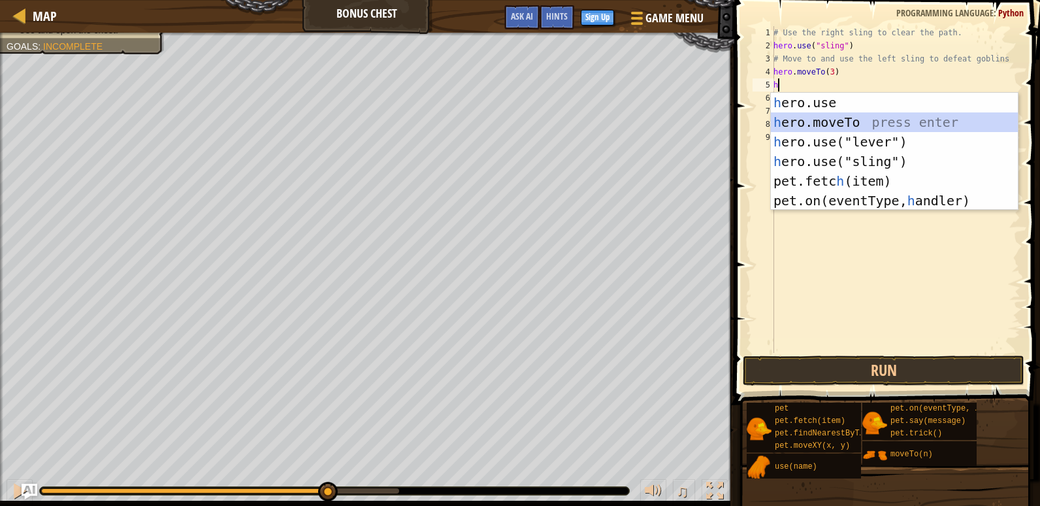
click at [877, 127] on div "h ero.use press enter h ero.moveTo press enter h ero.use("lever") press enter h…" at bounding box center [894, 171] width 247 height 157
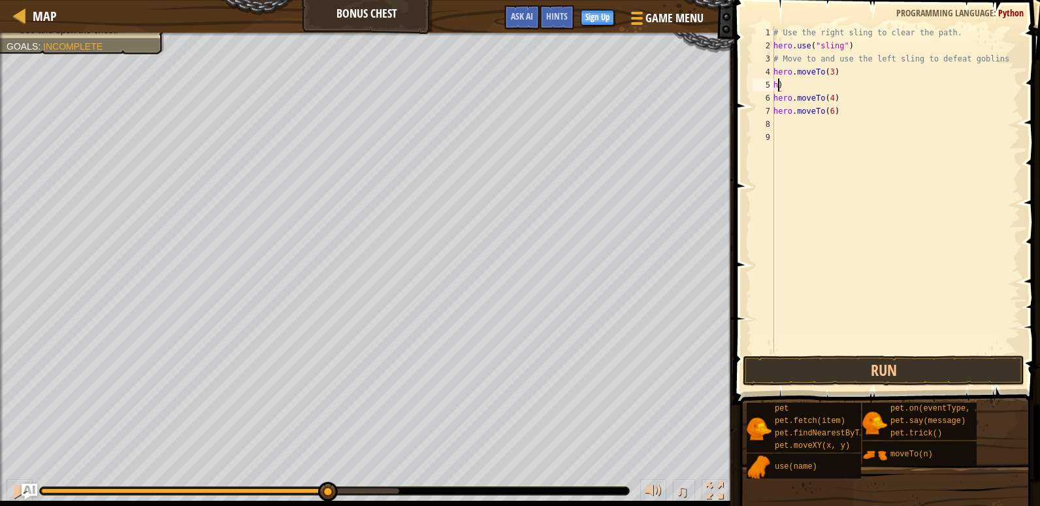
type textarea ")"
click at [806, 84] on div "# Use the right sling to clear the path. hero . use ( "sling" ) # Move to and u…" at bounding box center [896, 202] width 250 height 353
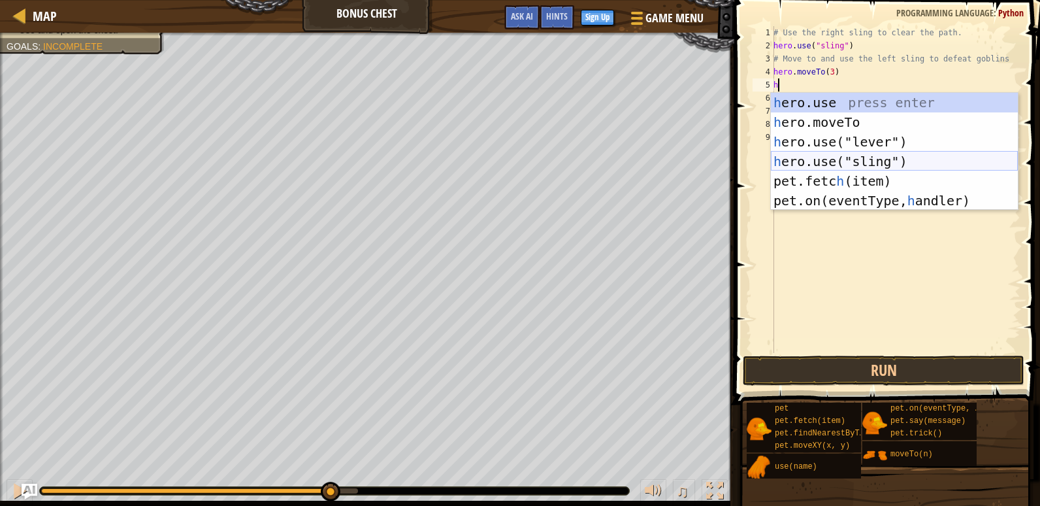
click at [865, 168] on div "h ero.use press enter h ero.moveTo press enter h ero.use("lever") press enter h…" at bounding box center [894, 171] width 247 height 157
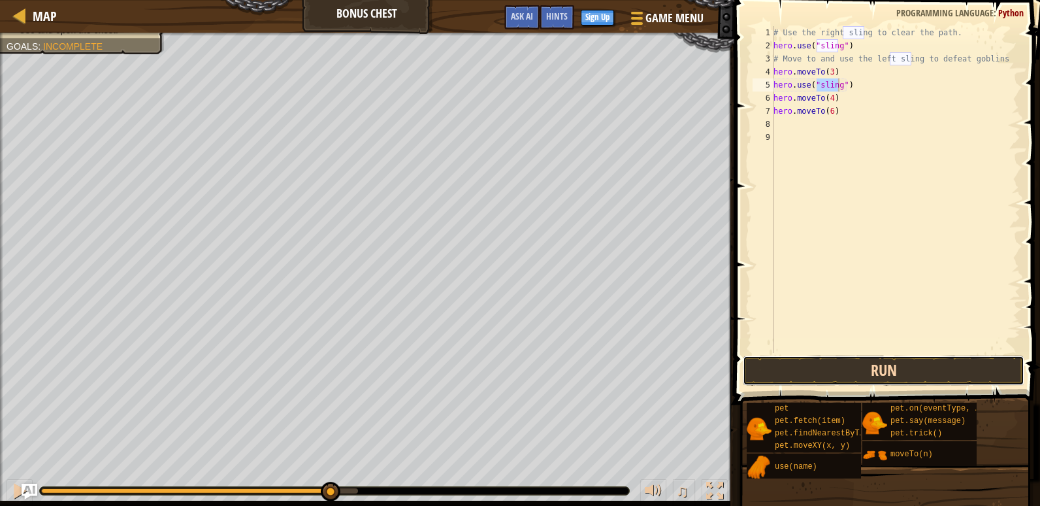
click at [972, 367] on button "Run" at bounding box center [884, 370] width 282 height 30
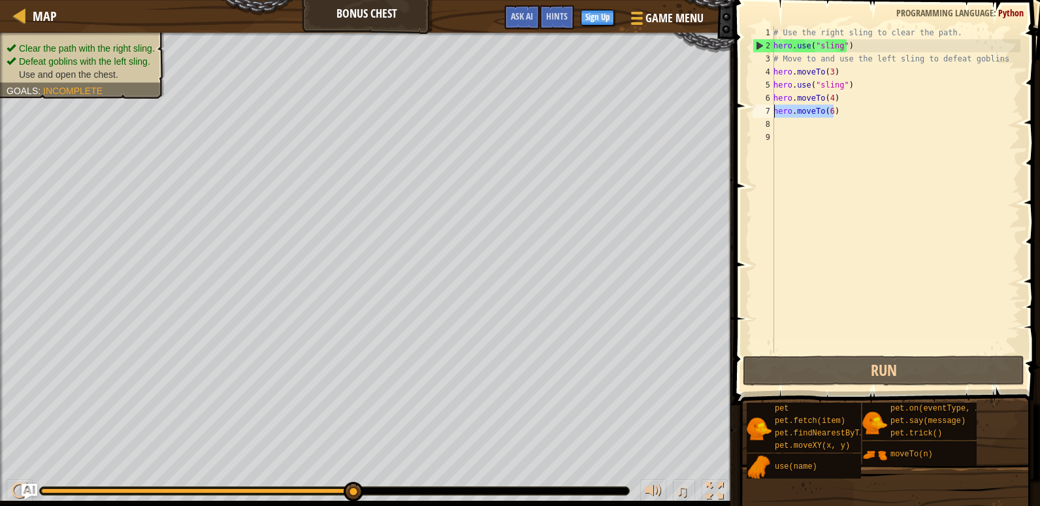
drag, startPoint x: 835, startPoint y: 113, endPoint x: 774, endPoint y: 110, distance: 61.5
click at [774, 110] on div "hero.use("sling") 1 2 3 4 5 6 7 8 9 # Use the right sling to clear the path. he…" at bounding box center [885, 189] width 271 height 327
type textarea "hero.moveTo(6)"
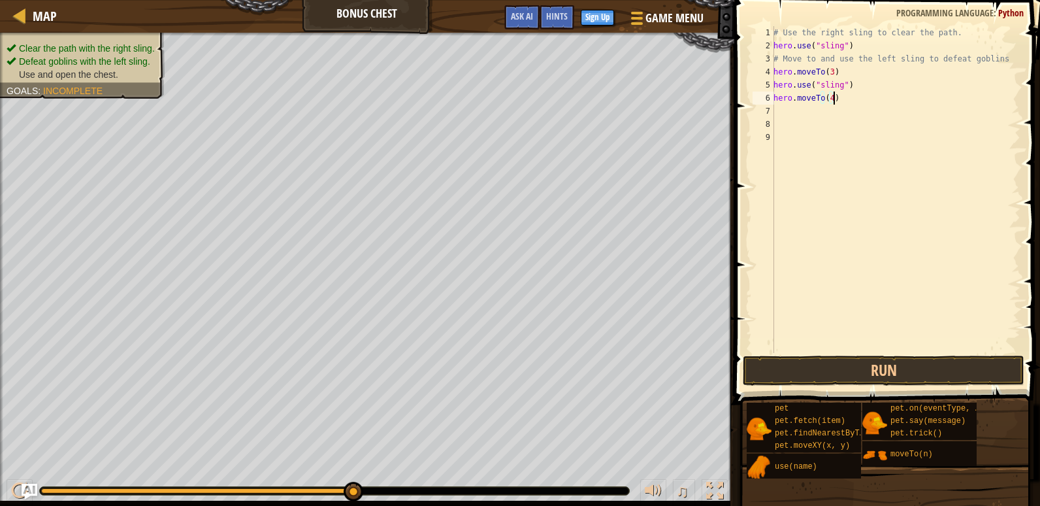
click at [842, 99] on div "# Use the right sling to clear the path. hero . use ( "sling" ) # Move to and u…" at bounding box center [896, 202] width 250 height 353
type textarea "hero.moveTo(2)"
click at [841, 119] on div "# Use the right sling to clear the path. hero . use ( "sling" ) # Move to and u…" at bounding box center [896, 202] width 250 height 353
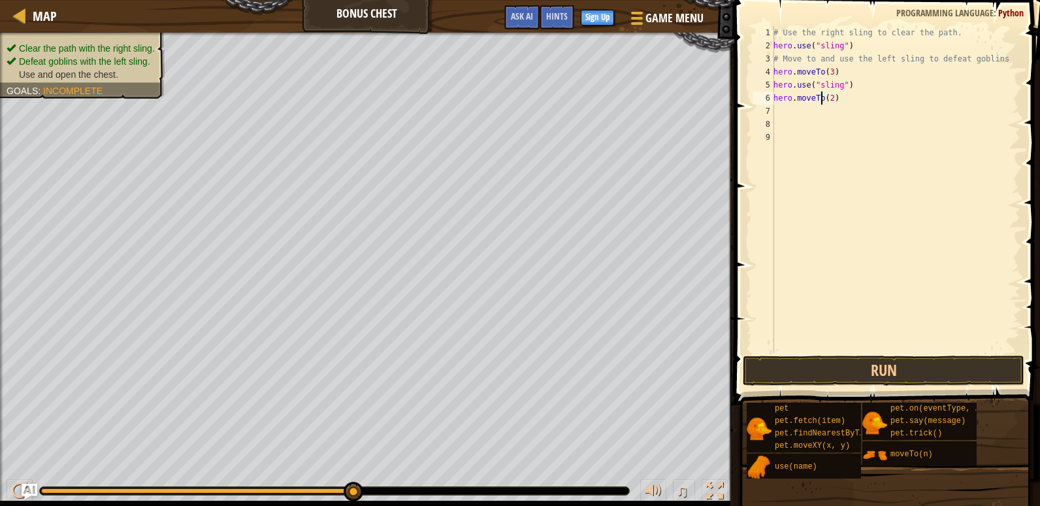
click at [819, 104] on div "# Use the right sling to clear the path. hero . use ( "sling" ) # Move to and u…" at bounding box center [896, 202] width 250 height 353
type textarea "hero.moveTo(2)"
click at [823, 112] on div "# Use the right sling to clear the path. hero . use ( "sling" ) # Move to and u…" at bounding box center [896, 202] width 250 height 353
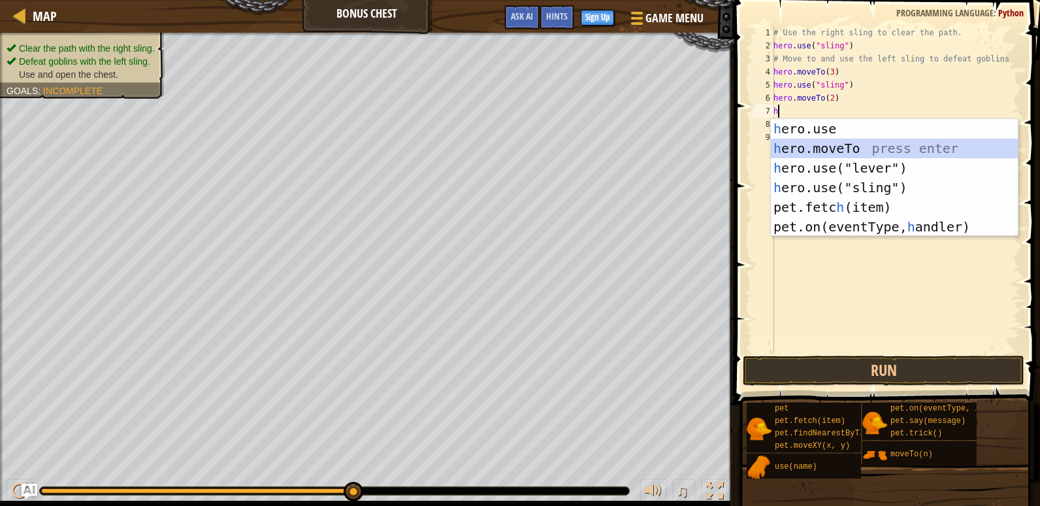
click at [864, 151] on div "h ero.use press enter h ero.moveTo press enter h ero.use("lever") press enter h…" at bounding box center [894, 197] width 247 height 157
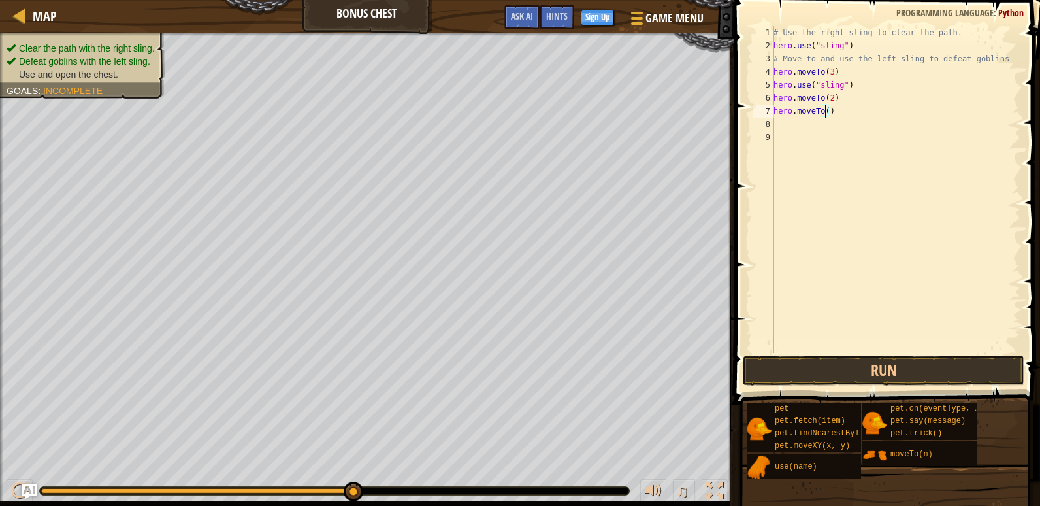
type textarea "hero.moveTo(4)"
click at [828, 127] on div "# Use the right sling to clear the path. hero . use ( "sling" ) # Move to and u…" at bounding box center [896, 202] width 250 height 353
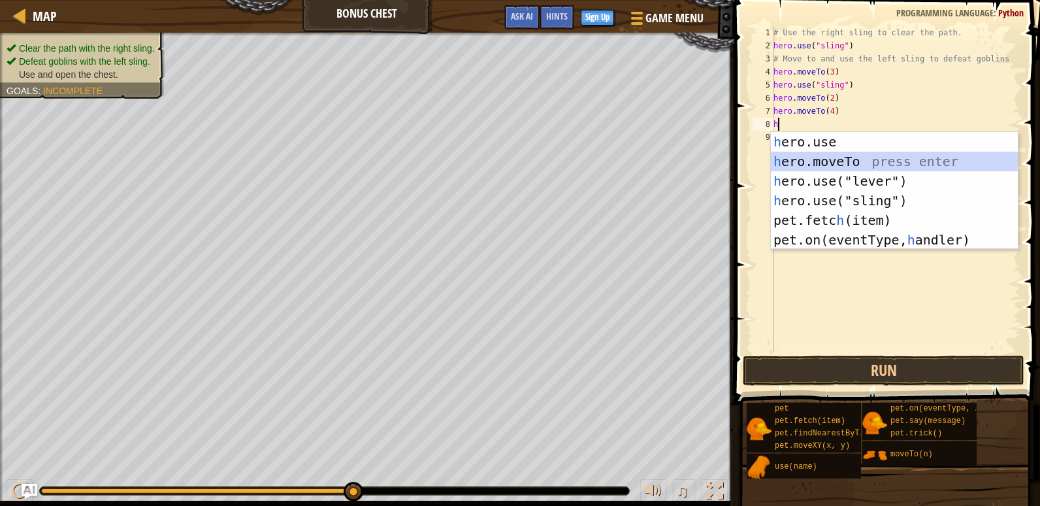
click at [895, 160] on div "h ero.use press enter h ero.moveTo press enter h ero.use("lever") press enter h…" at bounding box center [894, 210] width 247 height 157
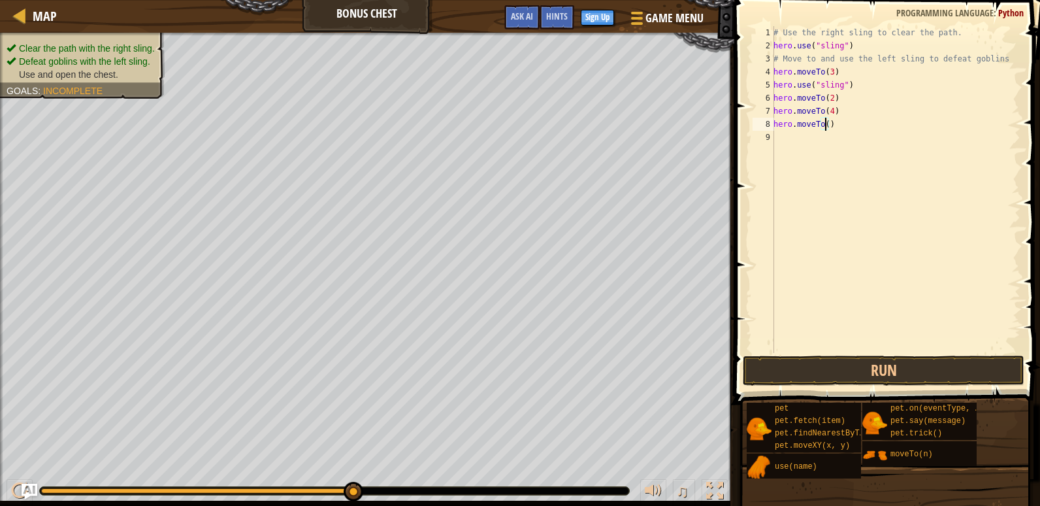
type textarea "hero.moveTo(6)"
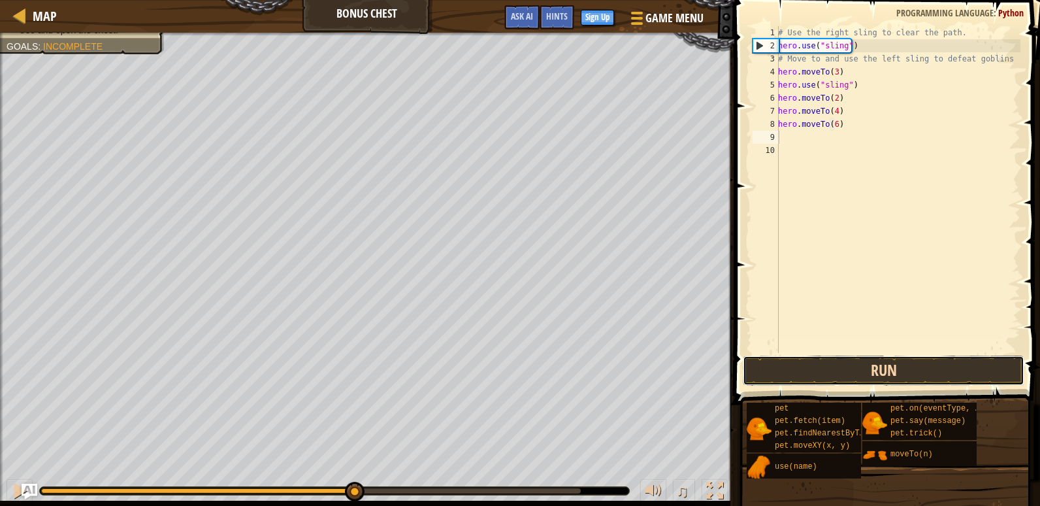
click at [821, 364] on button "Run" at bounding box center [884, 370] width 282 height 30
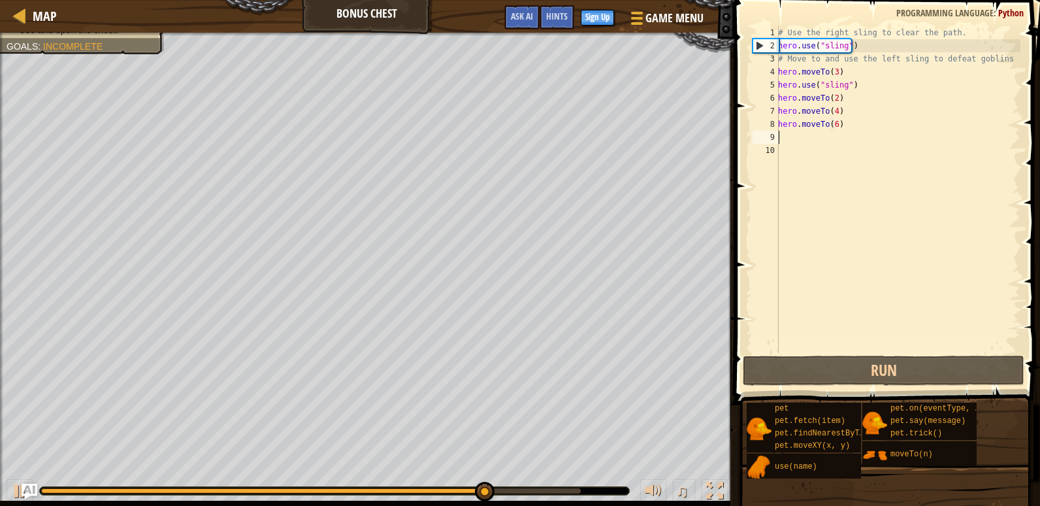
click at [806, 141] on div "# Use the right sling to clear the path. hero . use ( "sling" ) # Move to and u…" at bounding box center [898, 202] width 245 height 353
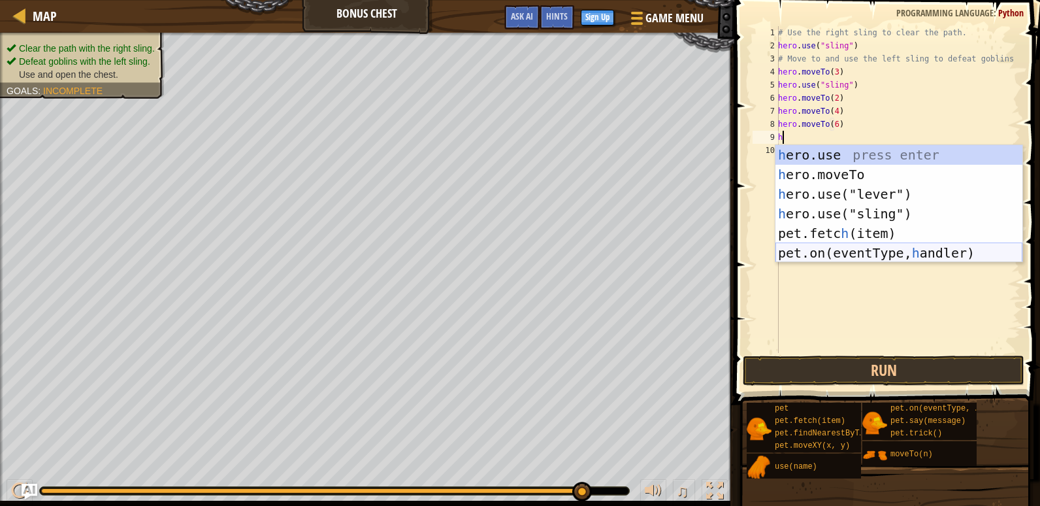
click at [878, 253] on div "h ero.use press enter h ero.moveTo press enter h ero.use("lever") press enter h…" at bounding box center [899, 223] width 247 height 157
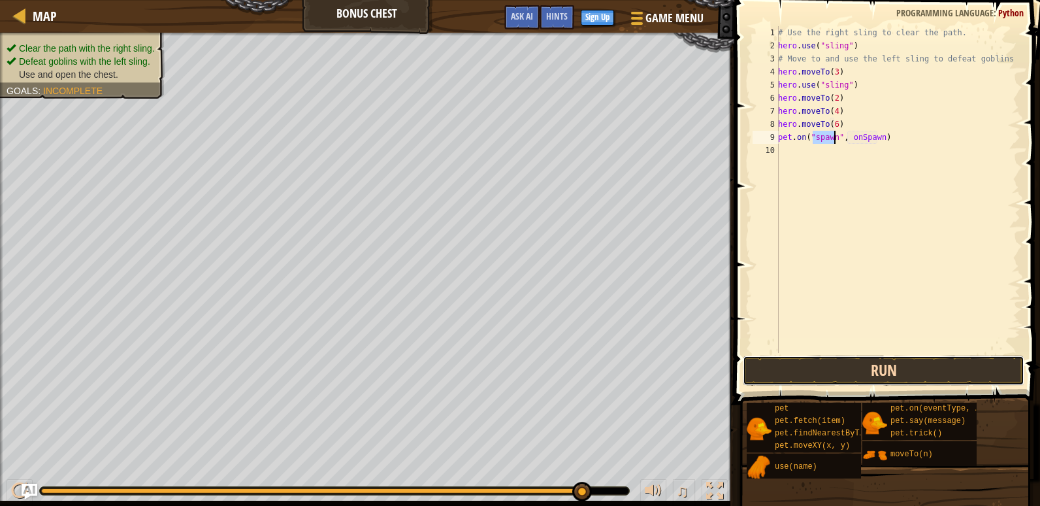
click at [869, 366] on button "Run" at bounding box center [884, 370] width 282 height 30
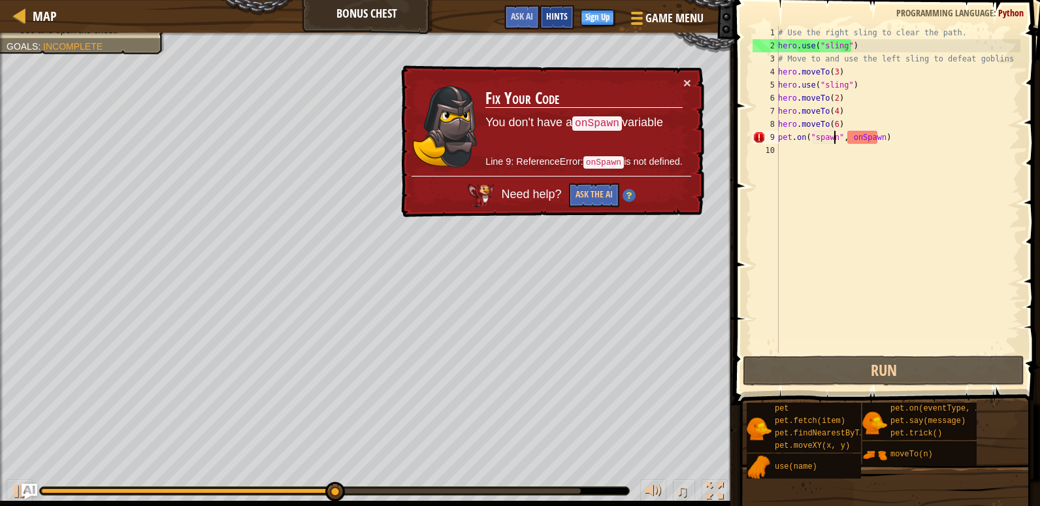
click at [559, 14] on span "Hints" at bounding box center [557, 16] width 22 height 12
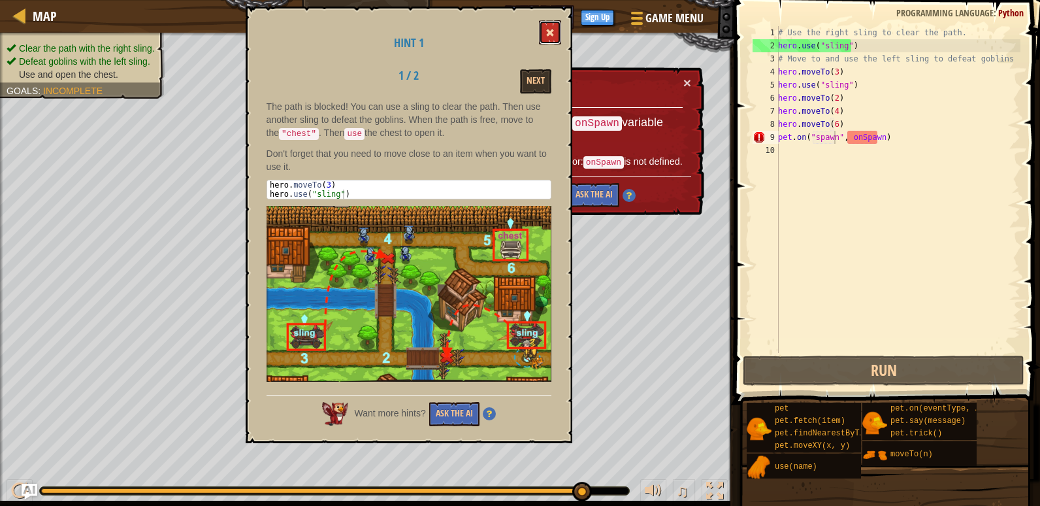
click at [548, 27] on button at bounding box center [550, 32] width 22 height 24
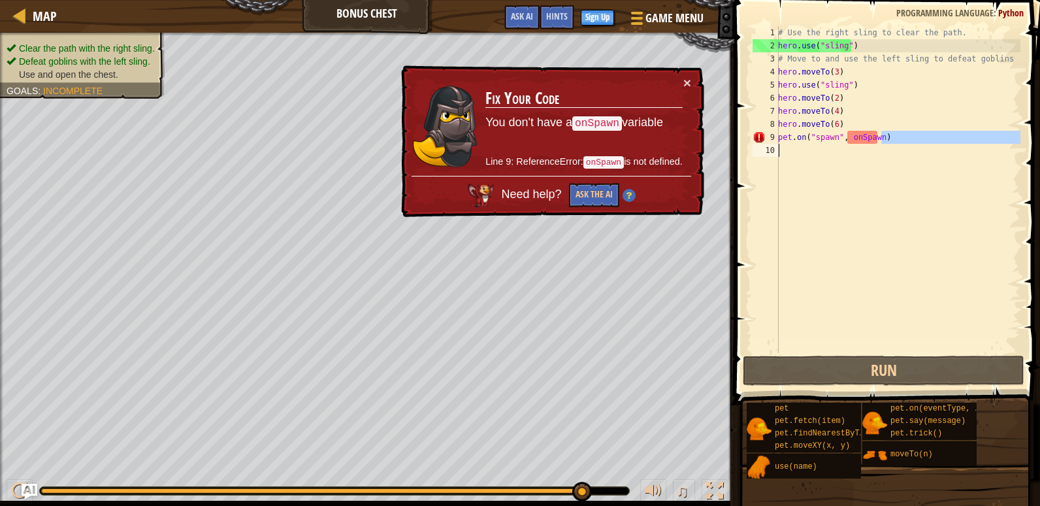
click at [715, 159] on div "Map Bonus Chest Game Menu Done Sign Up Hints Ask AI 1 ההההההההההההההההההההההההה…" at bounding box center [520, 253] width 1040 height 506
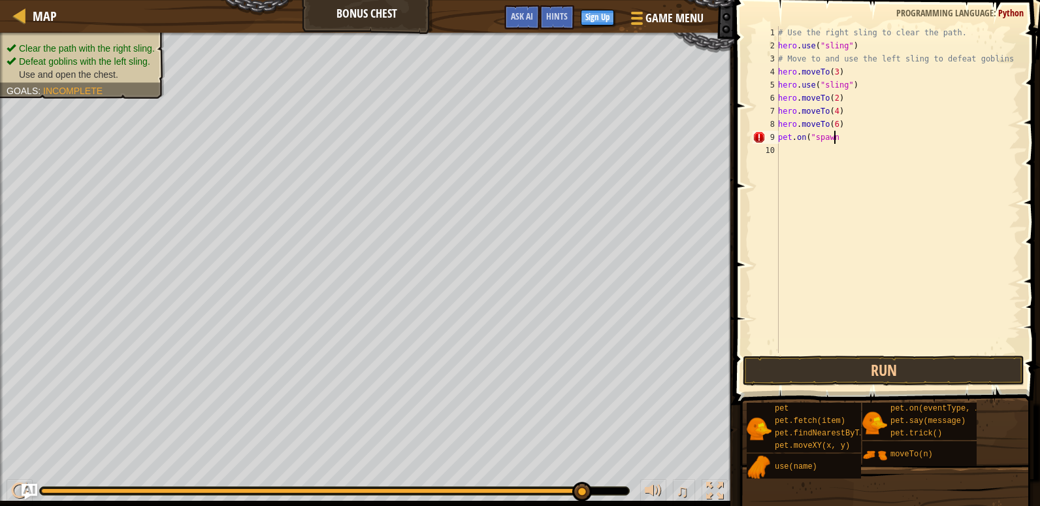
scroll to position [6, 1]
type textarea "p"
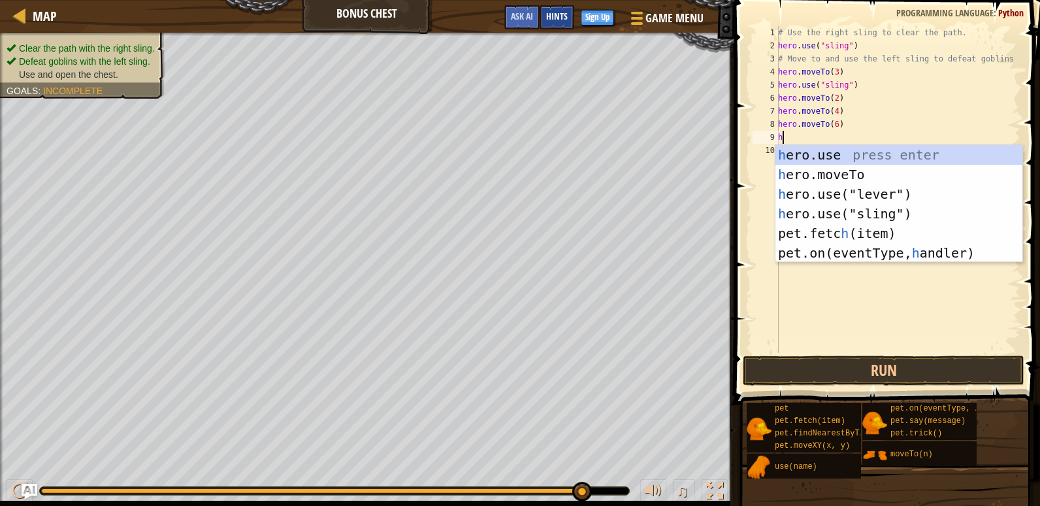
type textarea "h"
click at [553, 14] on span "Hints" at bounding box center [557, 16] width 22 height 12
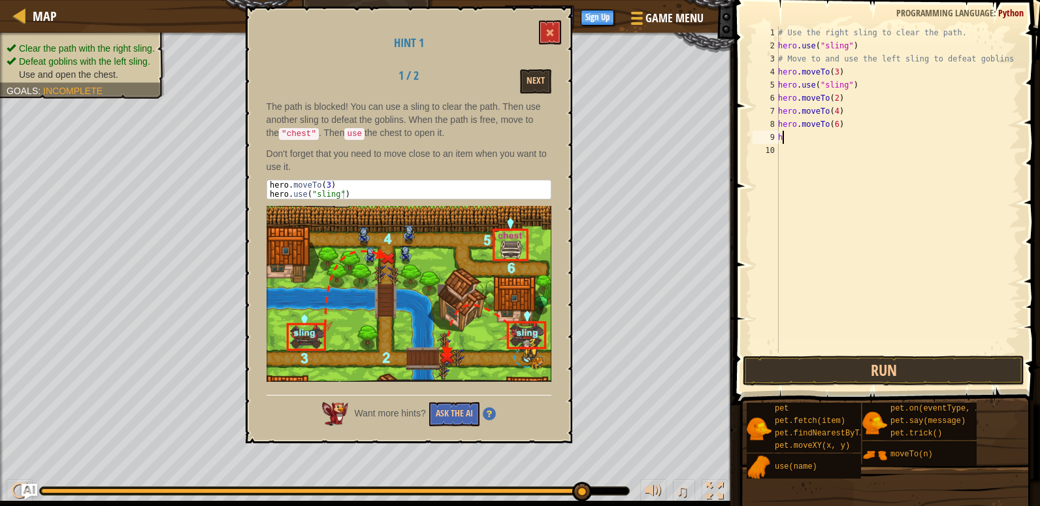
click at [809, 146] on div "# Use the right sling to clear the path. hero . use ( "sling" ) # Move to and u…" at bounding box center [898, 202] width 245 height 353
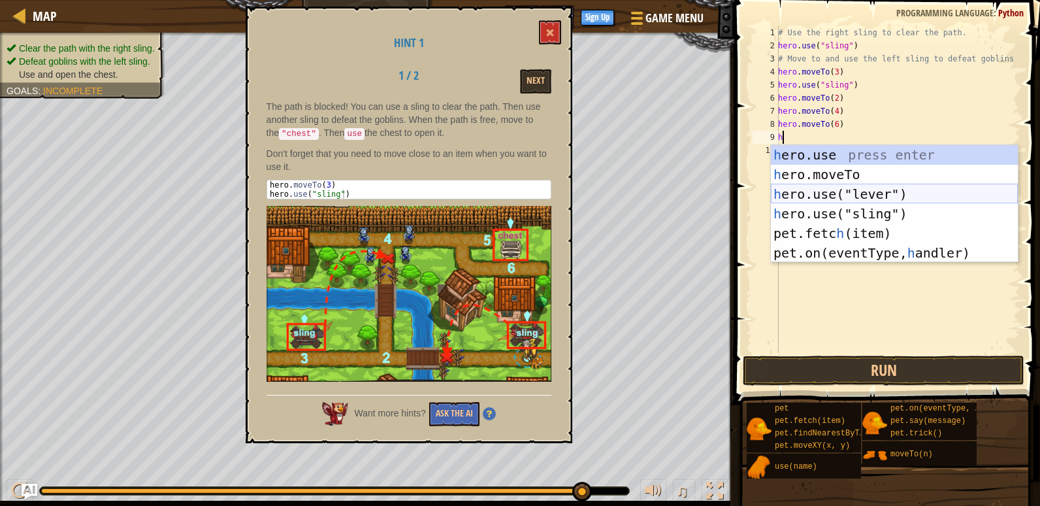
click at [823, 198] on div "h ero.use press enter h ero.moveTo press enter h ero.use("lever") press enter h…" at bounding box center [894, 223] width 247 height 157
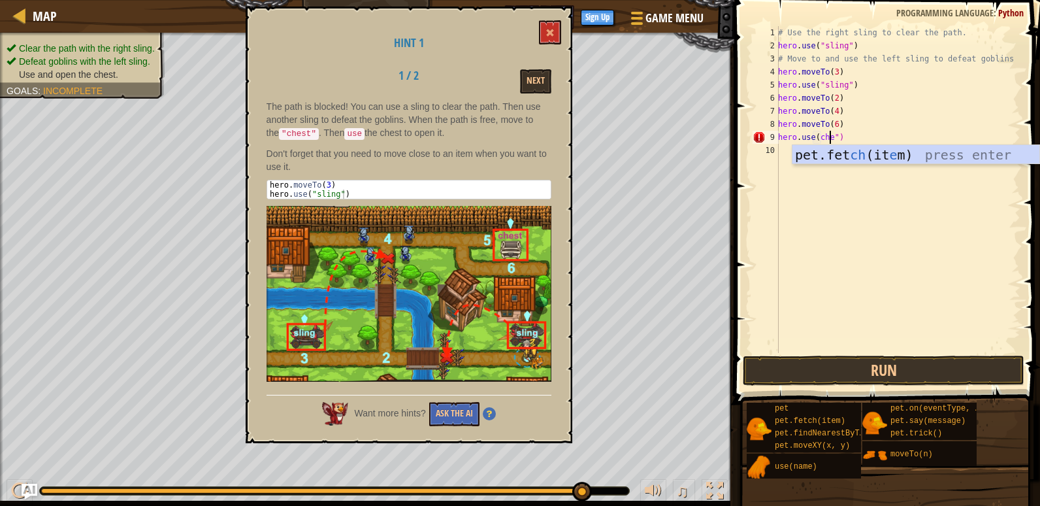
scroll to position [6, 5]
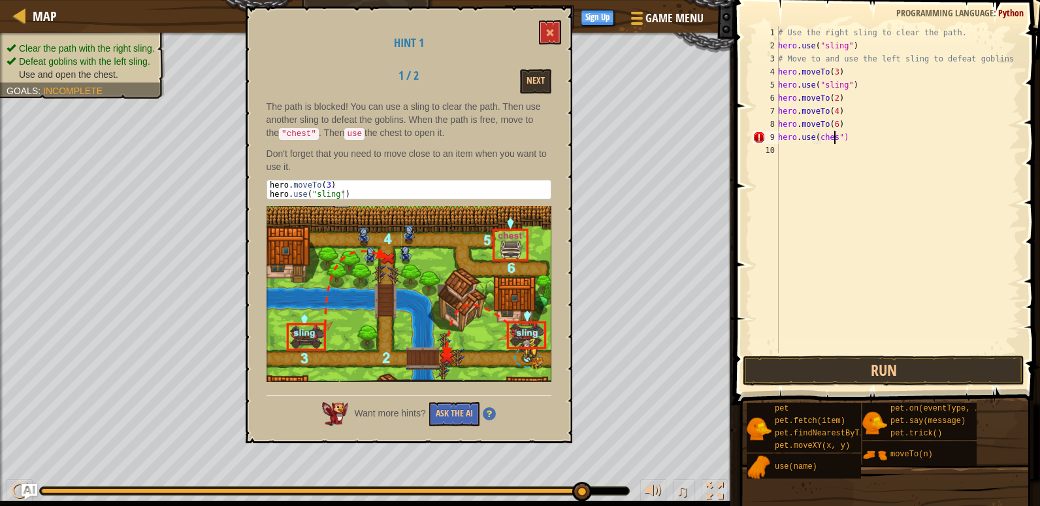
type textarea "hero.use(chest")"
click at [859, 174] on div "# Use the right sling to clear the path. hero . use ( "sling" ) # Move to and u…" at bounding box center [898, 202] width 245 height 353
click at [815, 137] on div "# Use the right sling to clear the path. hero . use ( "sling" ) # Move to and u…" at bounding box center [898, 202] width 245 height 353
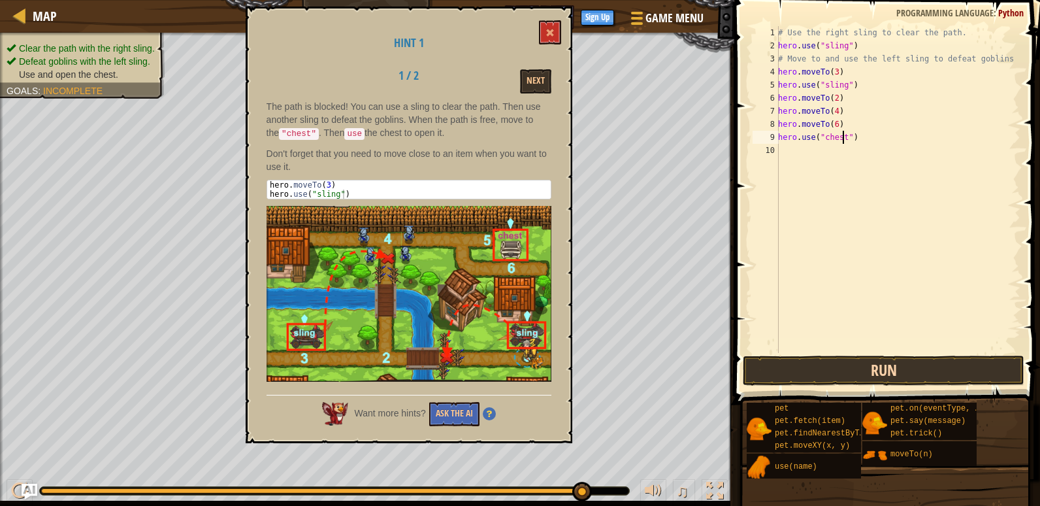
type textarea "hero.use("chest")"
click at [909, 366] on button "Run" at bounding box center [884, 370] width 282 height 30
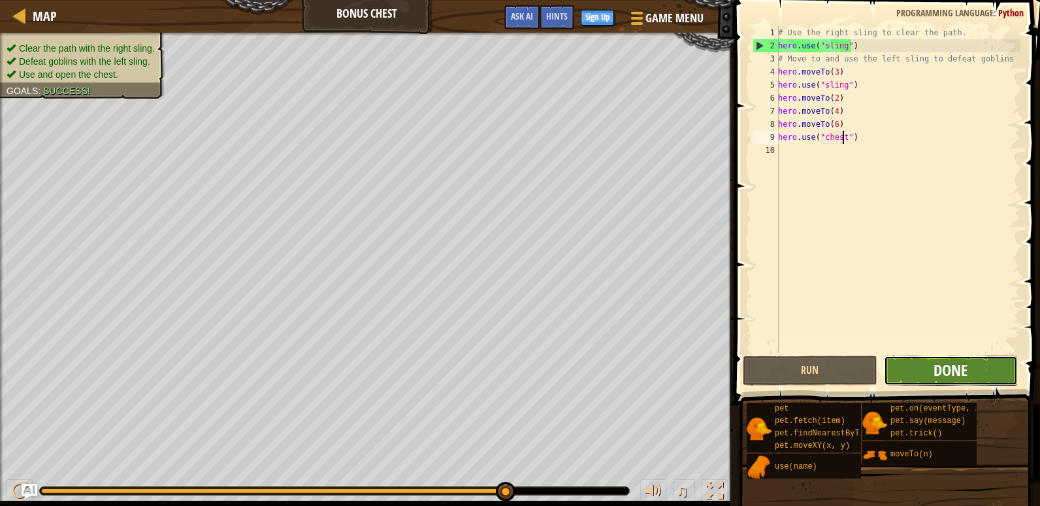
click at [959, 374] on span "Done" at bounding box center [951, 369] width 34 height 21
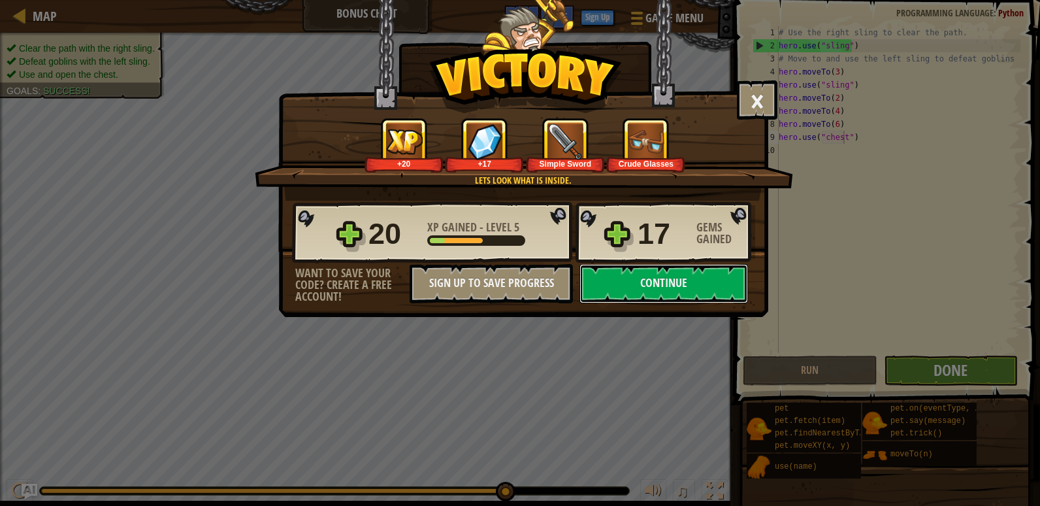
click at [702, 300] on button "Continue" at bounding box center [664, 283] width 169 height 39
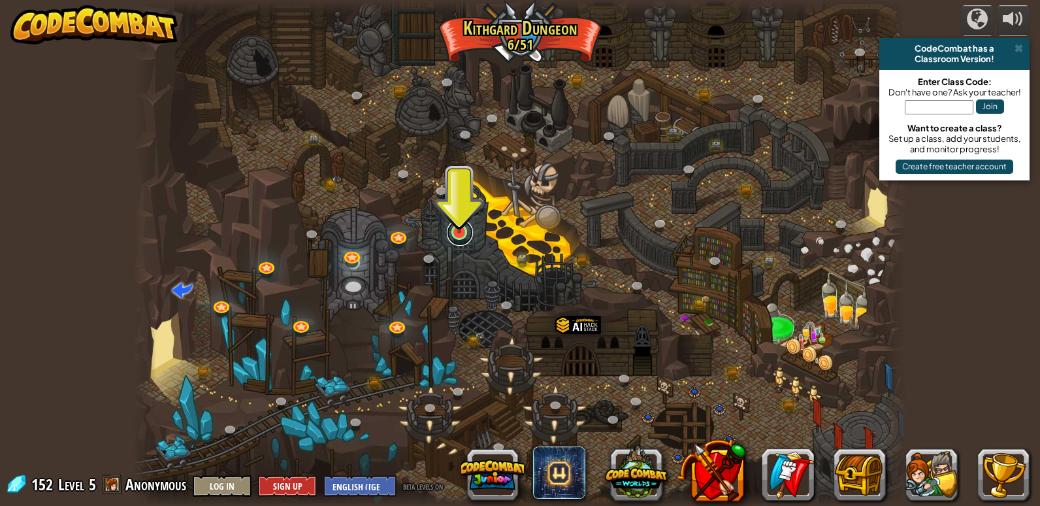
click at [458, 237] on link at bounding box center [460, 233] width 26 height 26
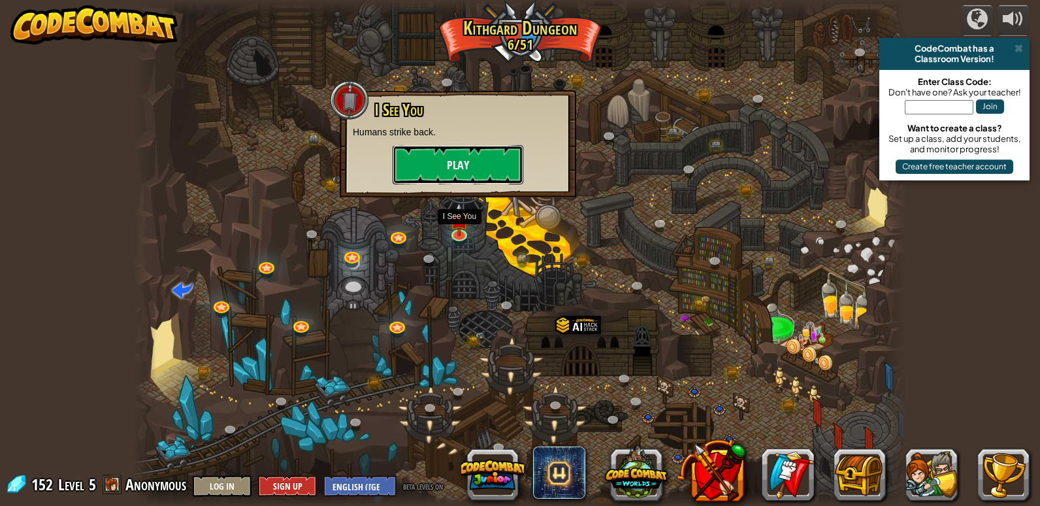
click at [495, 176] on button "Play" at bounding box center [458, 164] width 131 height 39
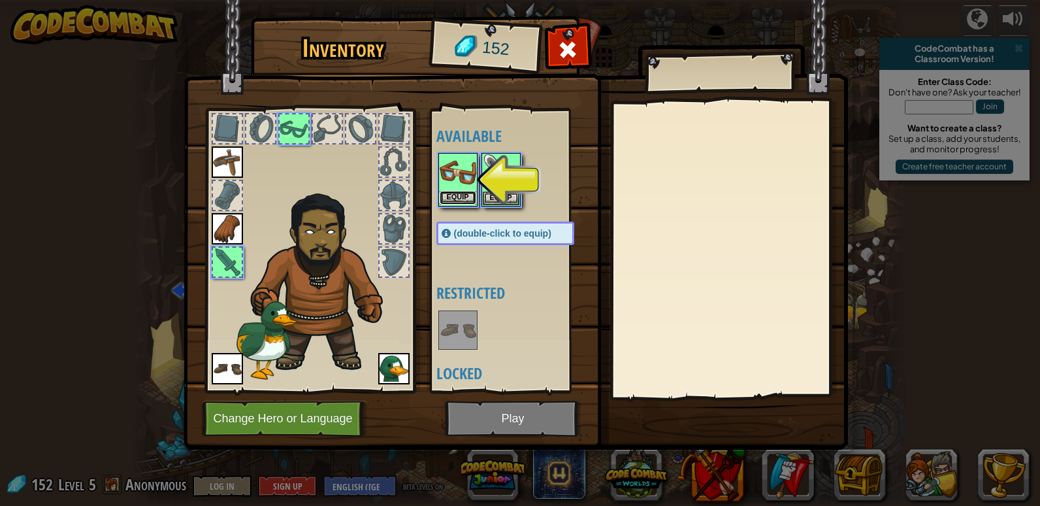
click at [452, 193] on button "Equip" at bounding box center [458, 198] width 37 height 14
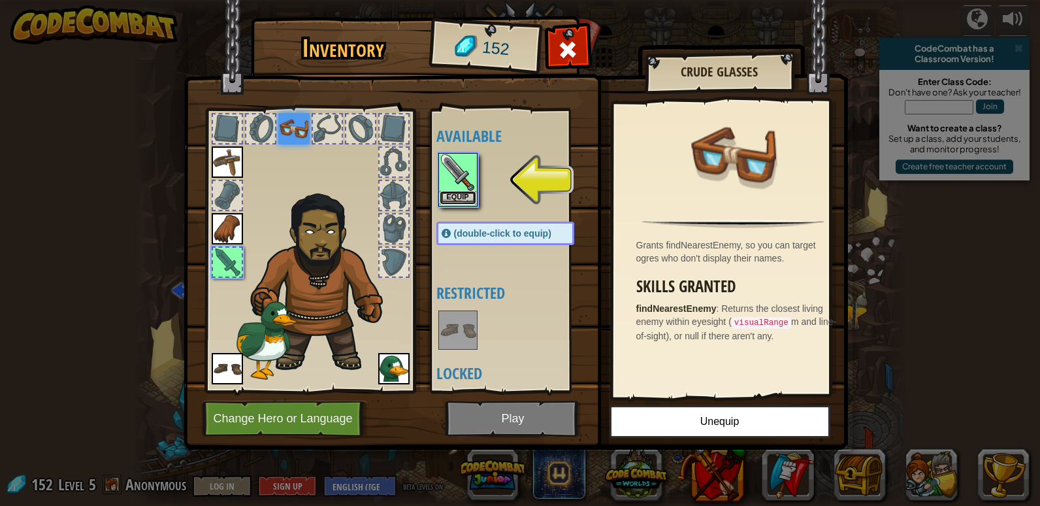
click at [461, 204] on button "Equip" at bounding box center [458, 198] width 37 height 14
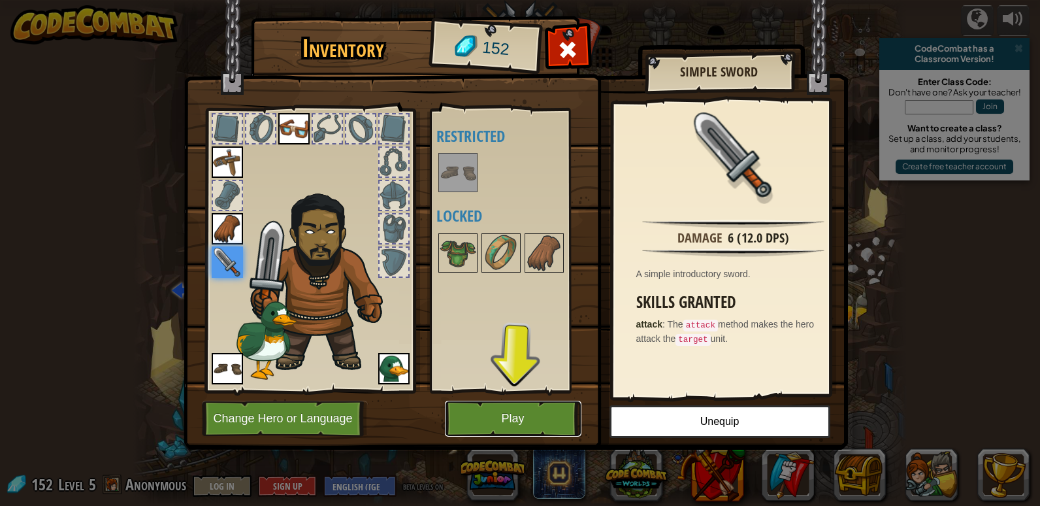
click at [542, 412] on button "Play" at bounding box center [513, 419] width 137 height 36
